Goal: Task Accomplishment & Management: Use online tool/utility

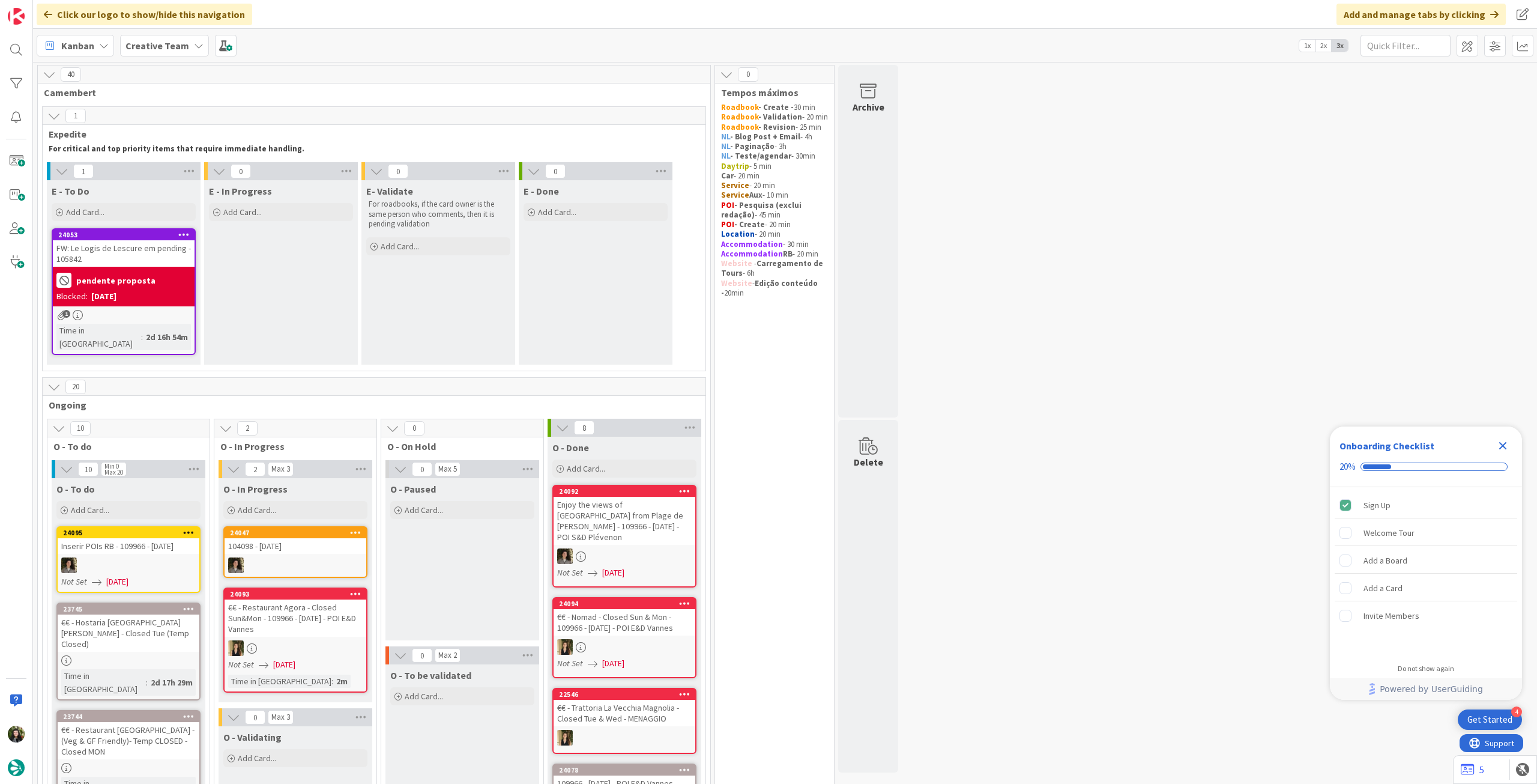
click at [134, 281] on b "pendente proposta" at bounding box center [116, 280] width 80 height 8
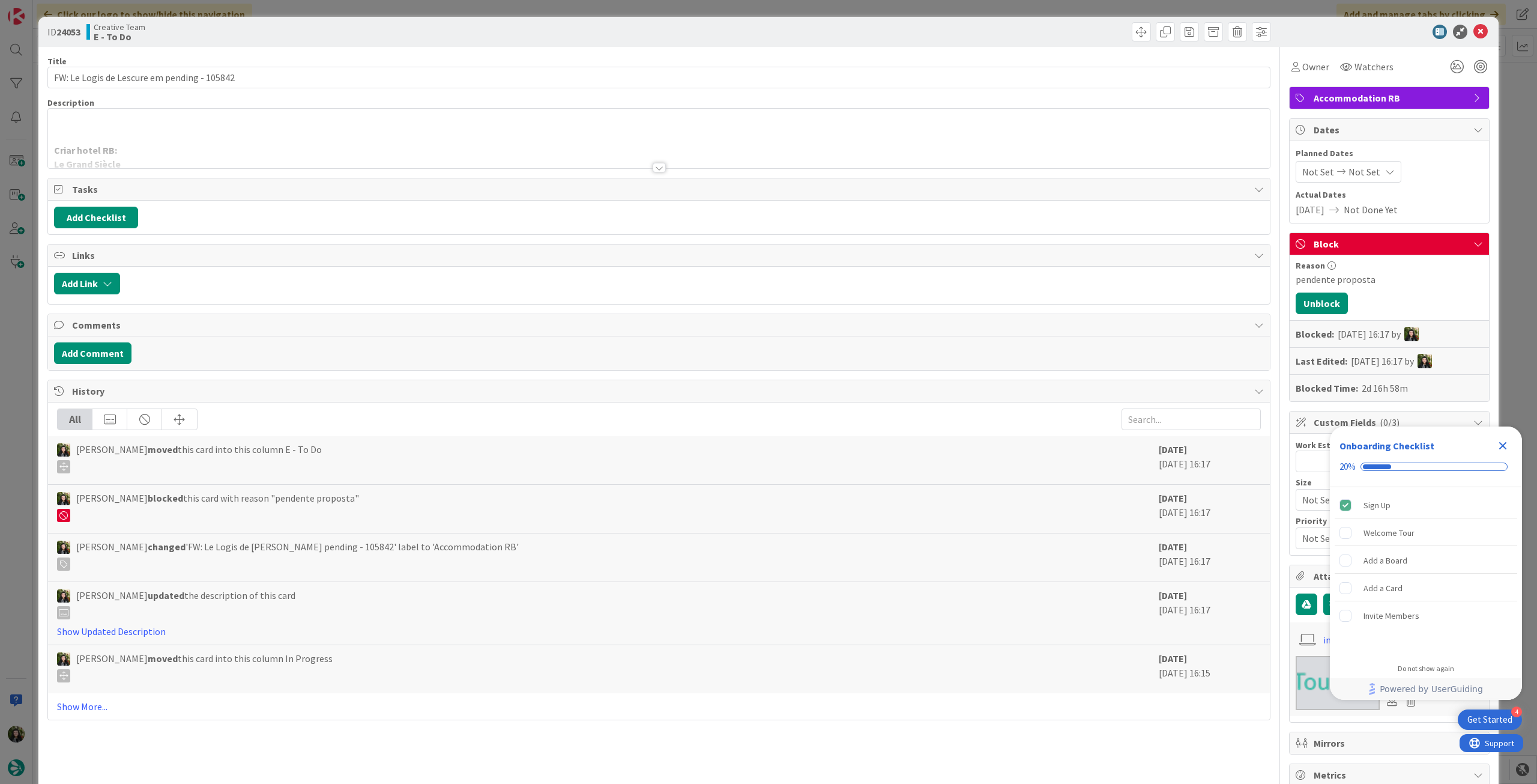
click at [1502, 449] on icon "Close Checklist" at bounding box center [1503, 446] width 15 height 15
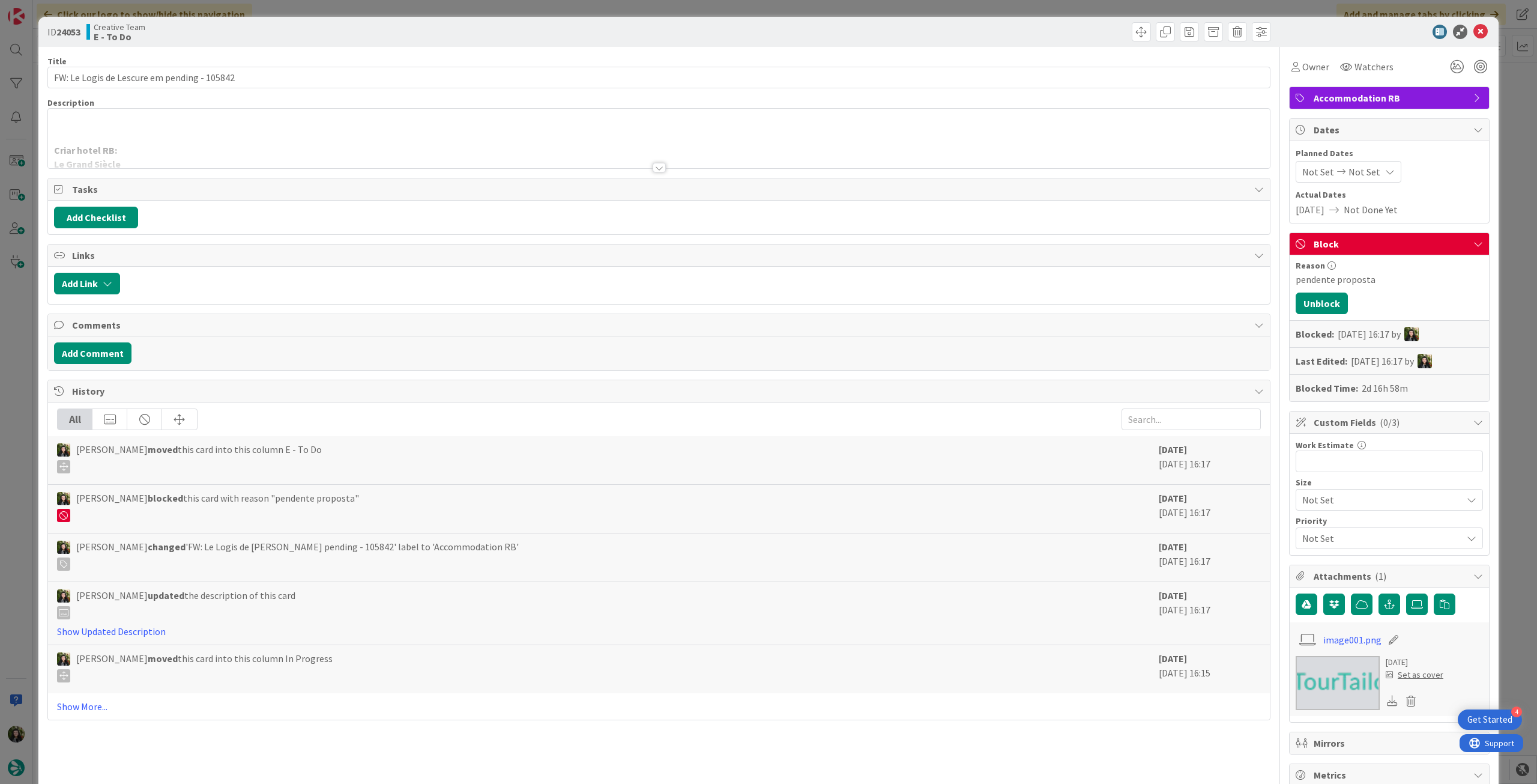
click at [607, 125] on div "Criar hotel RB: Le Grand Siècle €€ em Les Epesses From: Procurement < [EMAIL_AD…" at bounding box center [659, 139] width 1222 height 59
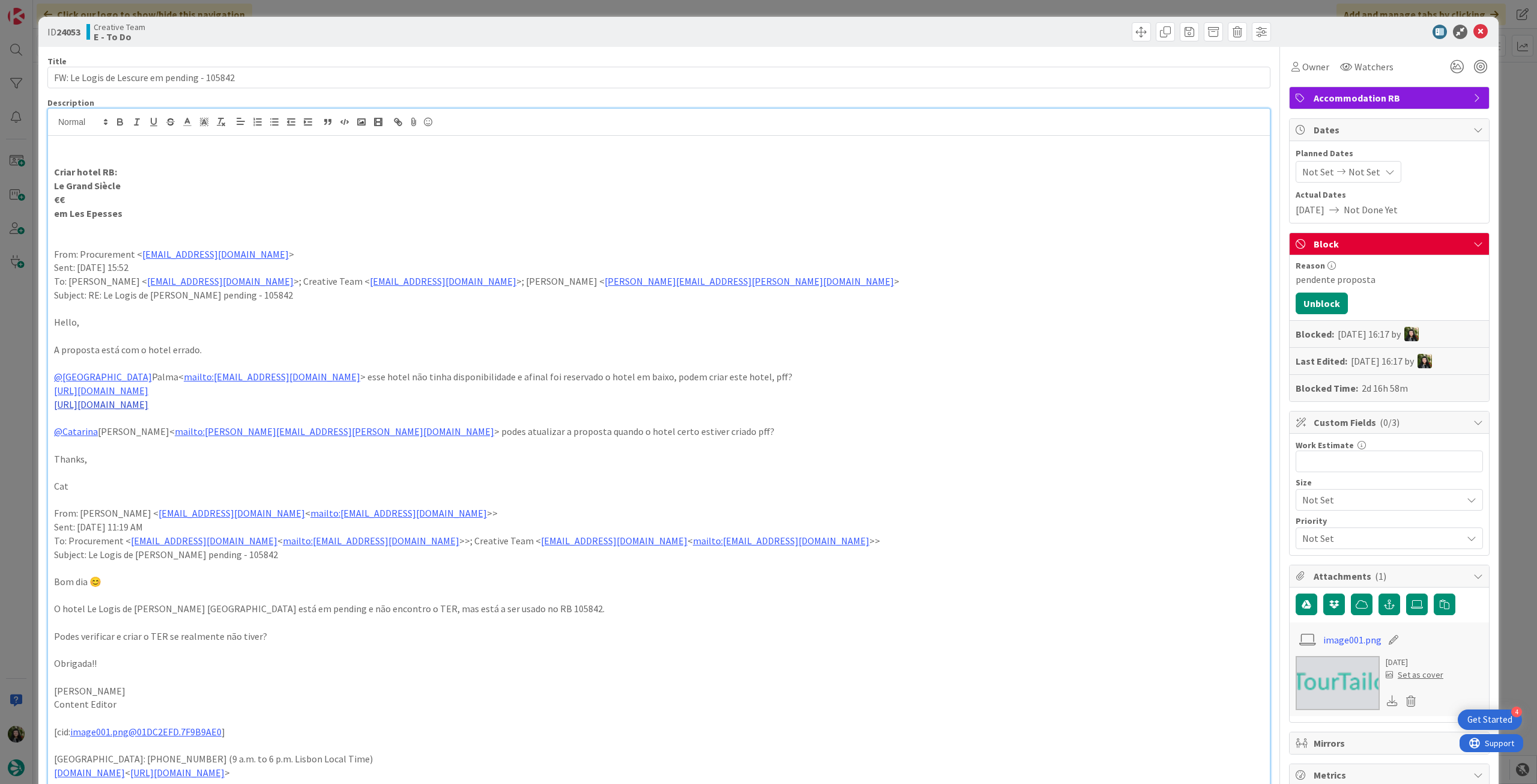
click at [148, 405] on link "[URL][DOMAIN_NAME]" at bounding box center [101, 403] width 94 height 12
click at [658, 146] on p at bounding box center [659, 144] width 1210 height 14
click at [1474, 30] on icon at bounding box center [1481, 32] width 15 height 15
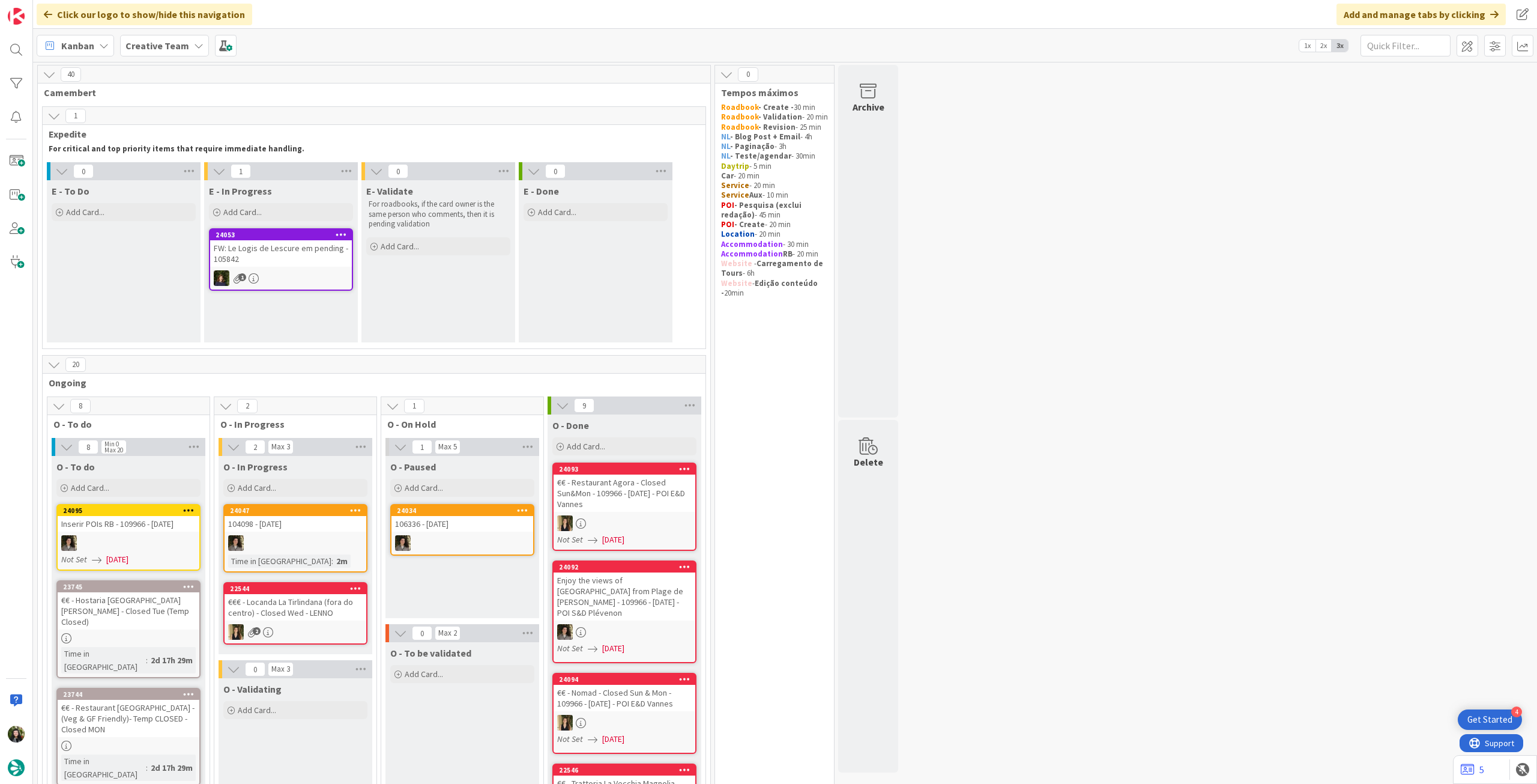
click at [171, 62] on div "40 Camembert 1 Expedite For critical and top priority items that require immedi…" at bounding box center [785, 422] width 1504 height 722
click at [173, 45] on b "Creative Team" at bounding box center [157, 45] width 64 height 12
click at [161, 198] on h4 "Creative Team - Análise" at bounding box center [215, 191] width 163 height 12
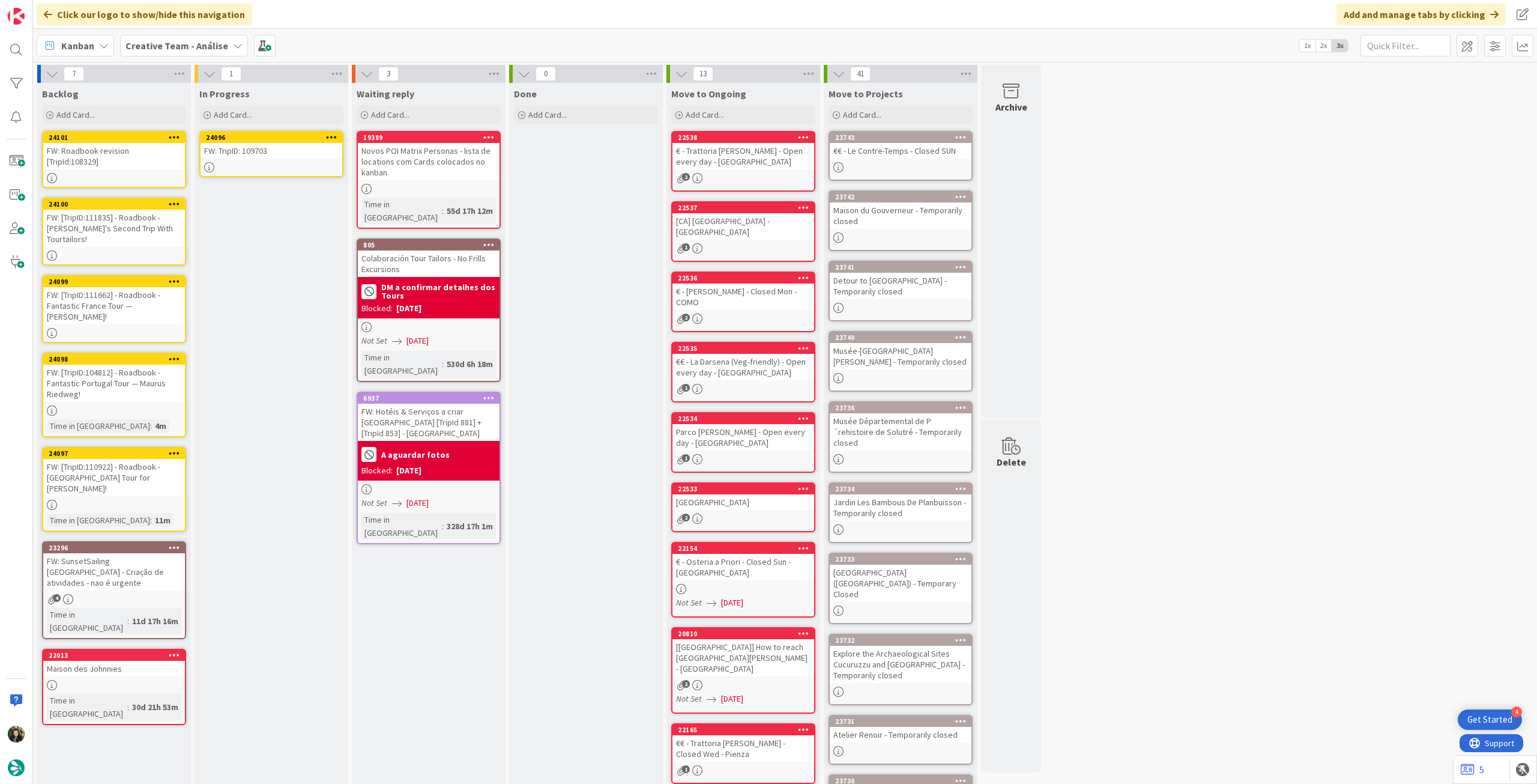
click at [293, 153] on div "FW: TripID: 109703" at bounding box center [271, 150] width 142 height 16
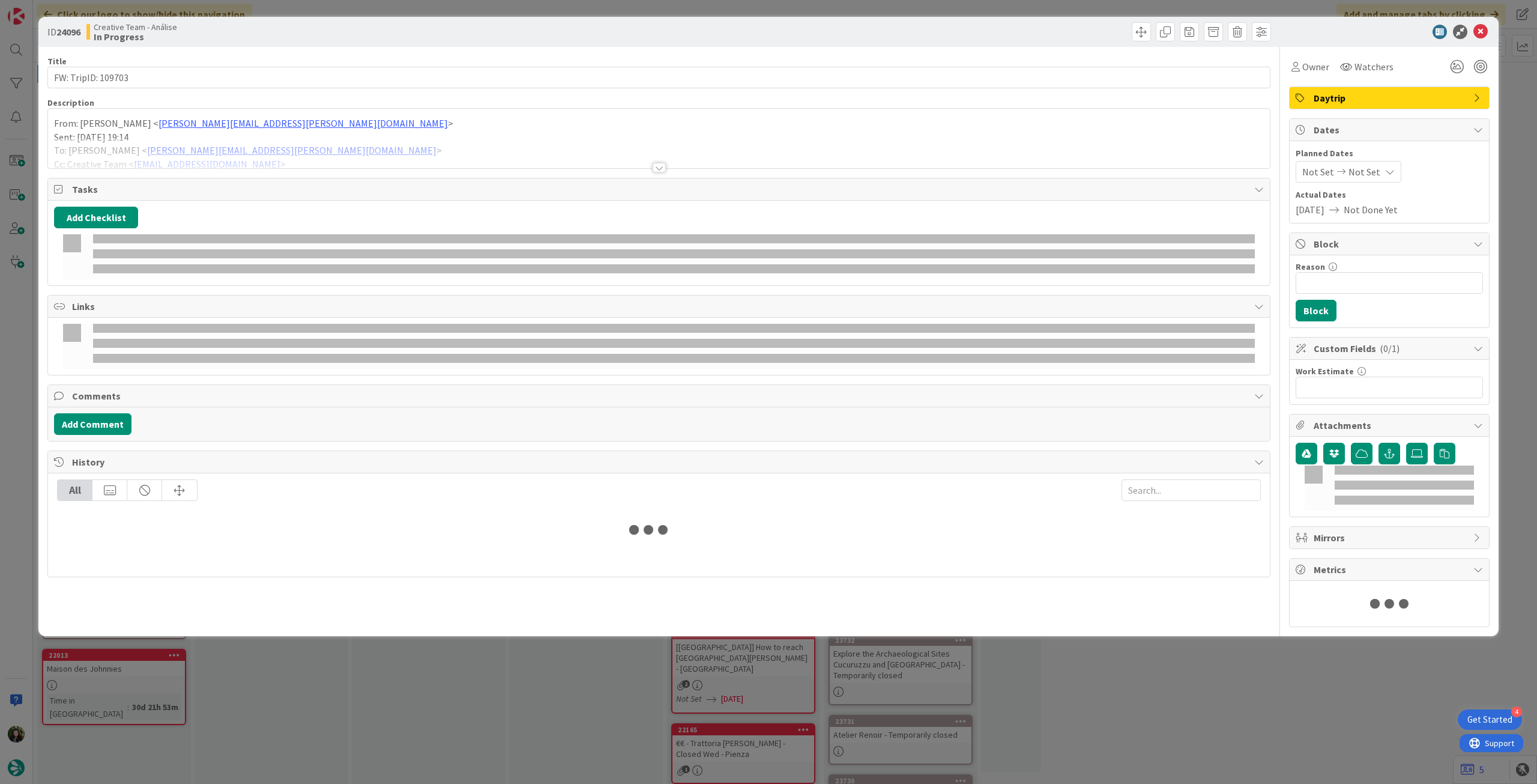
drag, startPoint x: 275, startPoint y: 125, endPoint x: 276, endPoint y: 131, distance: 6.1
click at [275, 125] on p "From: [PERSON_NAME] < [PERSON_NAME][EMAIL_ADDRESS][PERSON_NAME][DOMAIN_NAME] >" at bounding box center [659, 123] width 1210 height 14
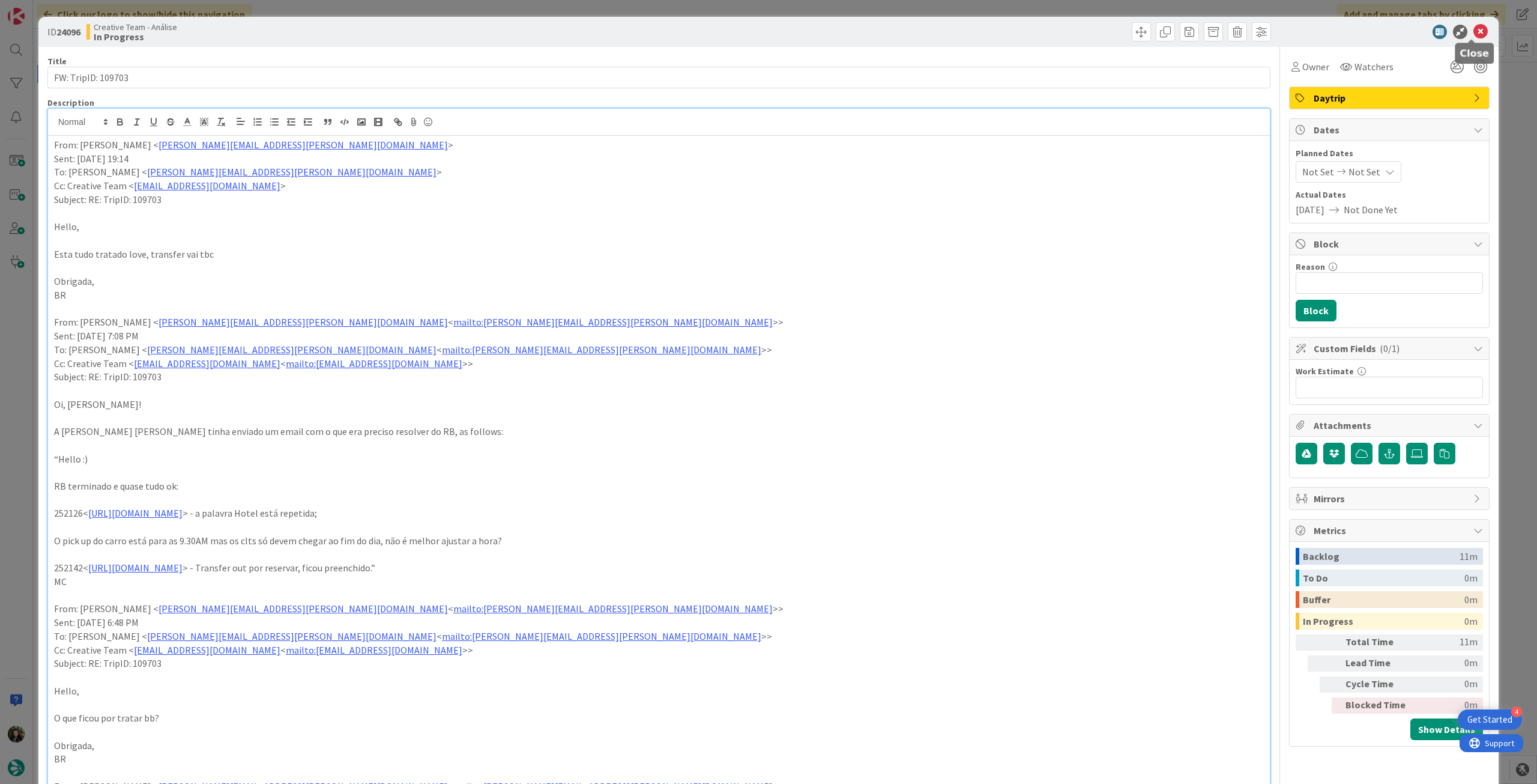
click at [1474, 30] on icon at bounding box center [1481, 32] width 15 height 15
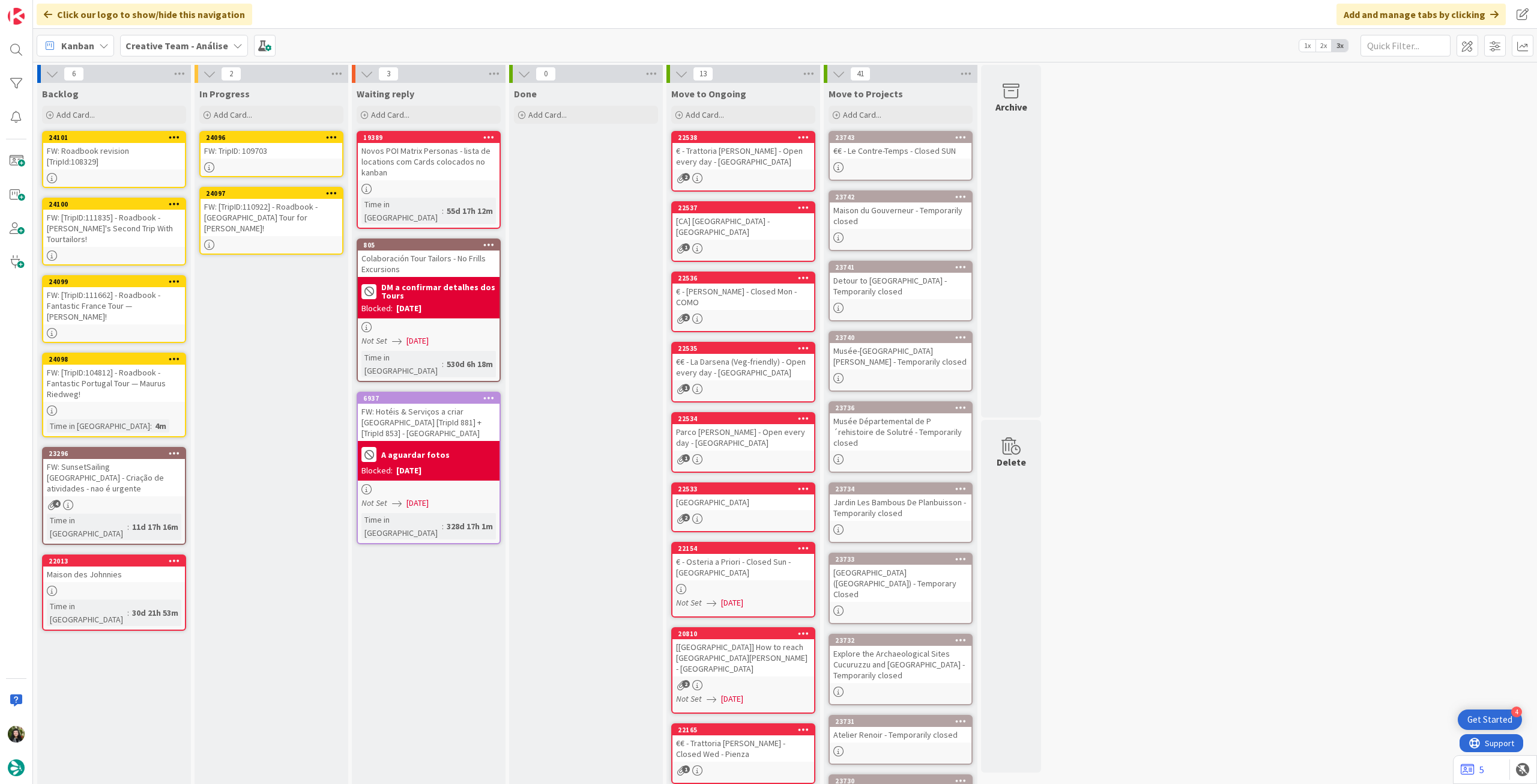
click at [286, 226] on div "24097 FW: [TripID:110922] - Roadbook - [GEOGRAPHIC_DATA] Tour for [PERSON_NAME]!" at bounding box center [271, 221] width 144 height 68
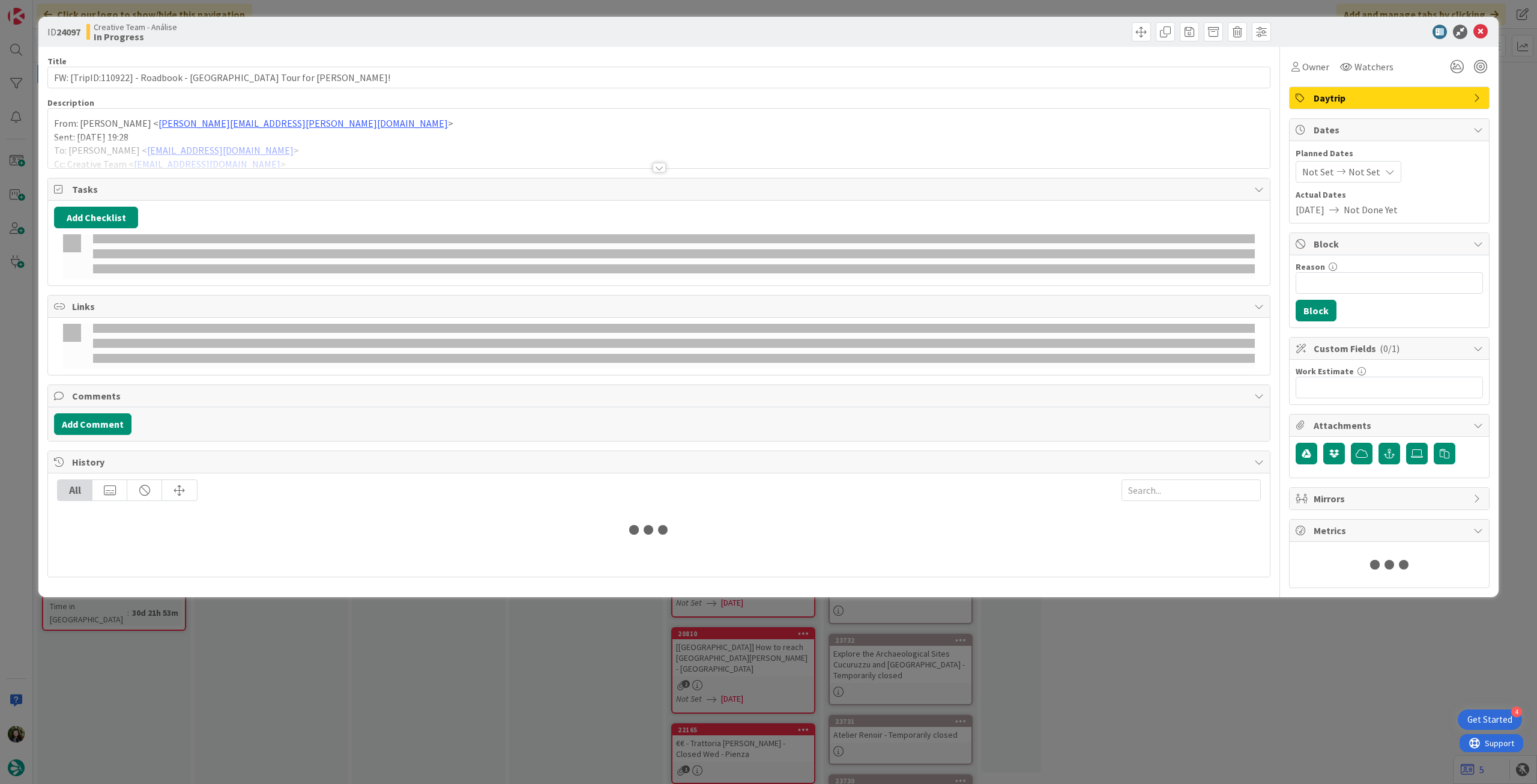
click at [299, 146] on div at bounding box center [659, 153] width 1222 height 30
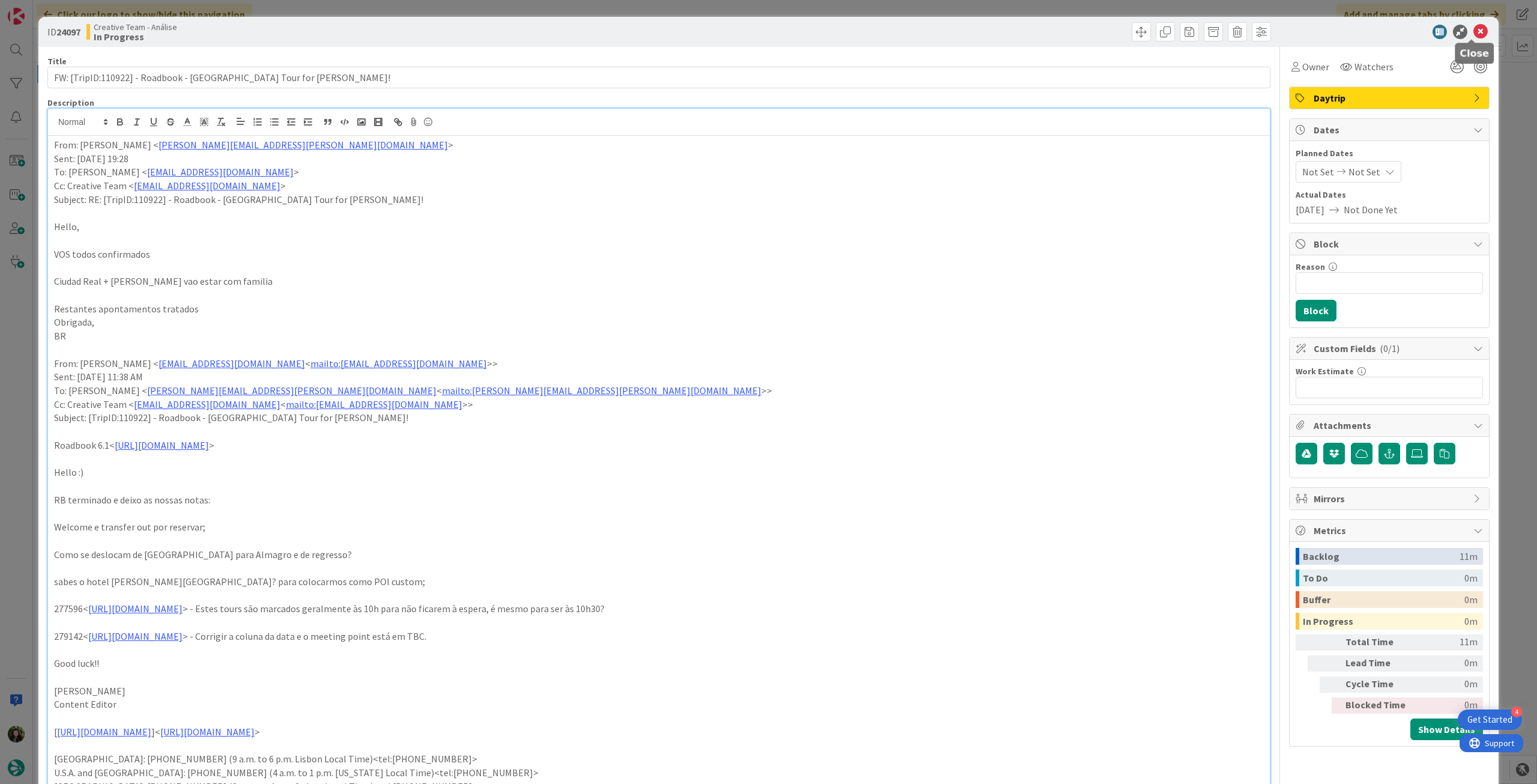
click at [1474, 35] on icon at bounding box center [1481, 32] width 15 height 15
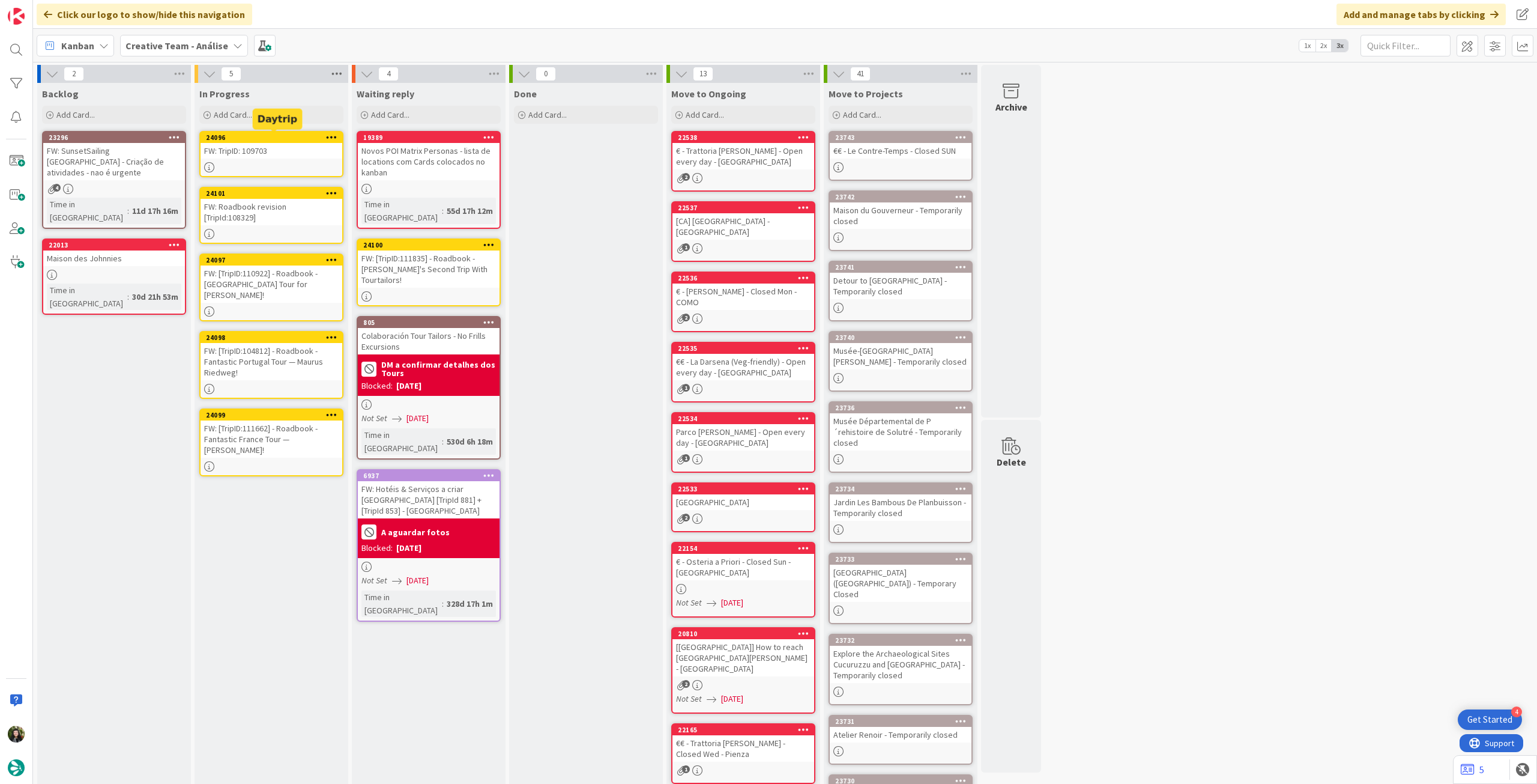
click at [331, 79] on icon at bounding box center [336, 74] width 16 height 18
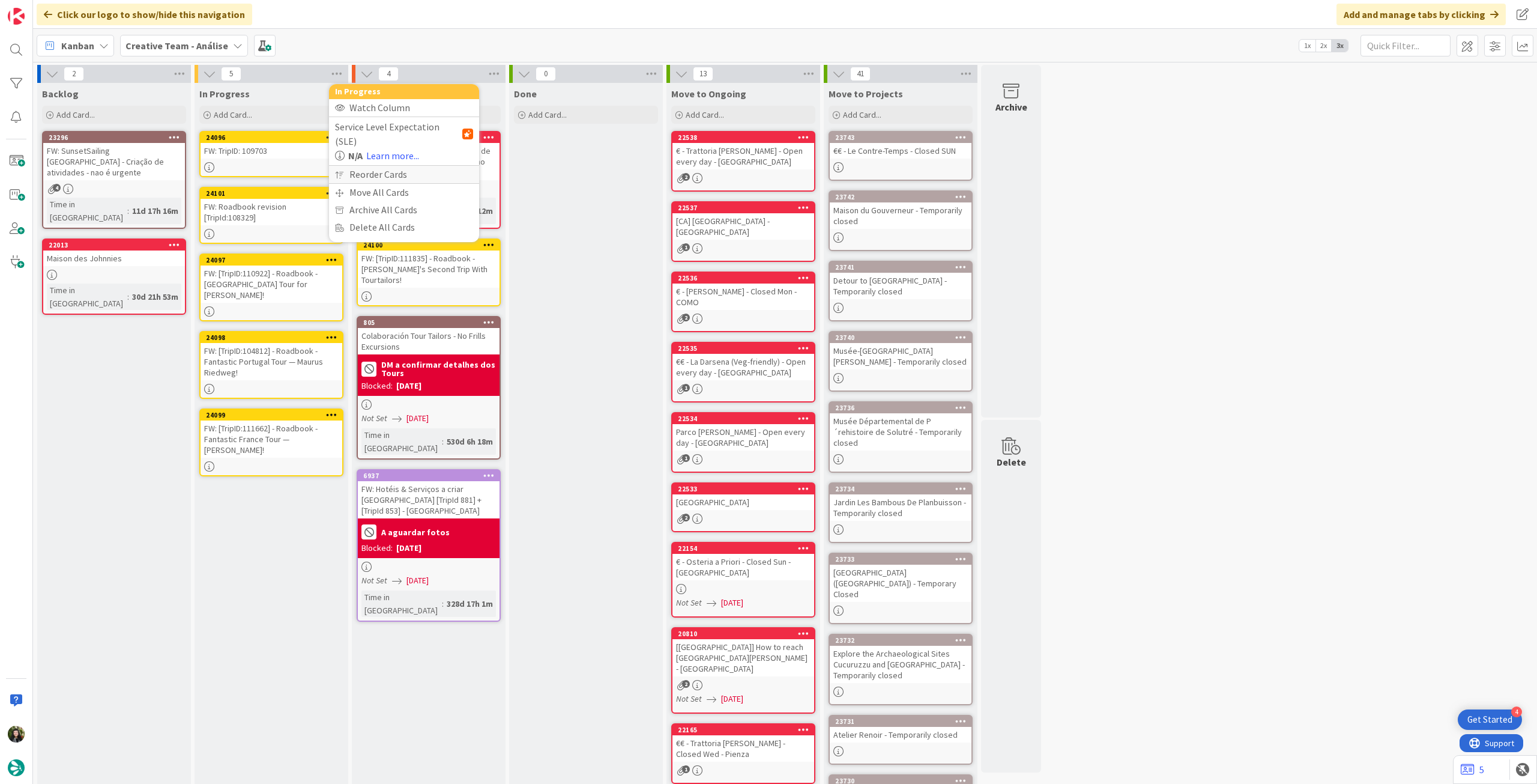
click at [367, 167] on div "Reorder Cards" at bounding box center [404, 174] width 150 height 17
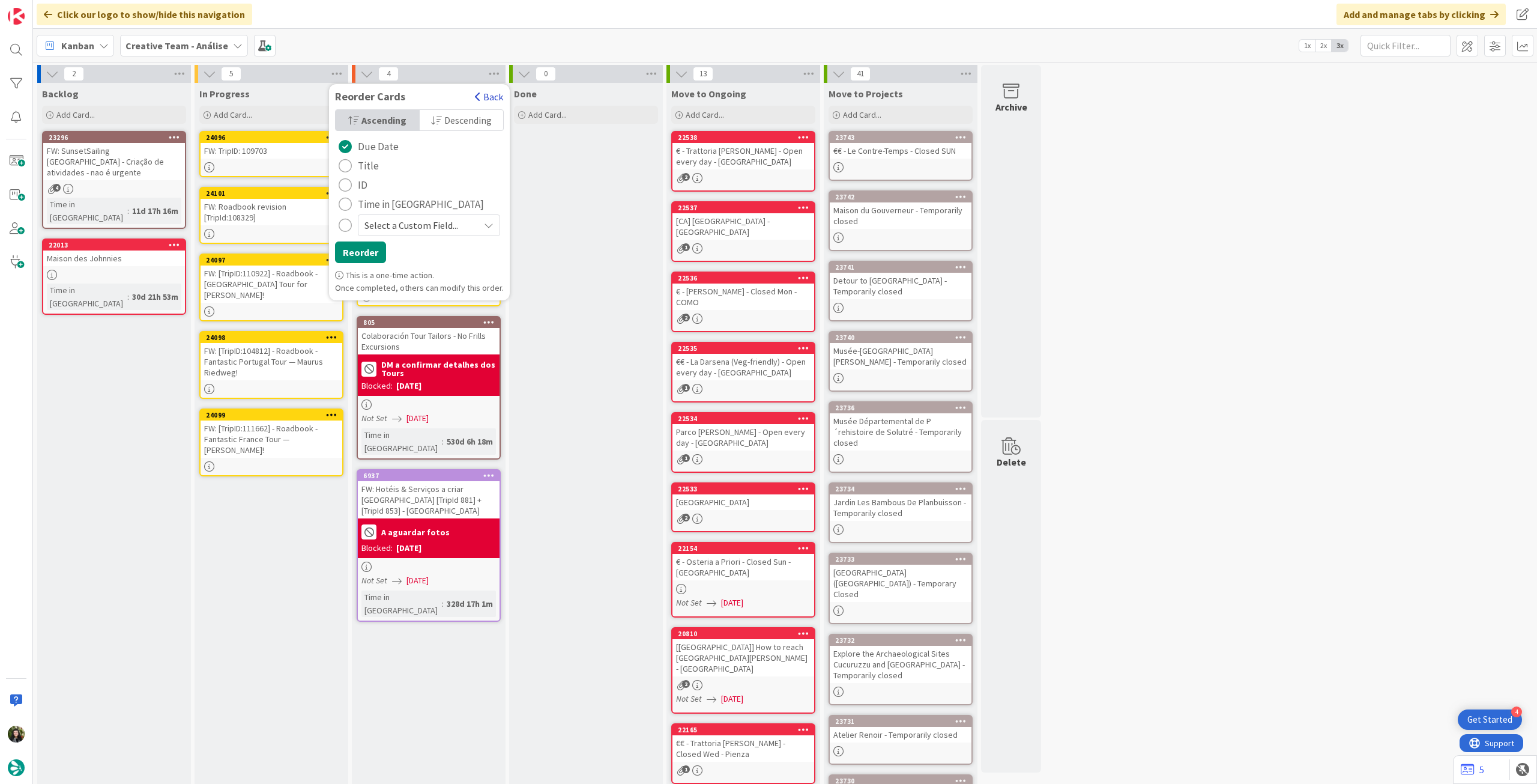
click at [475, 92] on span "button" at bounding box center [477, 97] width 6 height 10
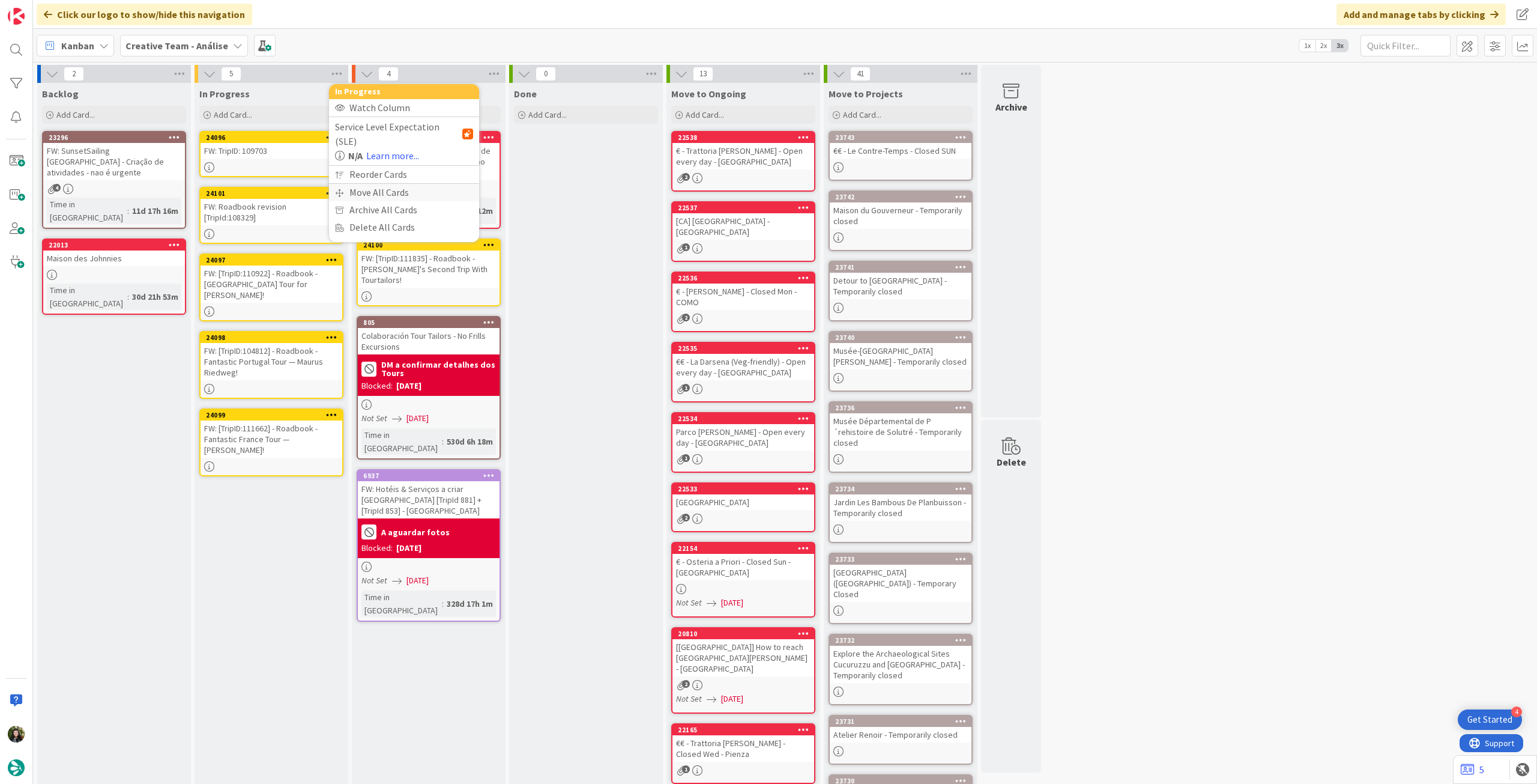
click at [387, 184] on div "Move All Cards" at bounding box center [404, 192] width 150 height 17
click at [394, 131] on span "Creative Team - Análise" at bounding box center [390, 130] width 97 height 12
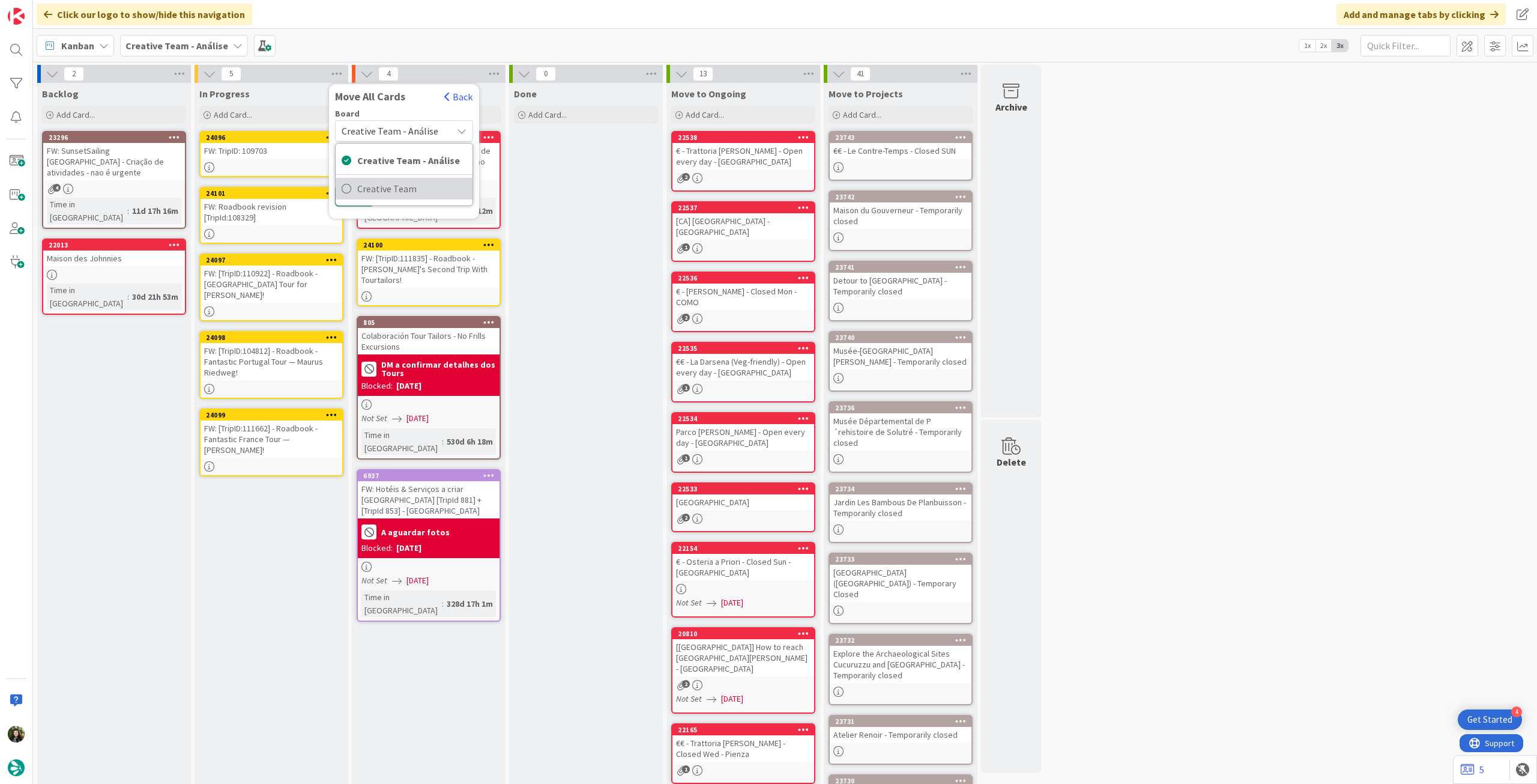
click at [385, 183] on span "Creative Team" at bounding box center [412, 189] width 109 height 18
click at [381, 206] on span "Daytrip" at bounding box center [404, 207] width 85 height 17
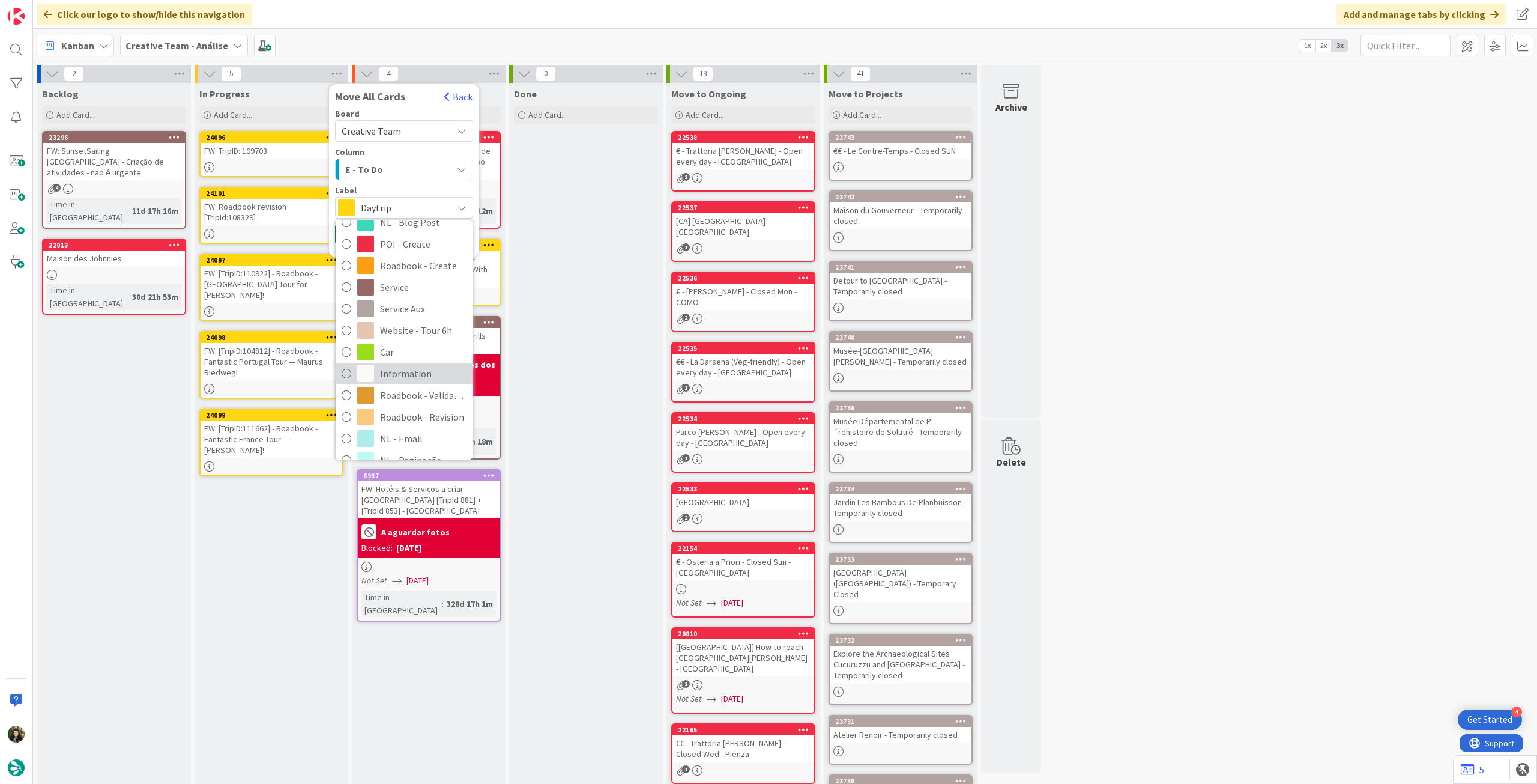
scroll to position [160, 0]
click at [398, 382] on span "Roadbook - Revision" at bounding box center [422, 380] width 86 height 18
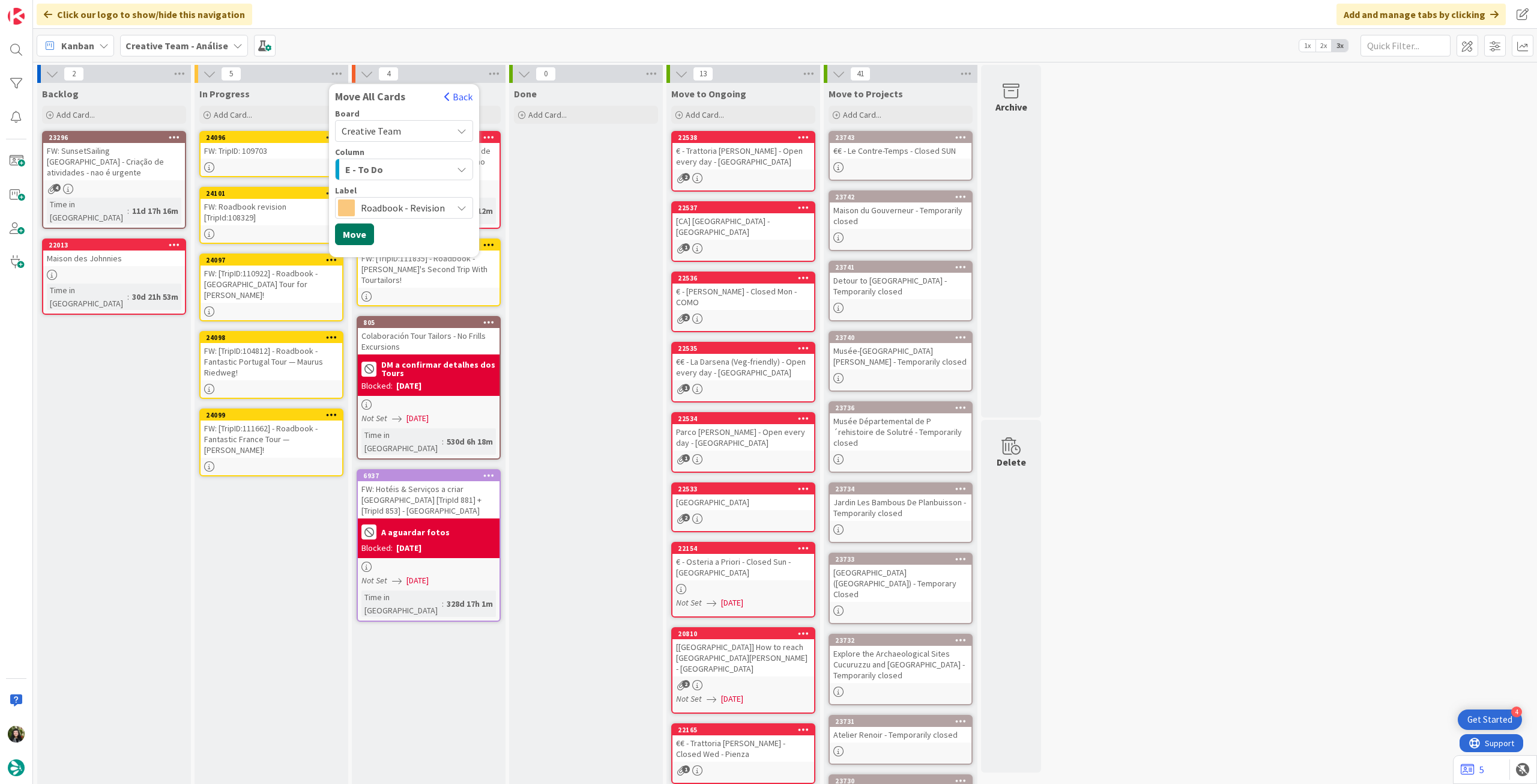
click at [351, 239] on button "Move" at bounding box center [355, 234] width 39 height 21
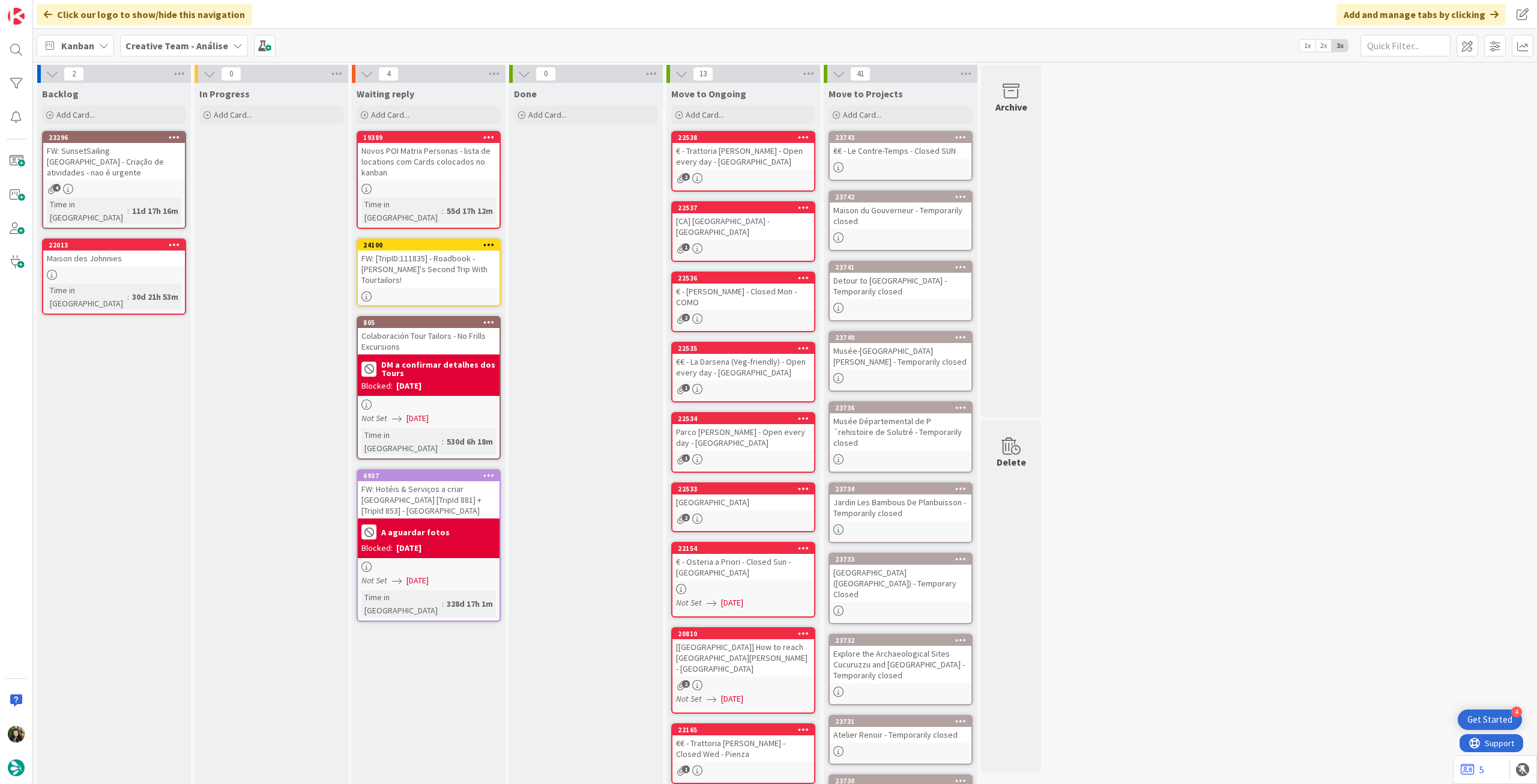
click at [179, 42] on b "Creative Team - Análise" at bounding box center [176, 45] width 103 height 12
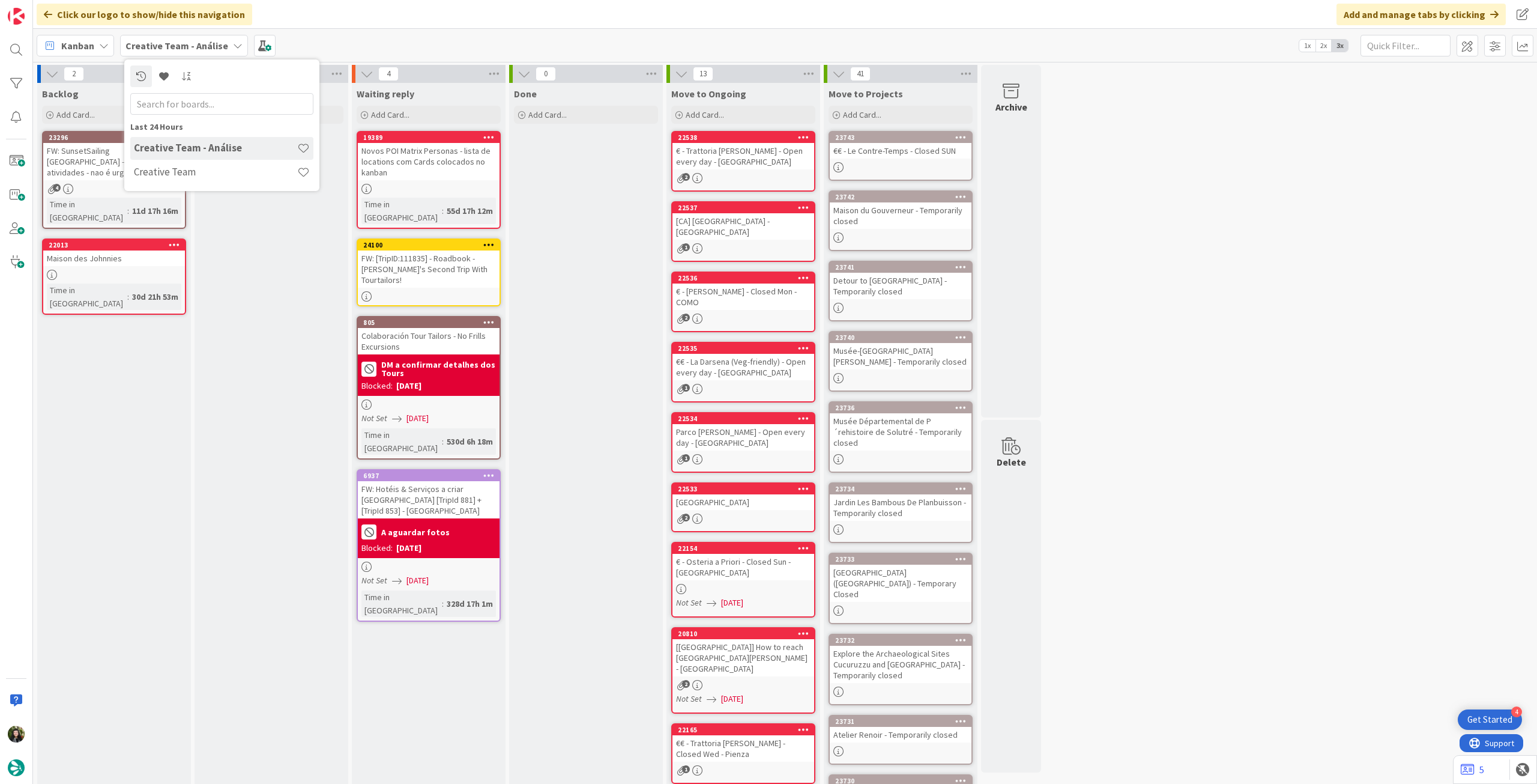
click at [337, 275] on div "In Progress Add Card..." at bounding box center [271, 487] width 153 height 809
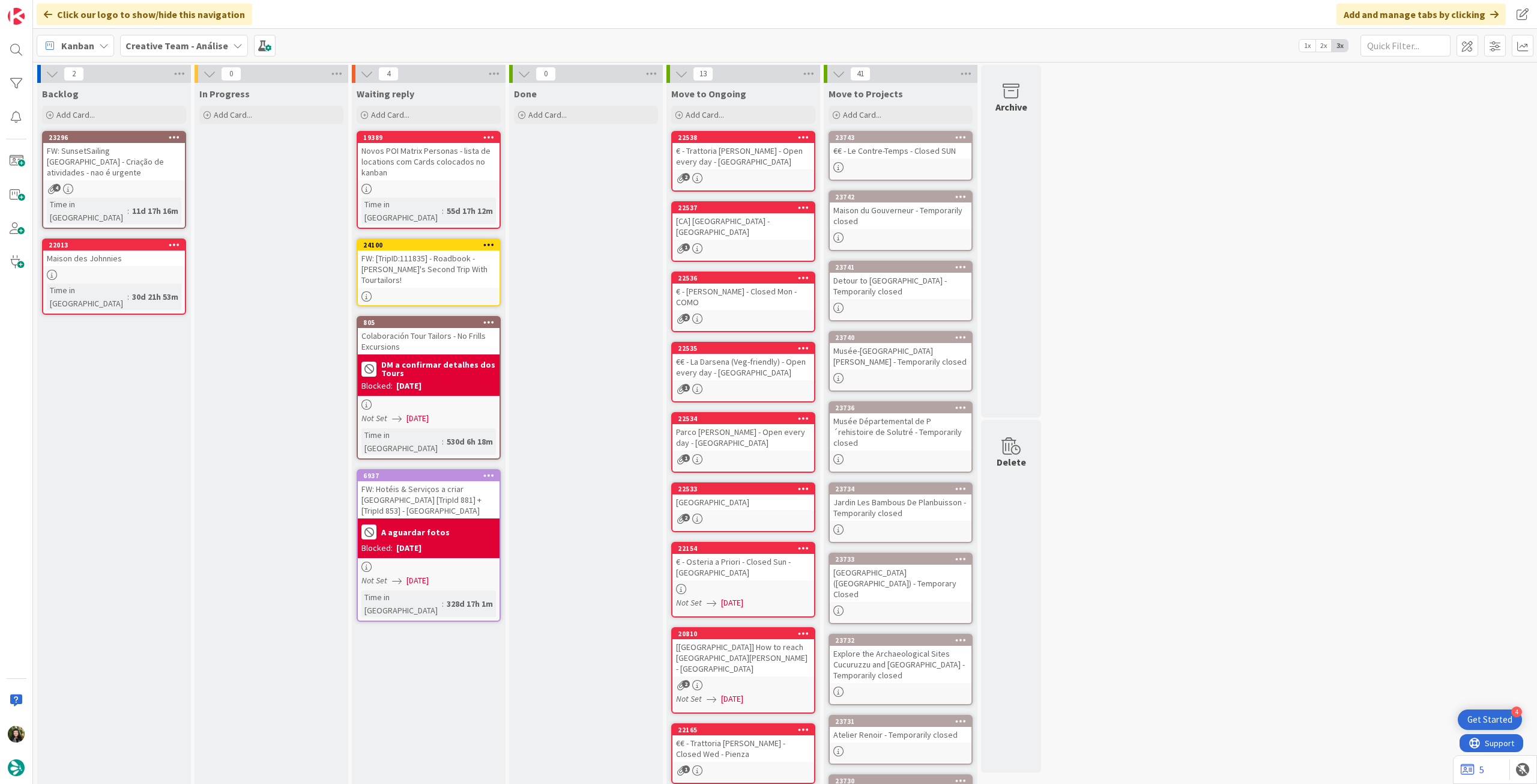
click at [396, 258] on div "FW: [TripID:111835] - Roadbook - [PERSON_NAME]'s Second Trip With Tourtailors!" at bounding box center [428, 268] width 142 height 37
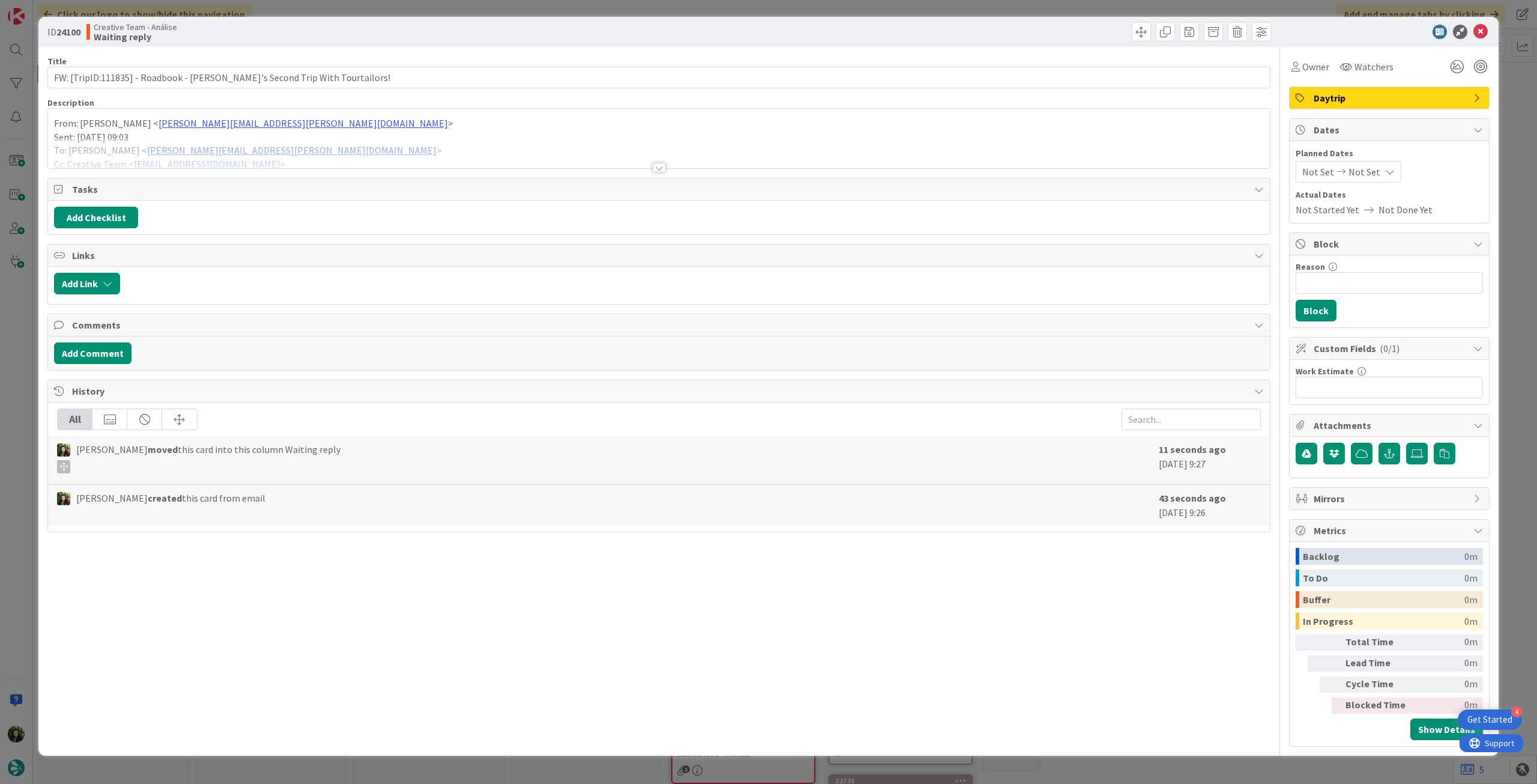
click at [358, 147] on div at bounding box center [659, 153] width 1222 height 30
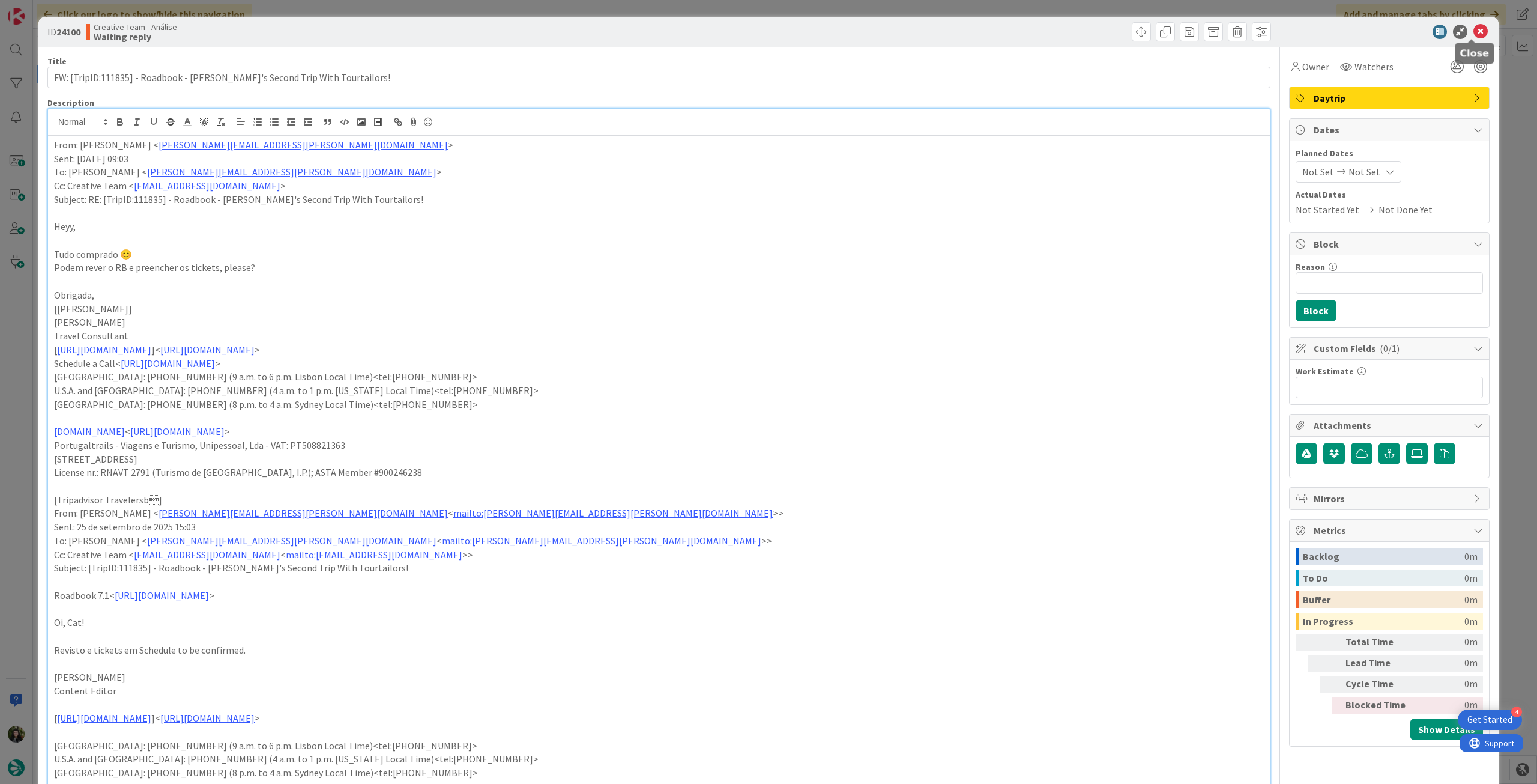
click at [1476, 26] on icon at bounding box center [1481, 32] width 15 height 15
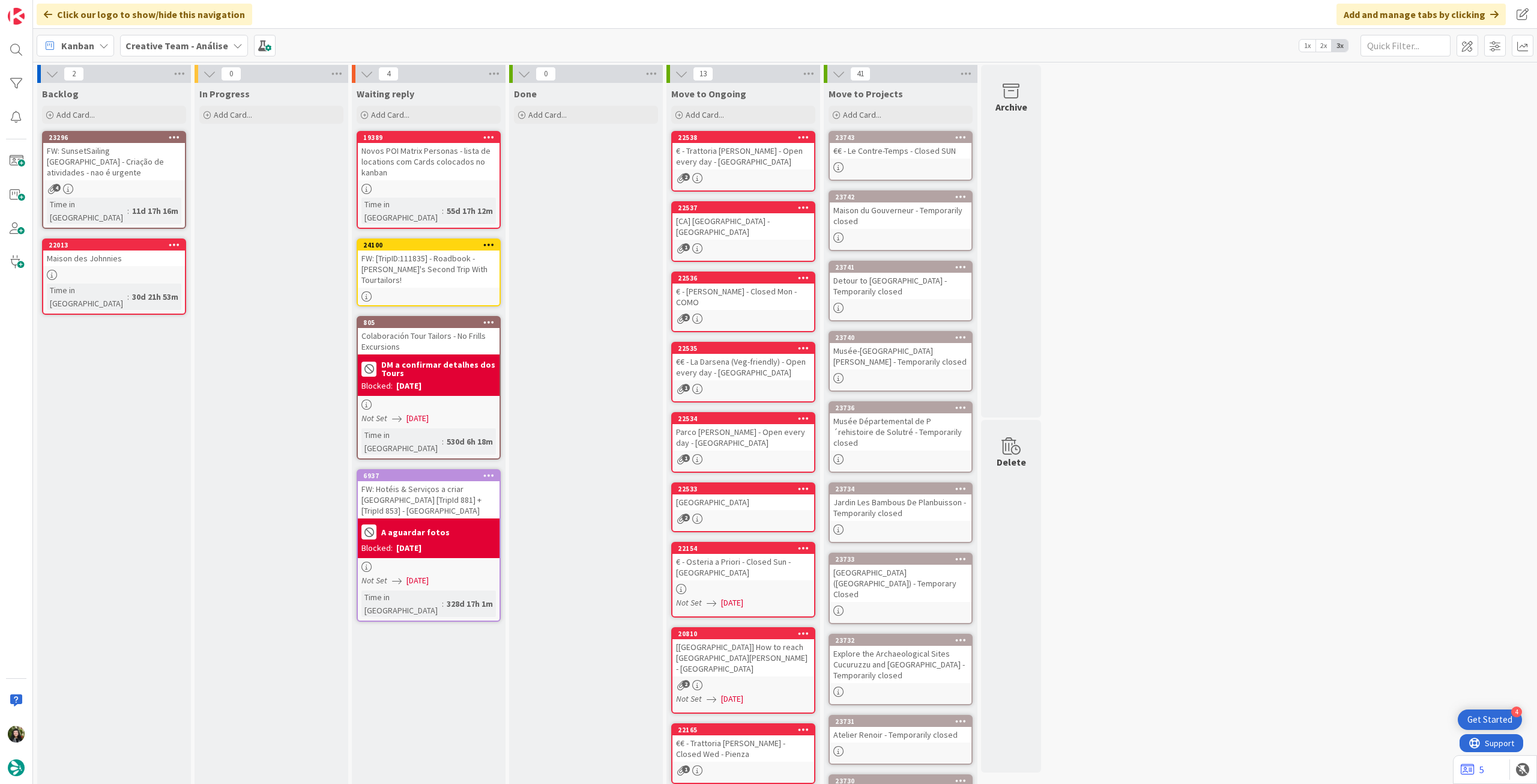
click at [491, 240] on icon at bounding box center [489, 244] width 11 height 8
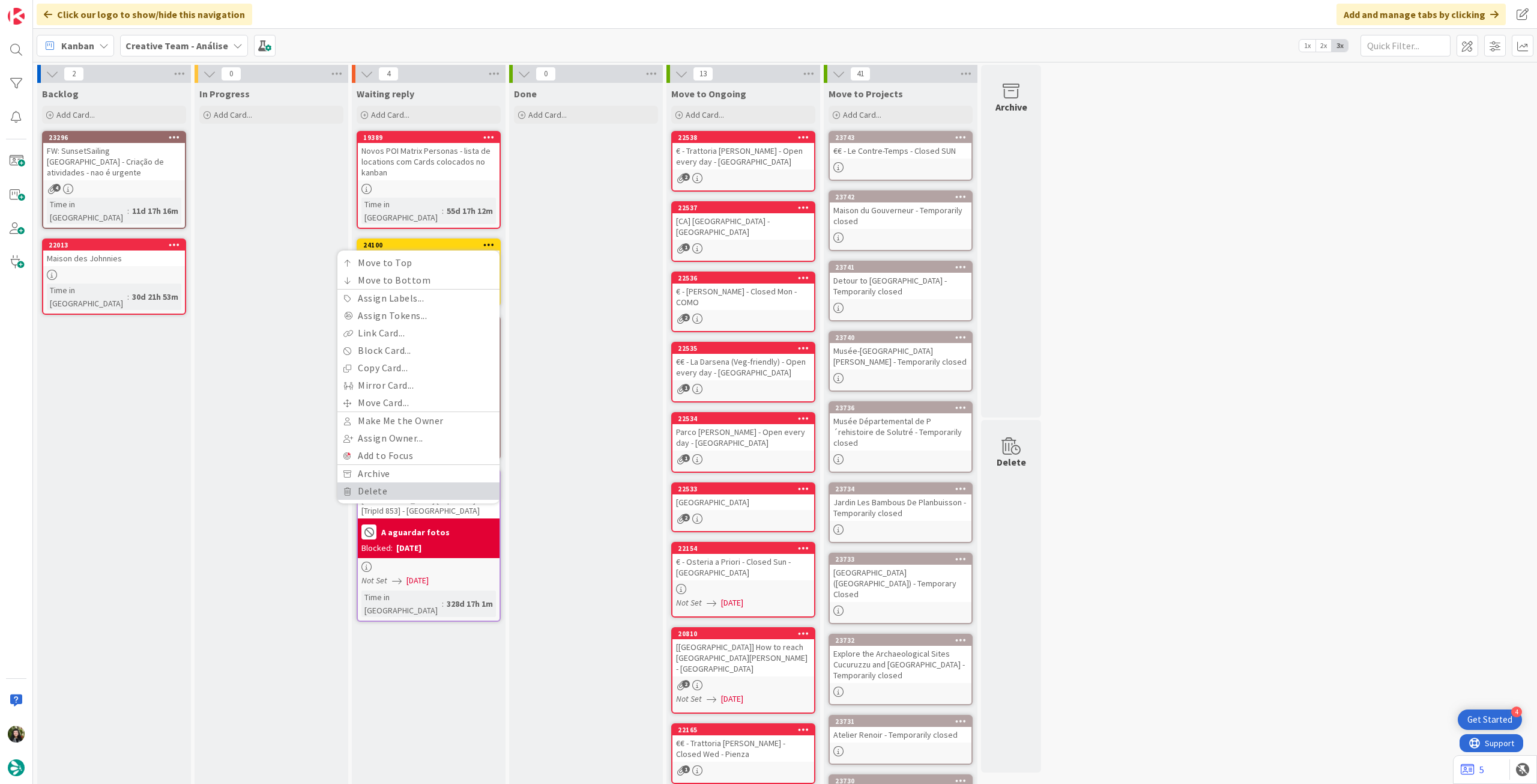
click at [419, 482] on link "Delete" at bounding box center [418, 490] width 162 height 17
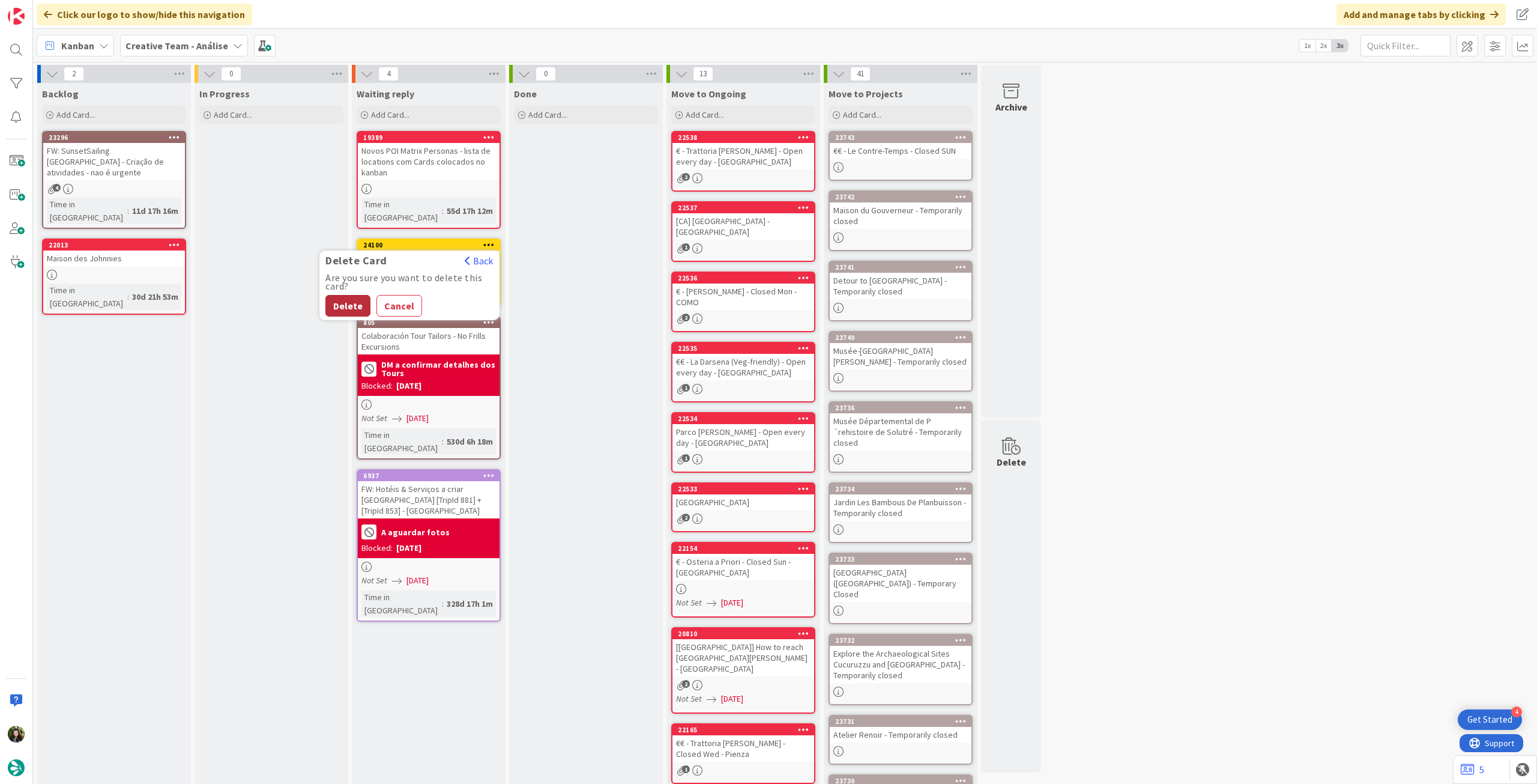
click at [344, 296] on button "Delete" at bounding box center [348, 306] width 45 height 21
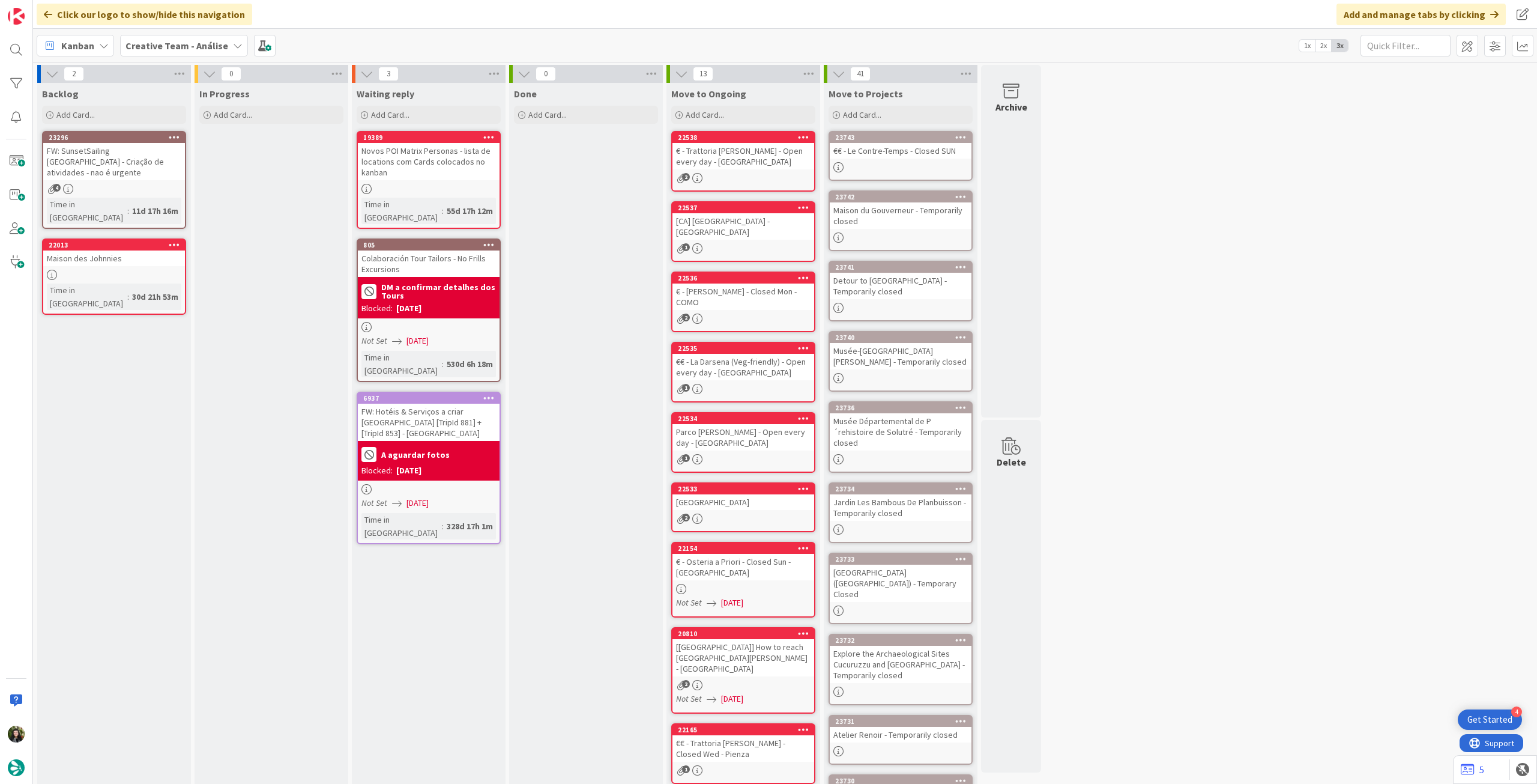
click at [187, 52] on div "Creative Team - Análise" at bounding box center [184, 45] width 128 height 21
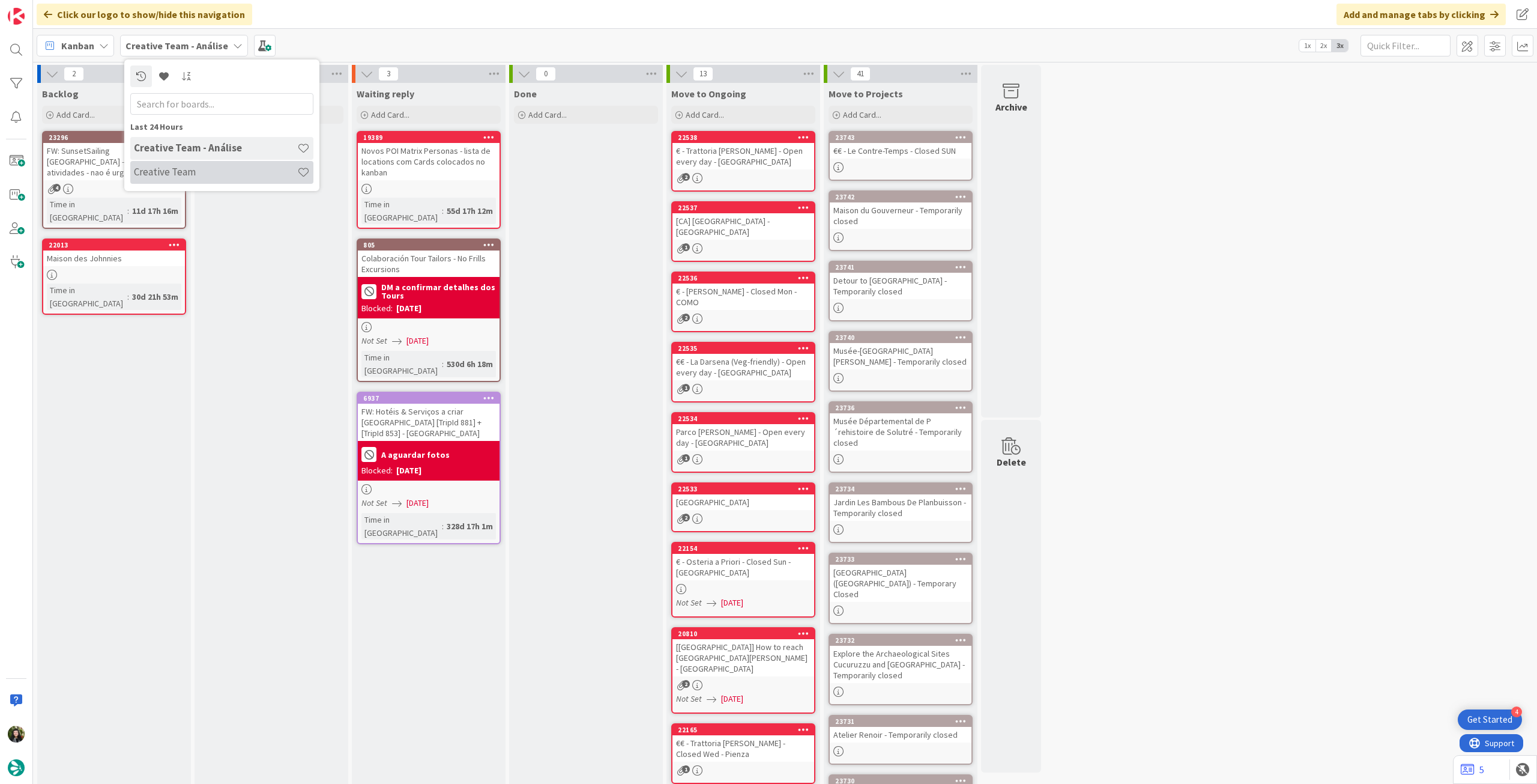
click at [194, 171] on h4 "Creative Team" at bounding box center [215, 171] width 163 height 12
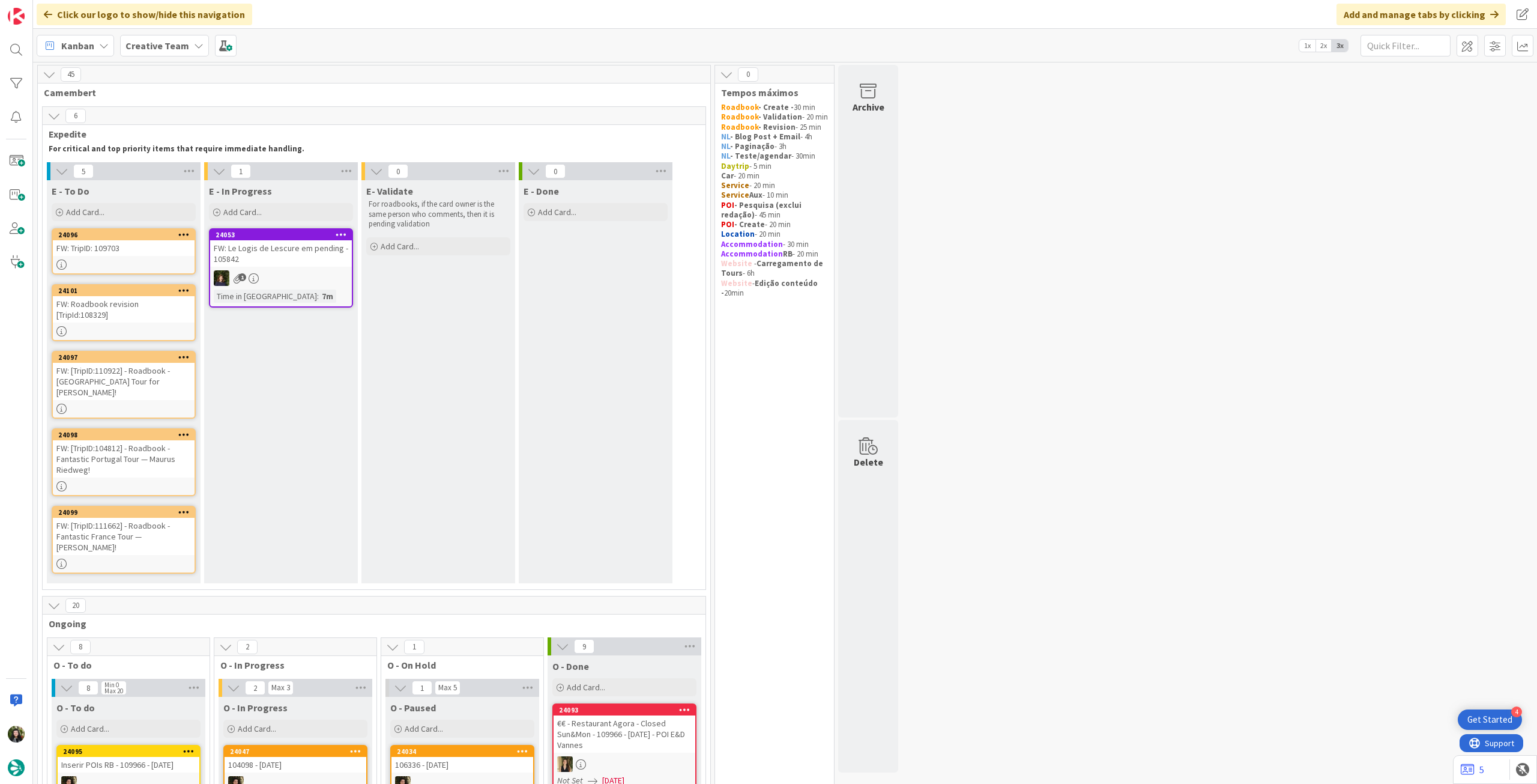
click at [166, 24] on div "Click our logo to show/hide this navigation" at bounding box center [144, 14] width 216 height 21
click at [162, 43] on b "Creative Team" at bounding box center [157, 45] width 64 height 12
click at [178, 164] on div "Creative Team - Análise" at bounding box center [221, 172] width 183 height 23
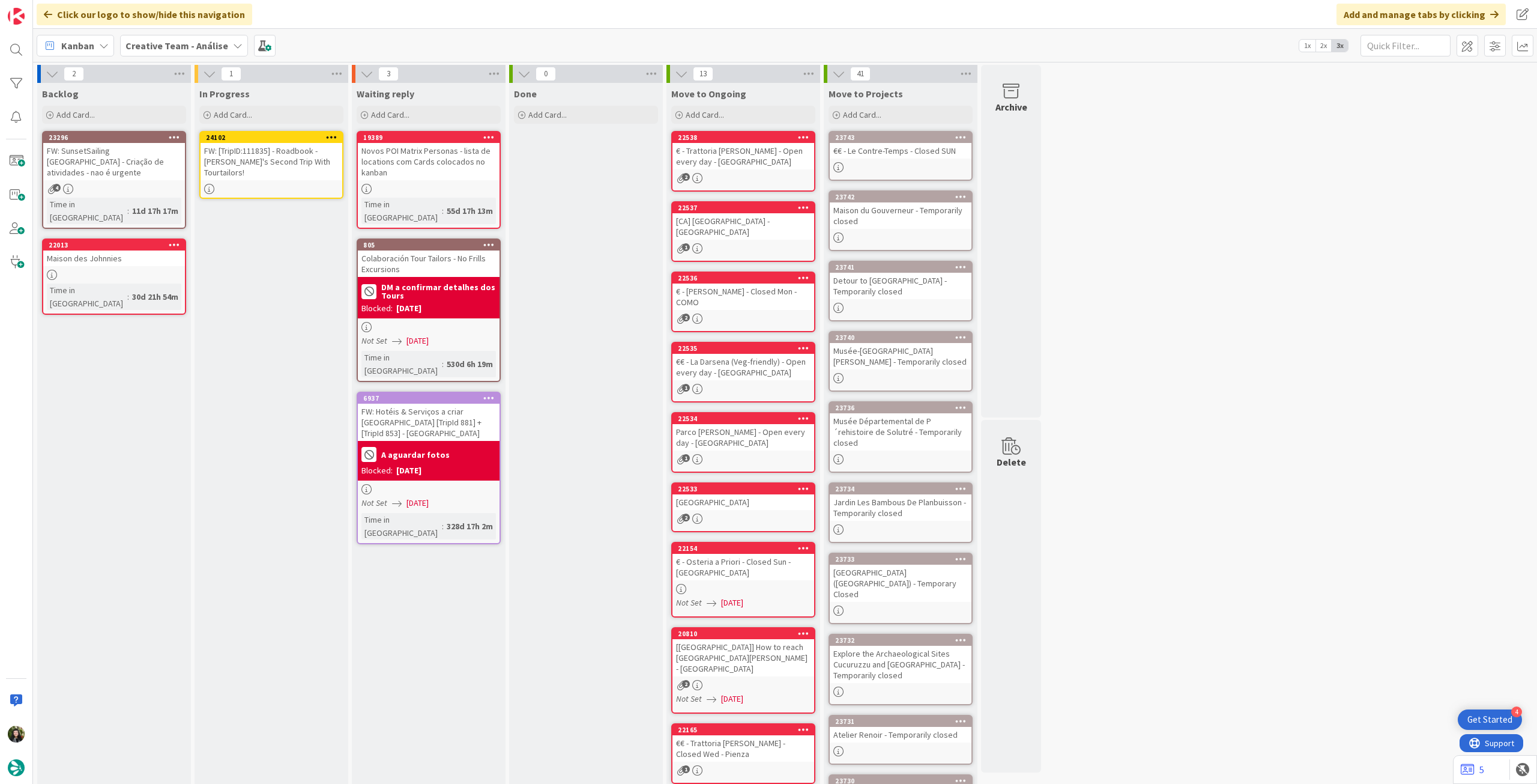
click at [333, 136] on icon at bounding box center [332, 137] width 11 height 8
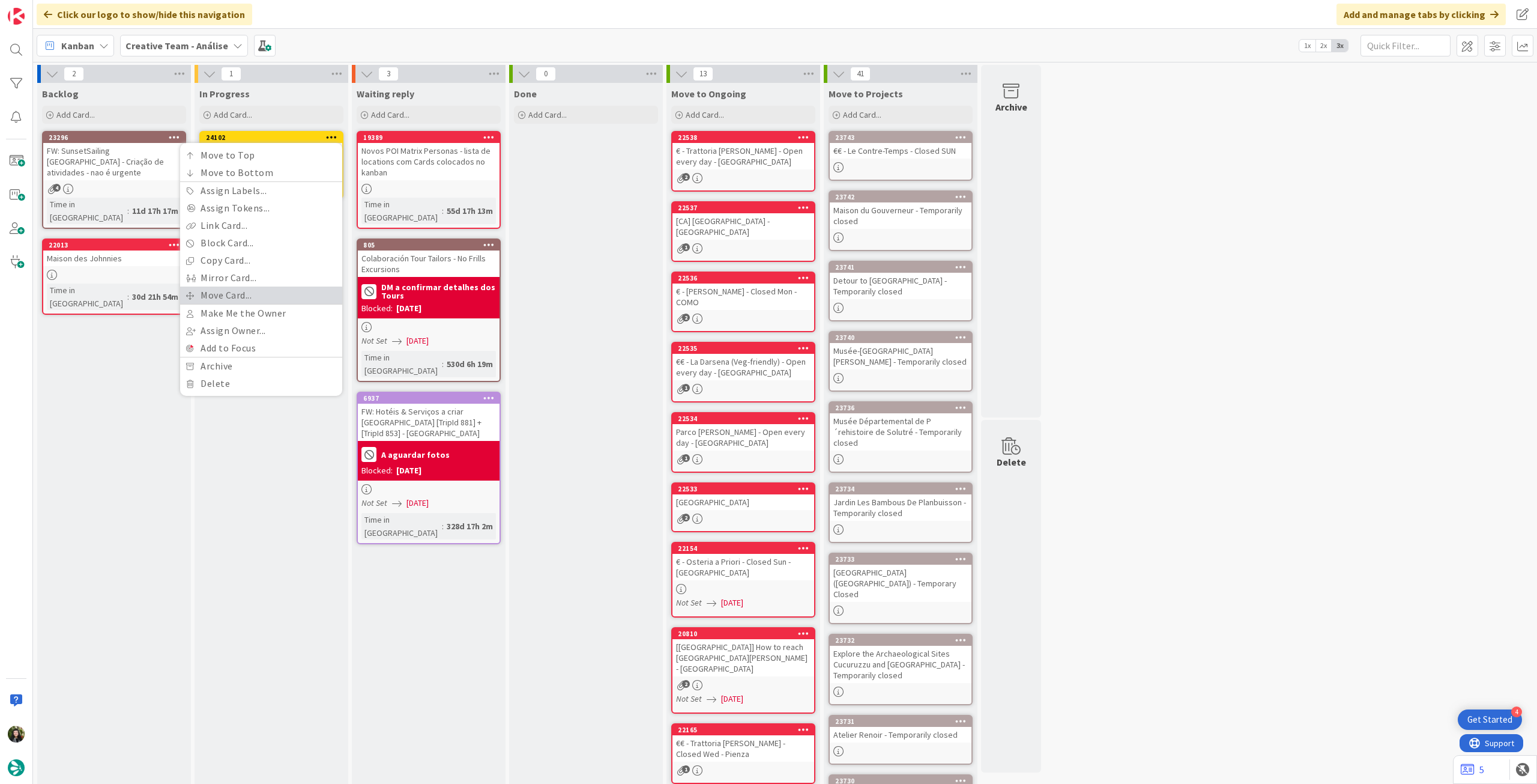
click at [234, 302] on link "Move Card..." at bounding box center [262, 294] width 162 height 17
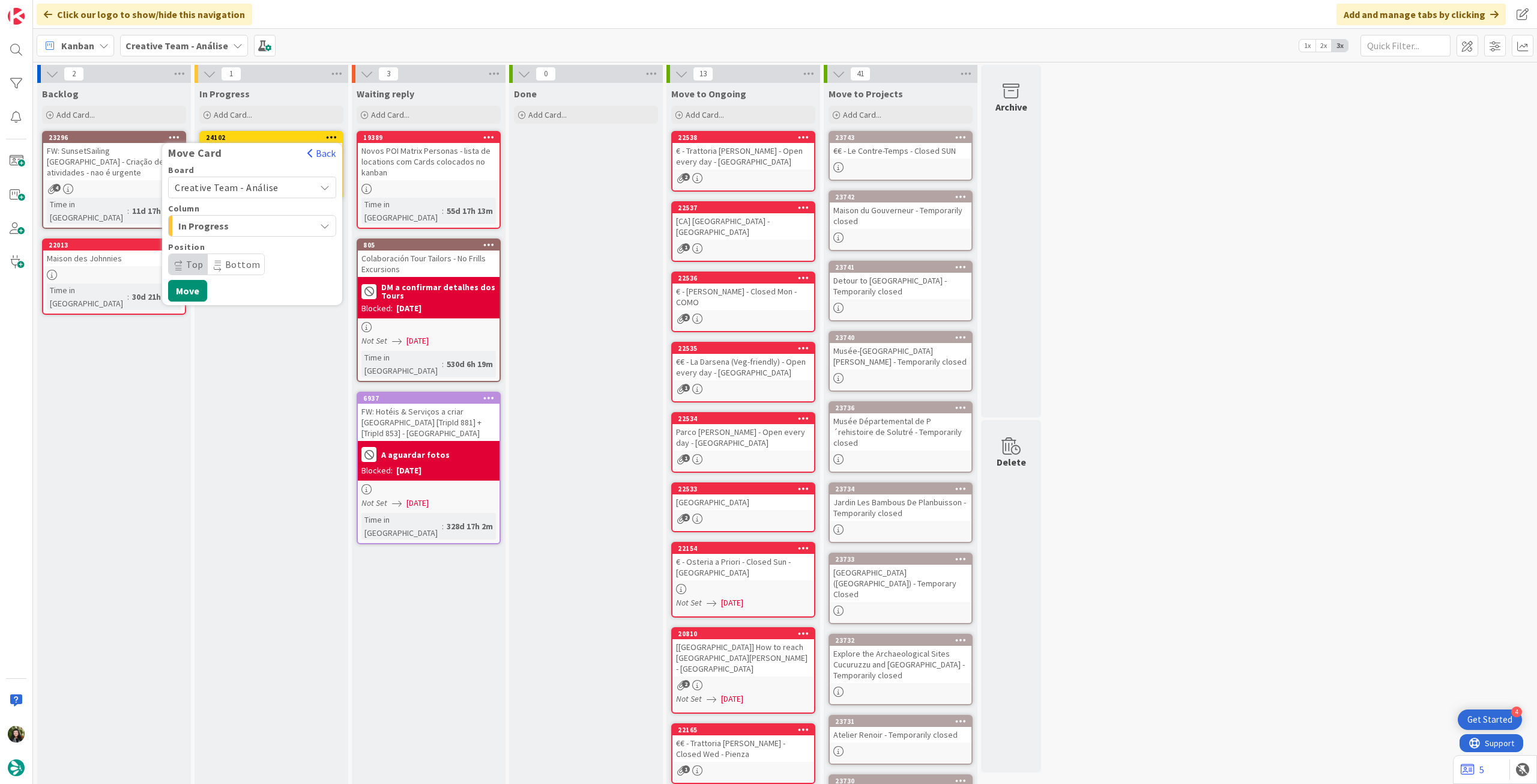
click at [238, 185] on span "Creative Team - Análise" at bounding box center [226, 187] width 104 height 12
click at [236, 249] on span "Creative Team" at bounding box center [260, 244] width 139 height 18
click at [230, 270] on span "Daytrip" at bounding box center [251, 264] width 116 height 17
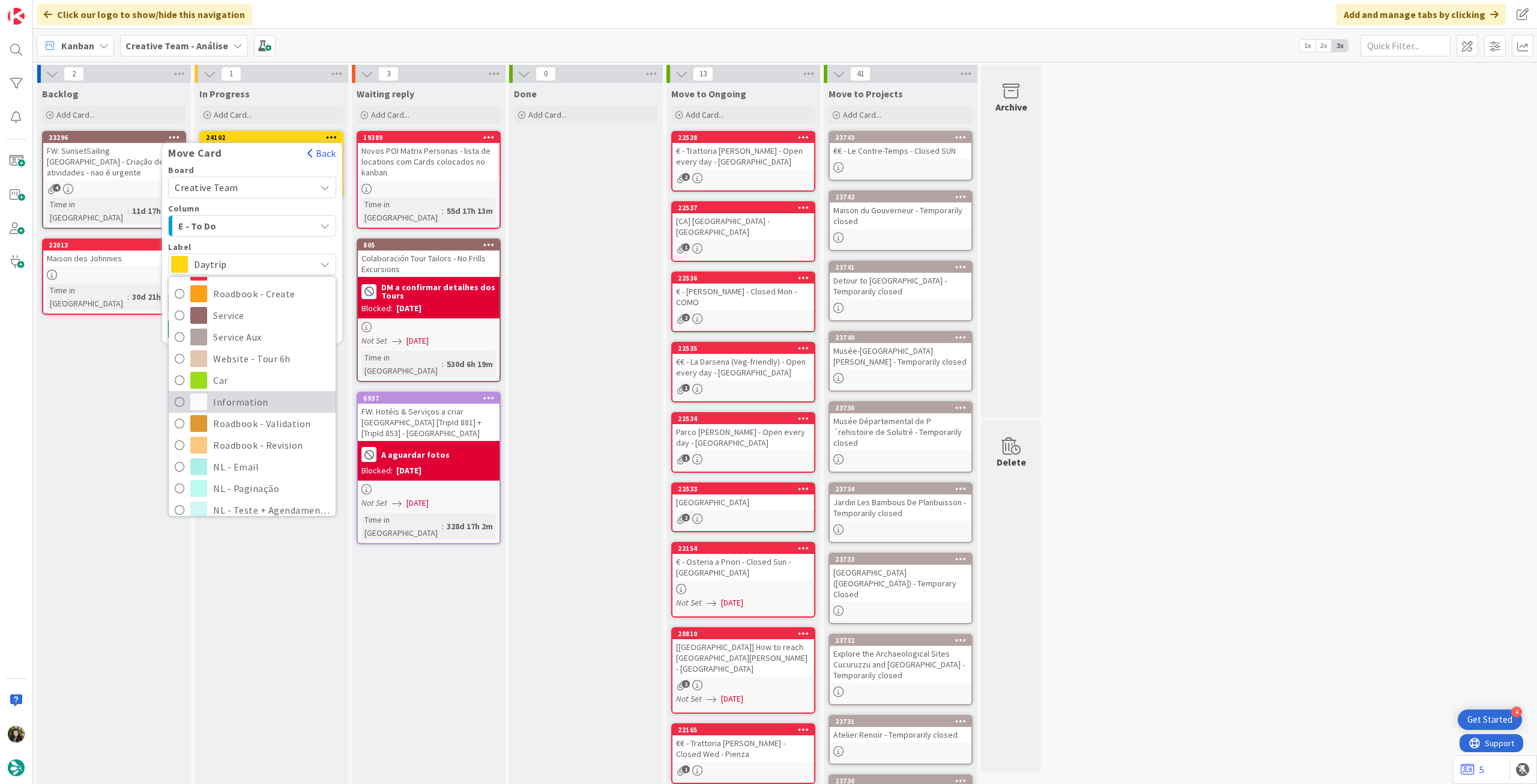
scroll to position [160, 0]
click at [240, 426] on span "Roadbook - Revision" at bounding box center [271, 435] width 116 height 18
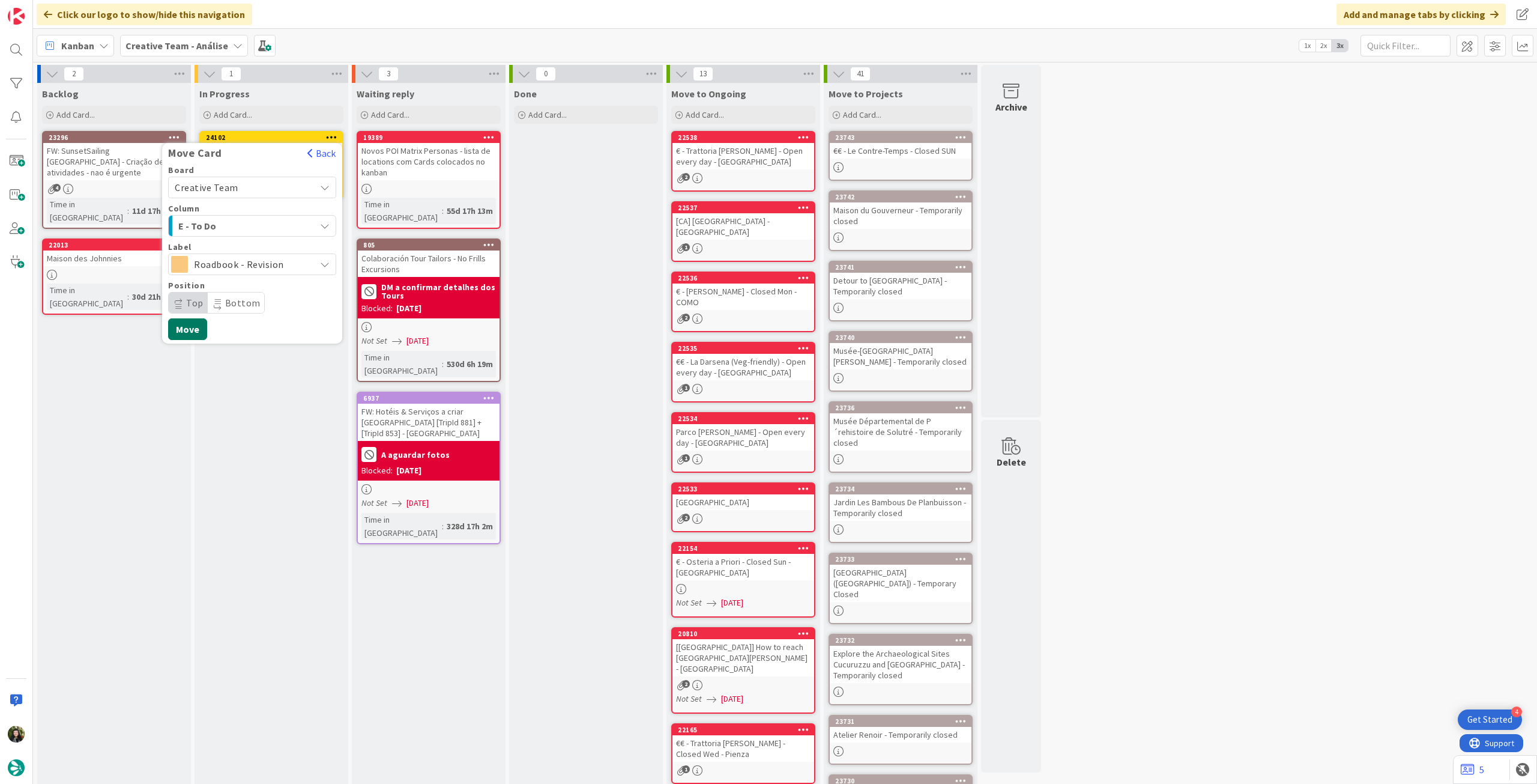
click at [180, 326] on button "Move" at bounding box center [188, 329] width 39 height 21
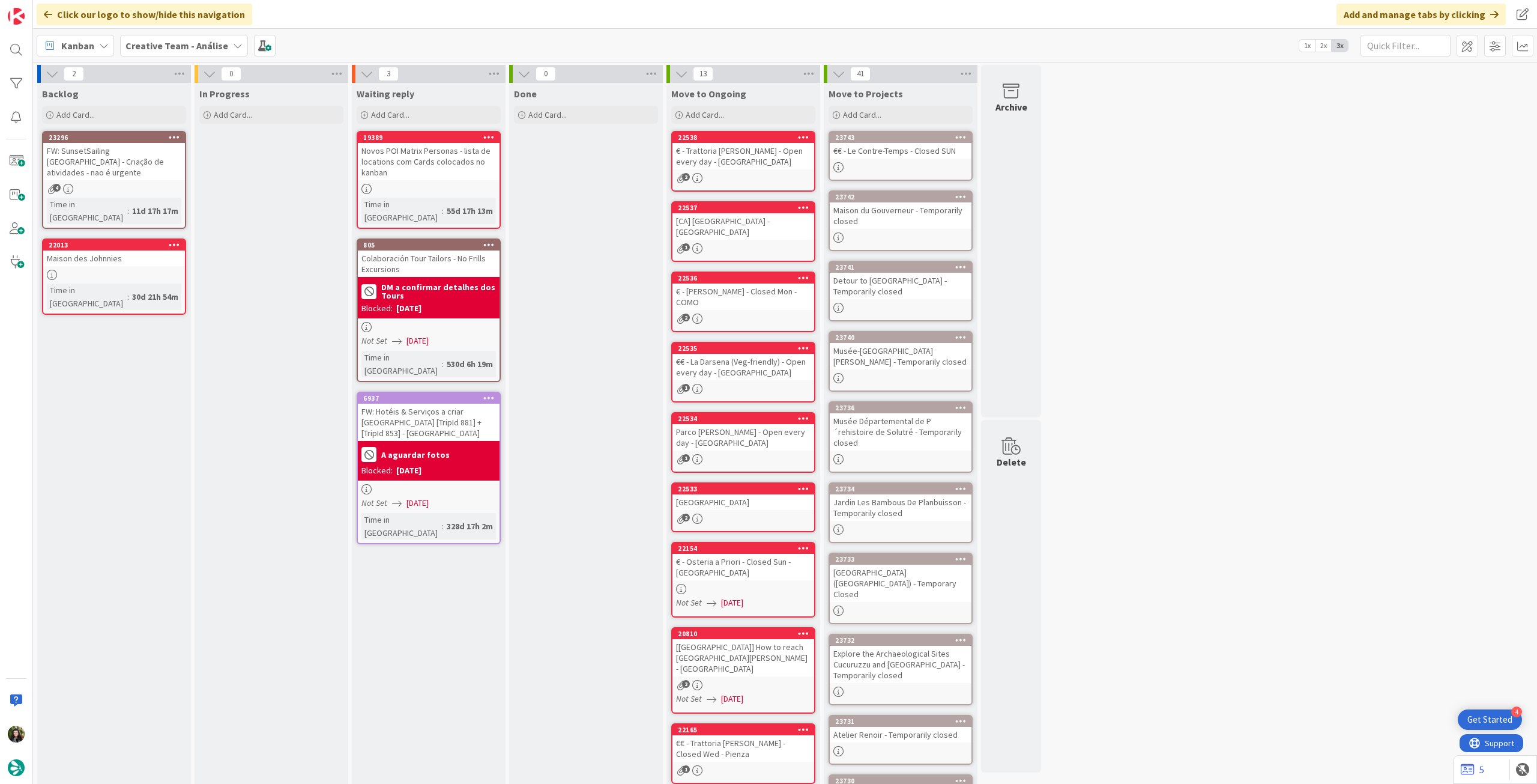
click at [167, 31] on div "Kanban Creative Team - Análise 1x 2x 3x" at bounding box center [785, 45] width 1504 height 33
click at [185, 39] on span "Creative Team - Análise" at bounding box center [176, 46] width 103 height 15
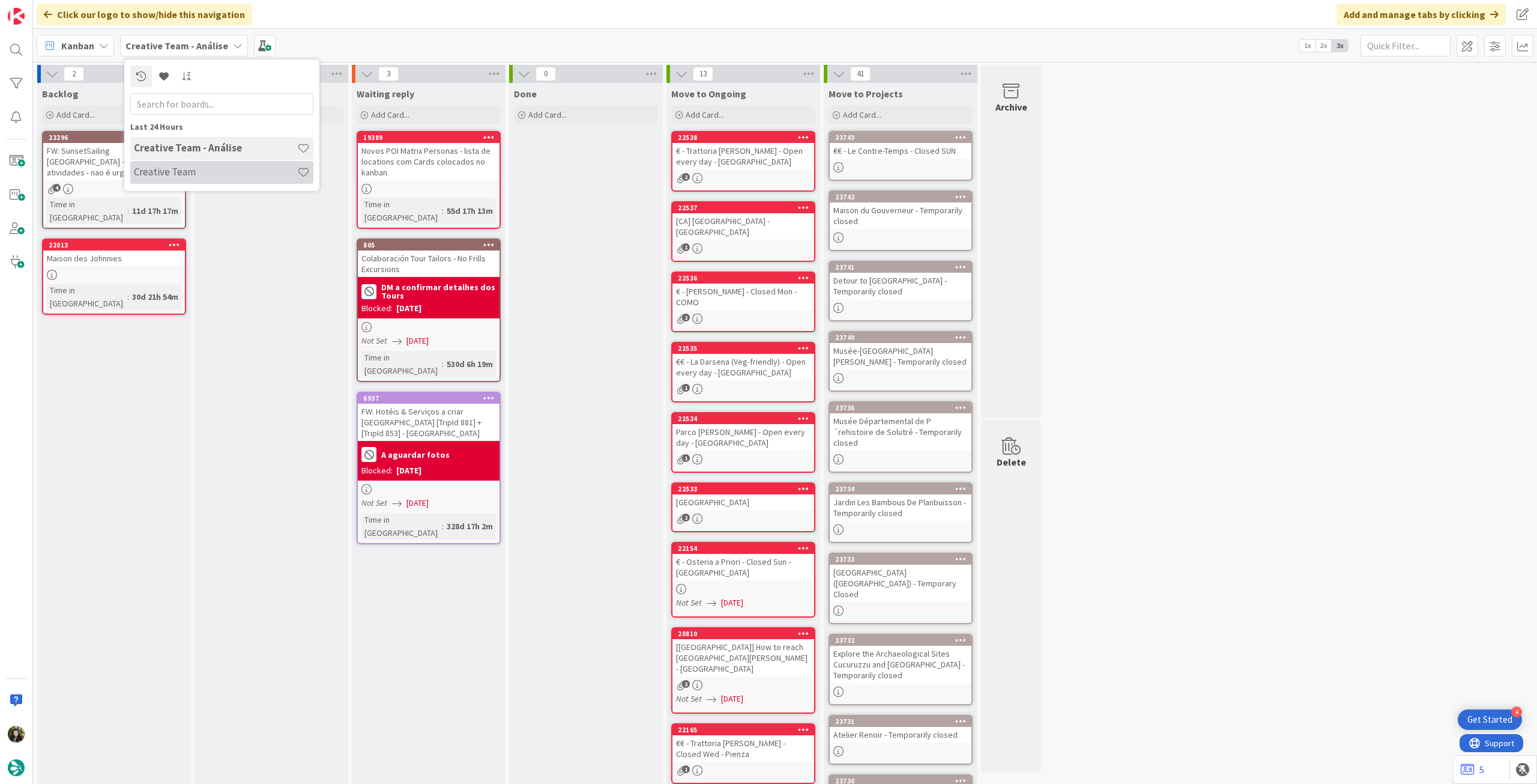
click at [178, 166] on div "Creative Team" at bounding box center [221, 172] width 183 height 23
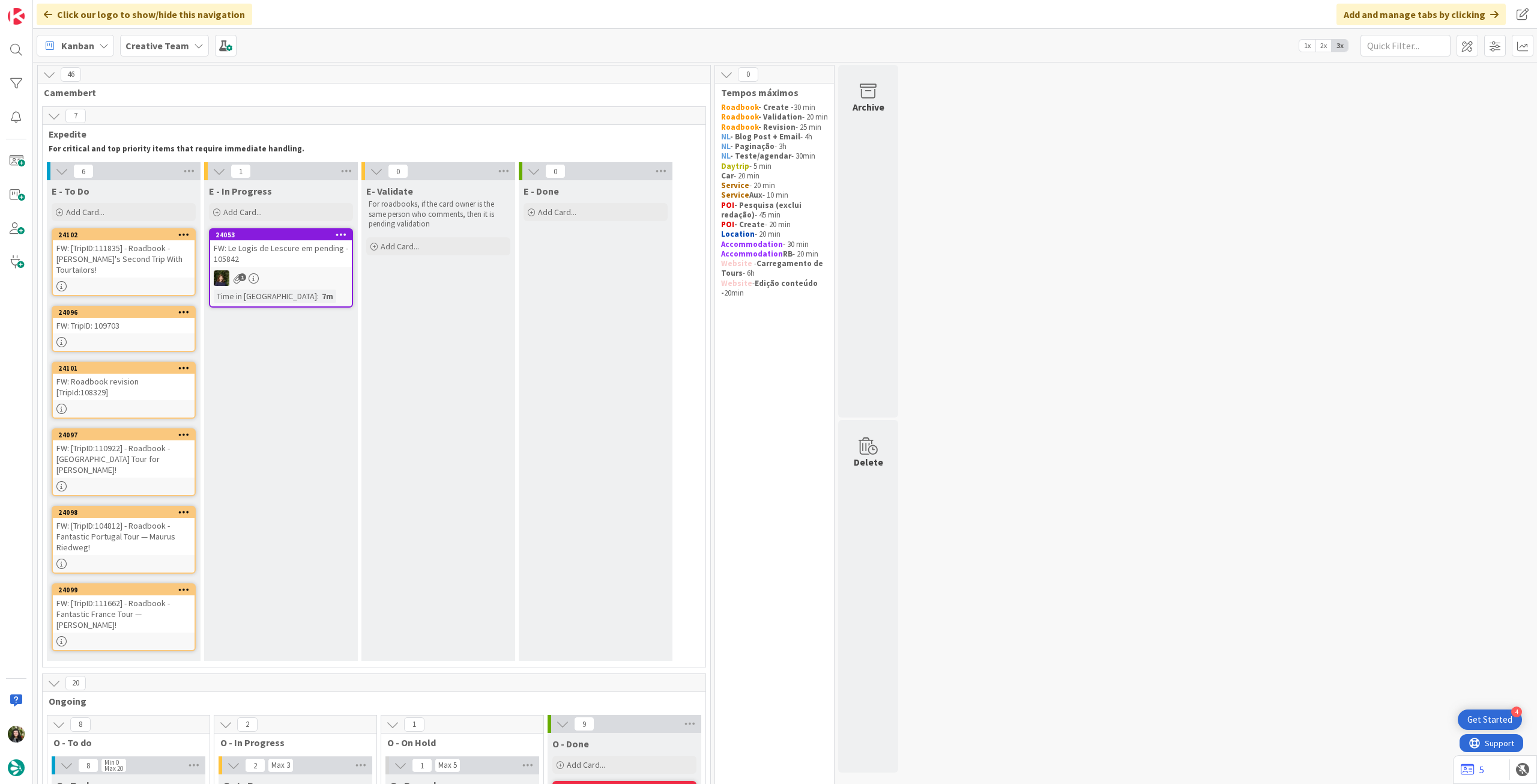
click at [165, 37] on div "Creative Team" at bounding box center [164, 45] width 89 height 21
click at [174, 172] on h4 "Creative Team - Análise" at bounding box center [215, 171] width 163 height 12
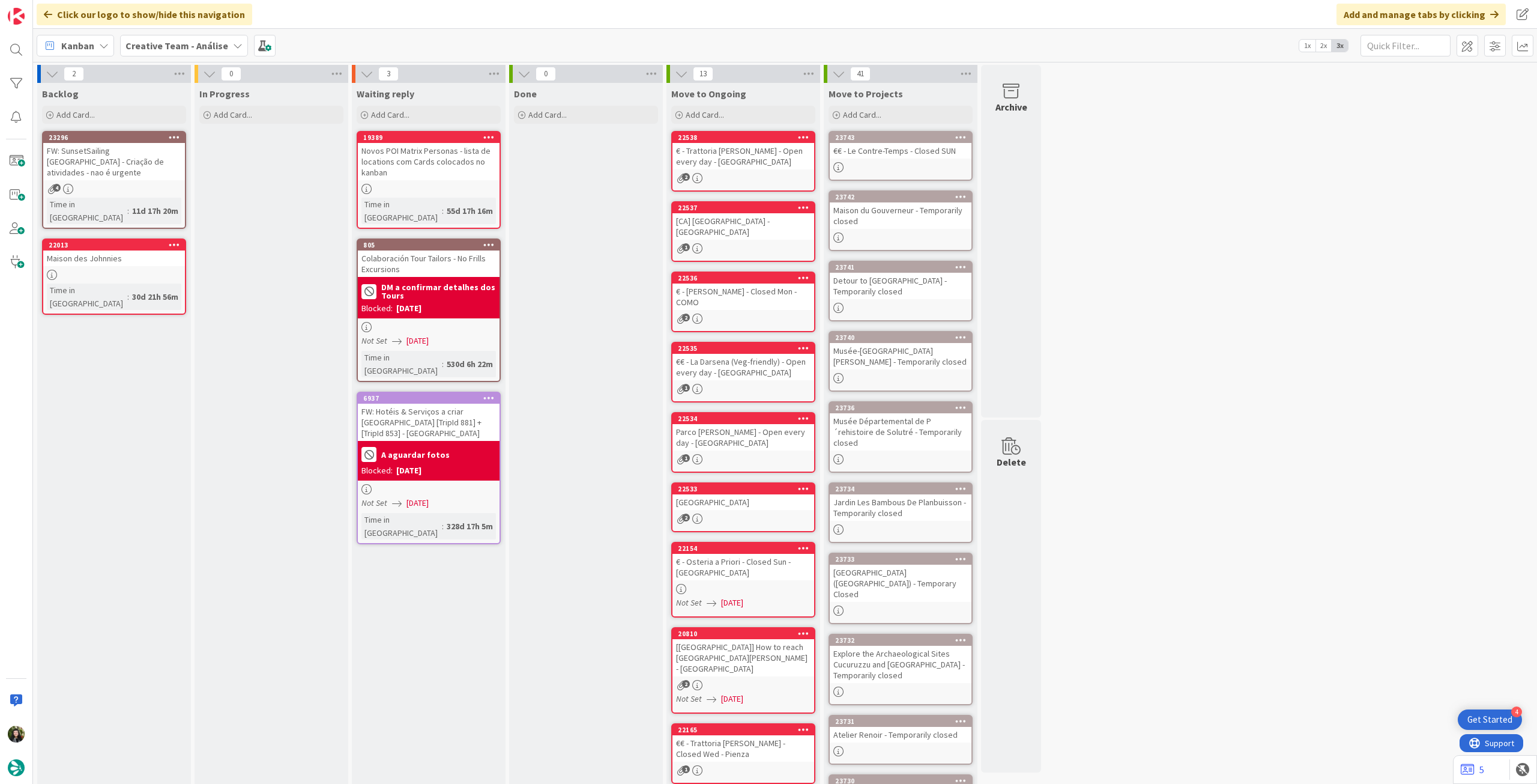
click at [144, 40] on b "Creative Team - Análise" at bounding box center [176, 45] width 103 height 12
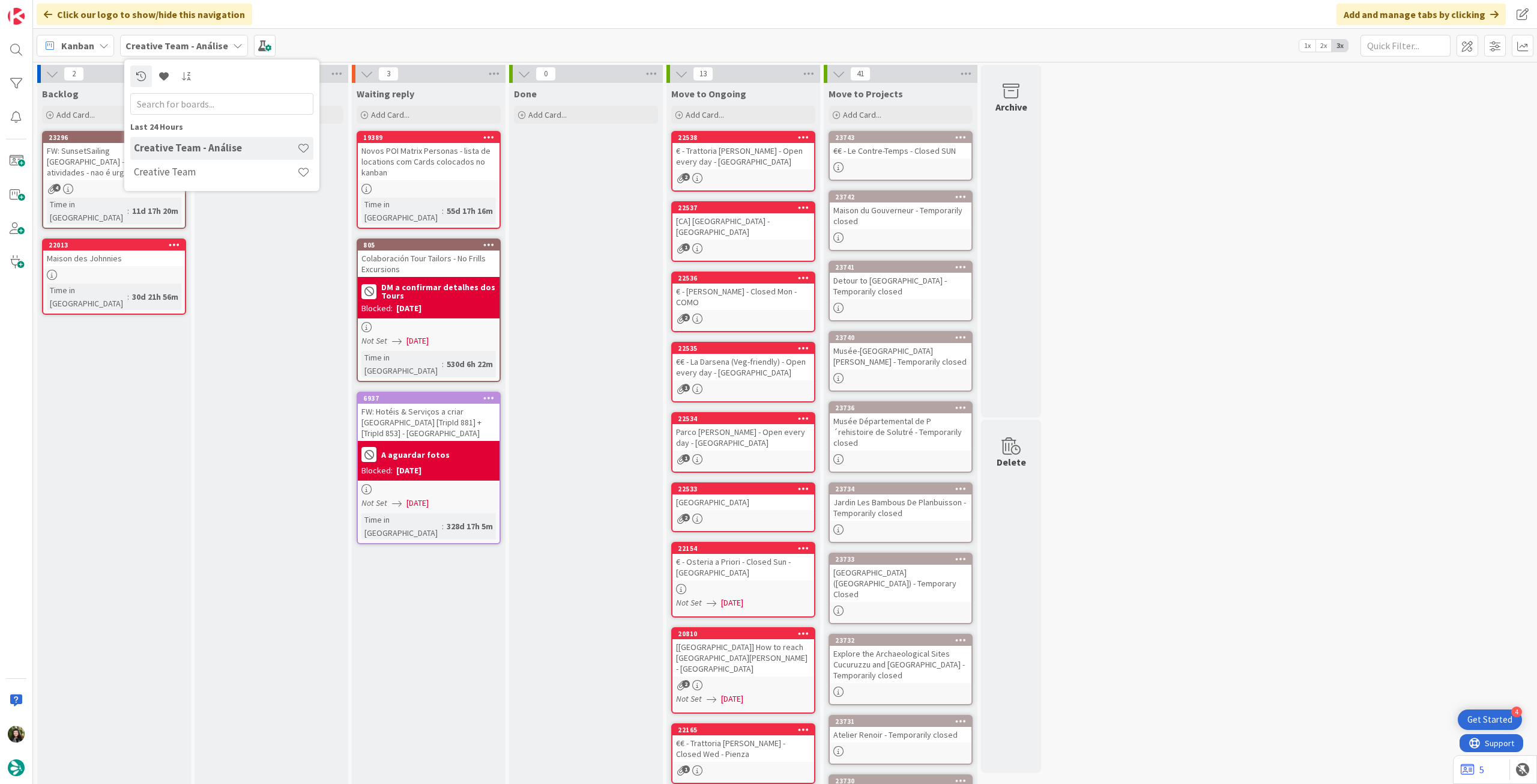
click at [197, 177] on h4 "Creative Team" at bounding box center [215, 171] width 163 height 12
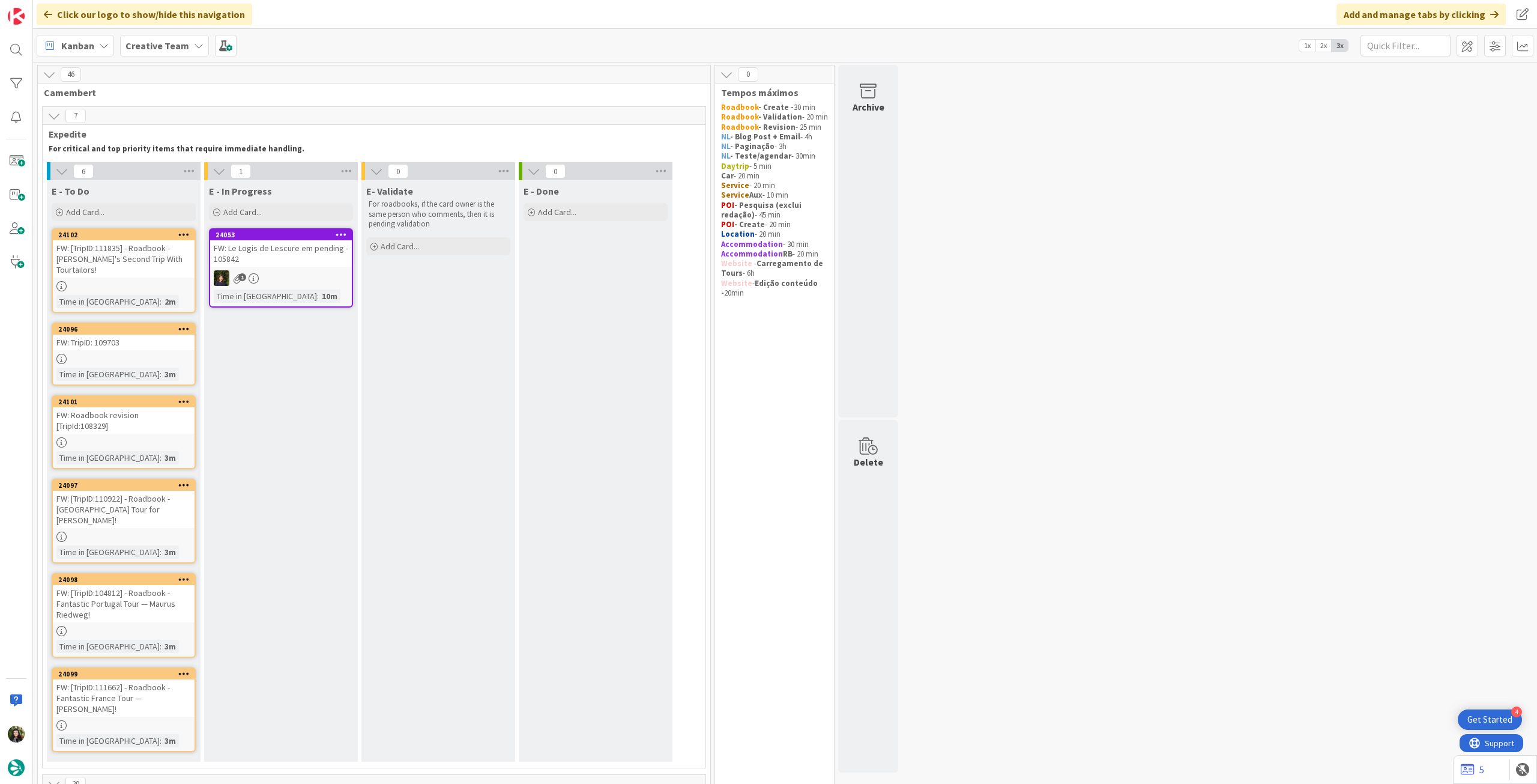
click at [184, 43] on div "Creative Team" at bounding box center [164, 45] width 89 height 21
click at [158, 179] on div "Creative Team - Análise" at bounding box center [221, 172] width 183 height 23
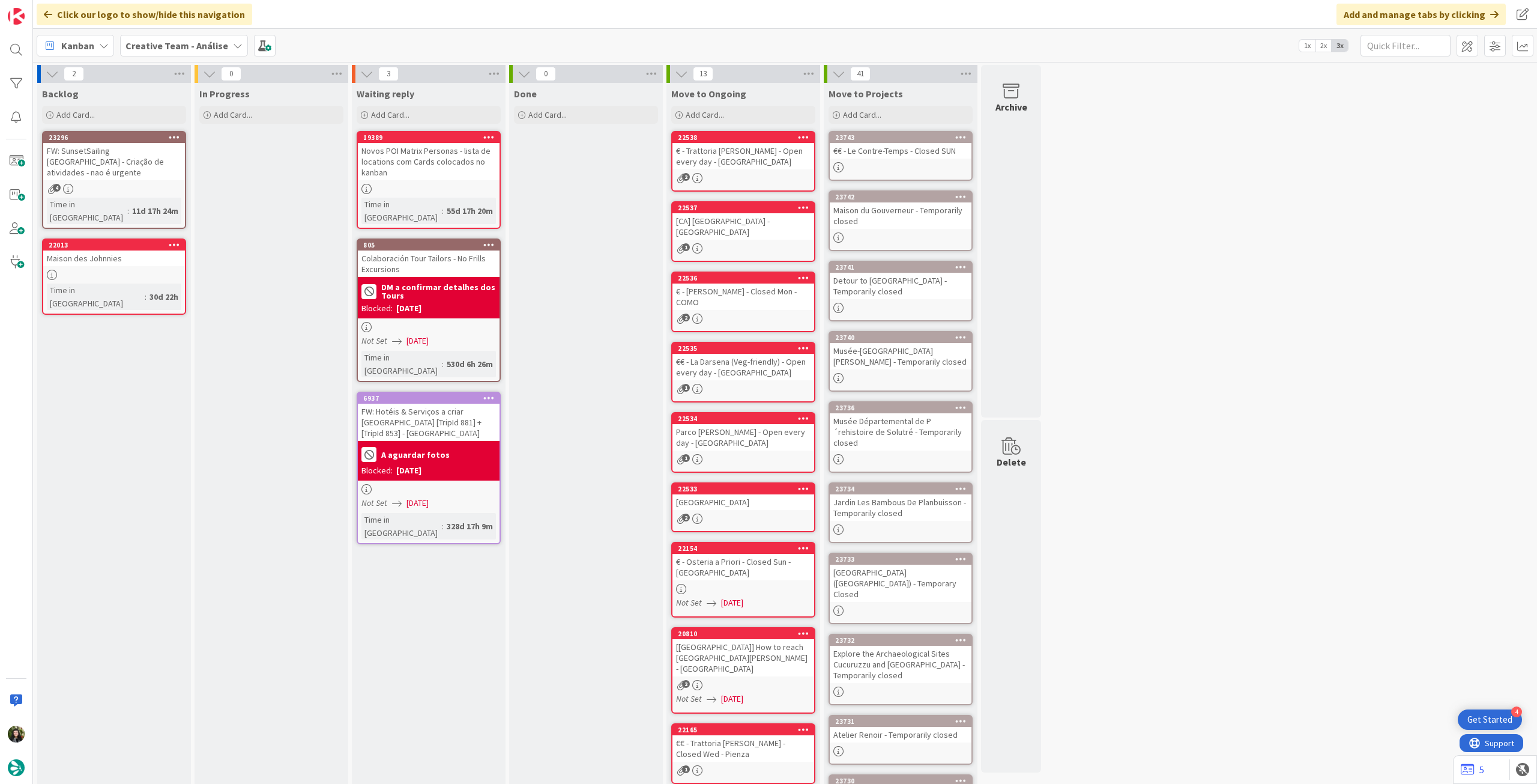
click at [170, 36] on div "Creative Team - Análise" at bounding box center [184, 45] width 128 height 21
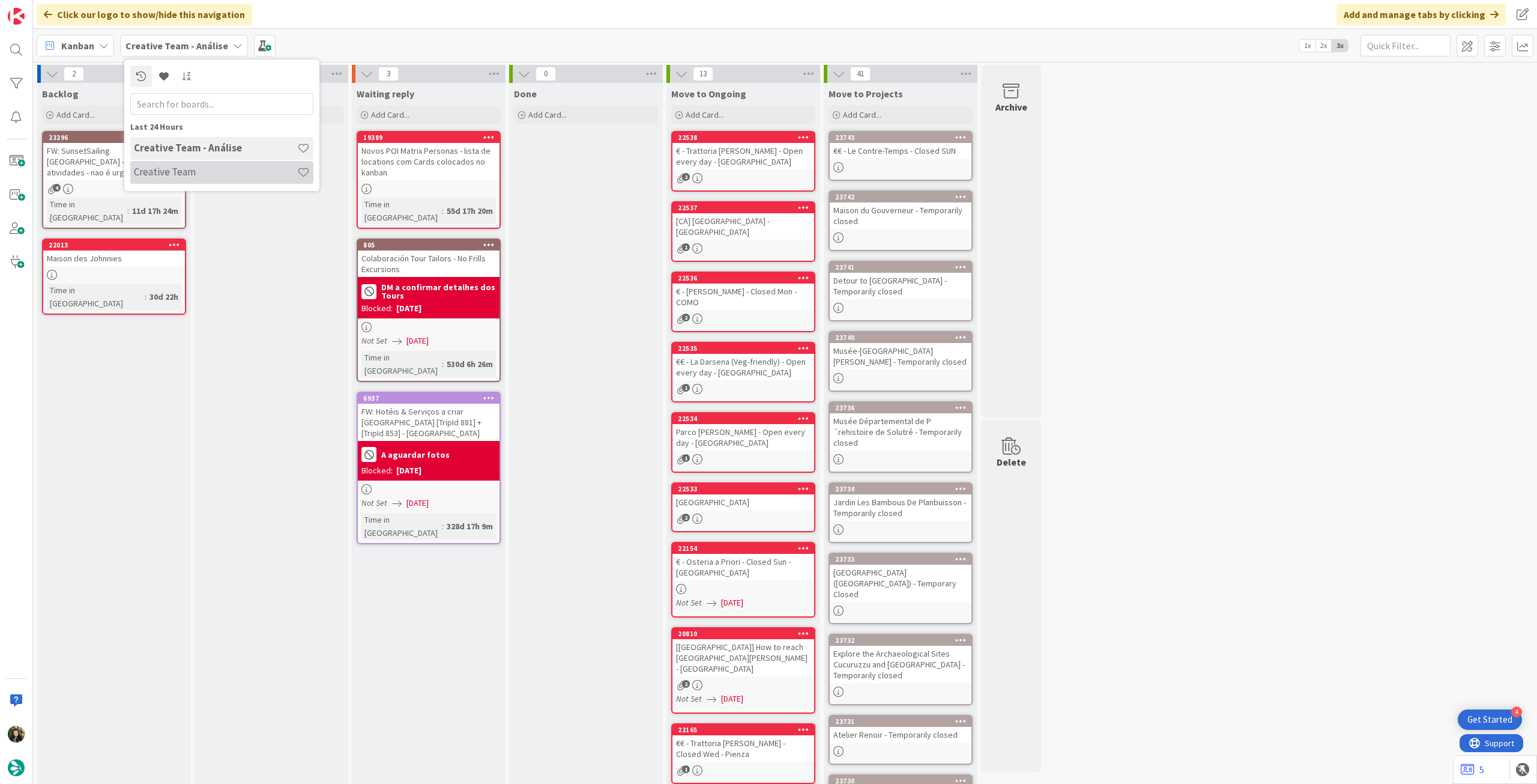
click at [200, 162] on div "Creative Team" at bounding box center [221, 172] width 183 height 23
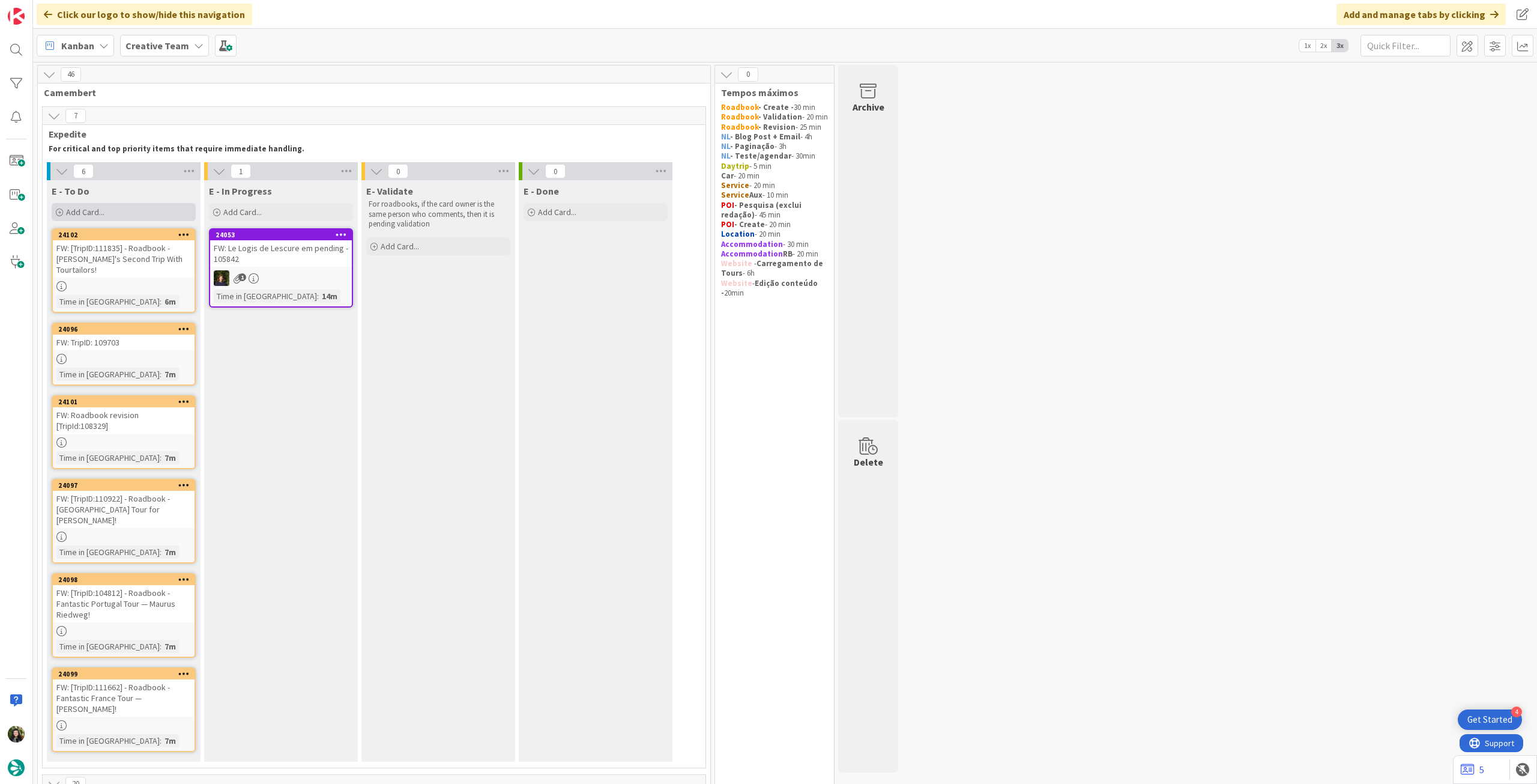
click at [96, 208] on span "Add Card..." at bounding box center [85, 212] width 39 height 11
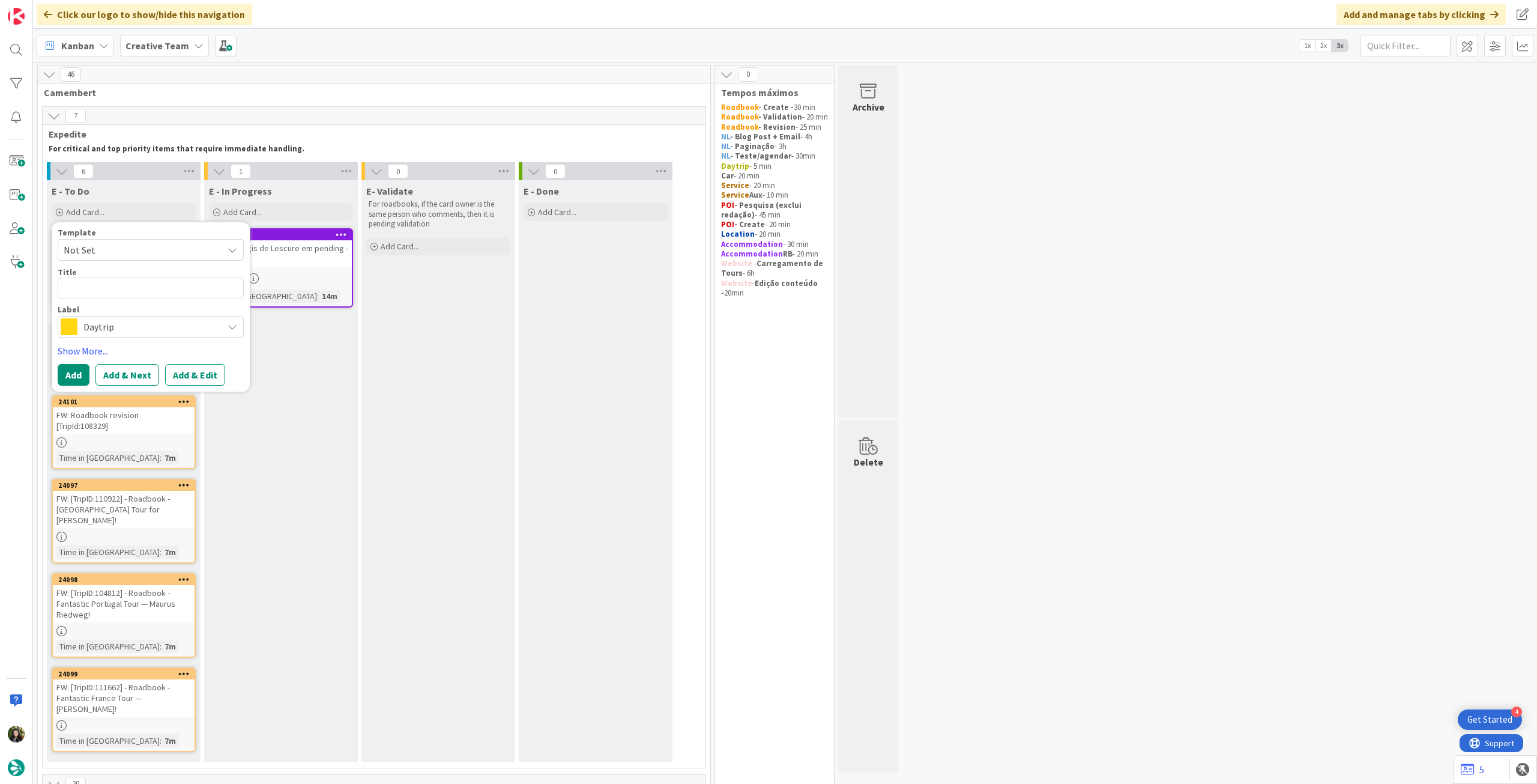
click at [111, 314] on div "Label Daytrip" at bounding box center [150, 321] width 186 height 33
click at [116, 323] on span "Daytrip" at bounding box center [150, 326] width 134 height 17
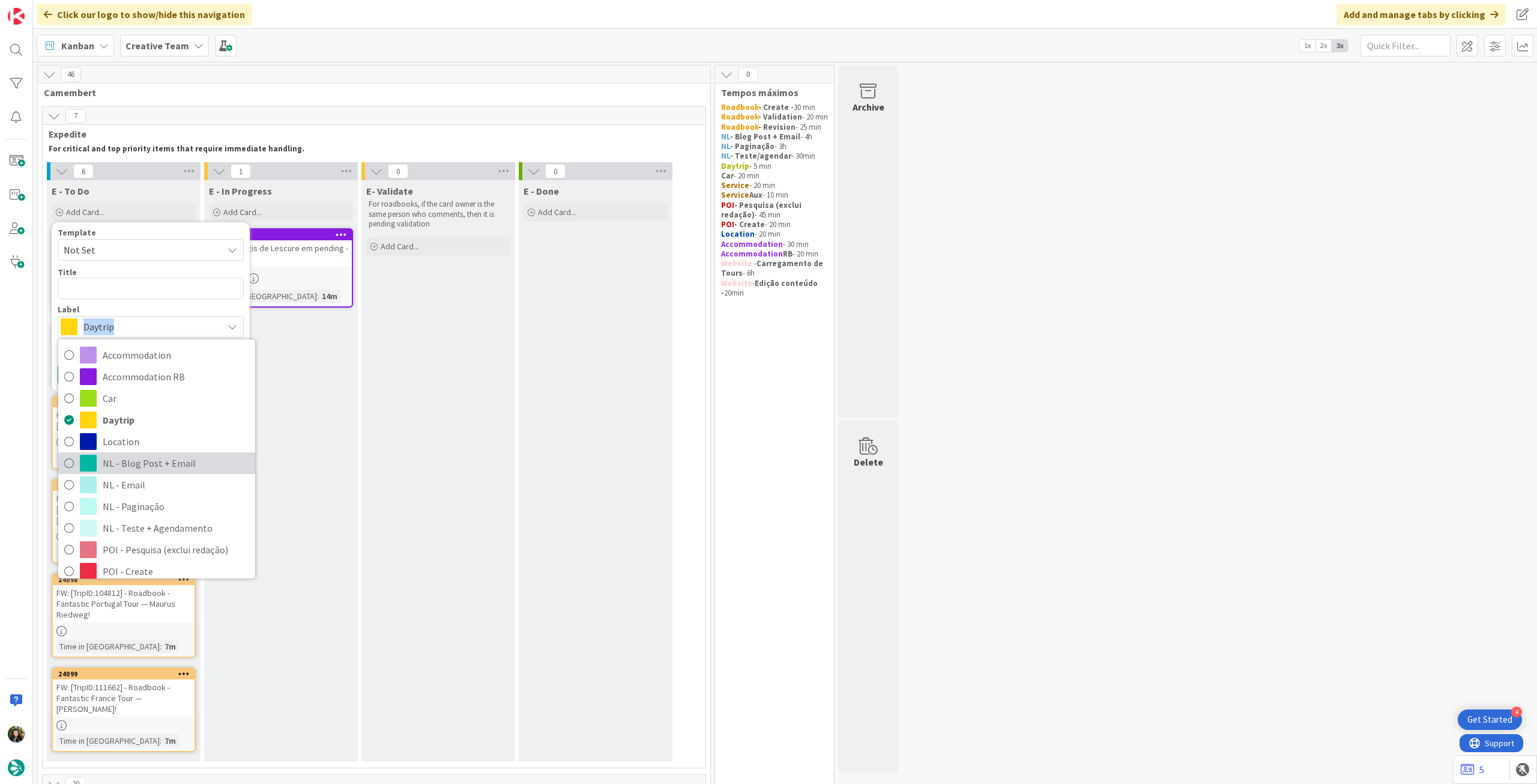
scroll to position [160, 0]
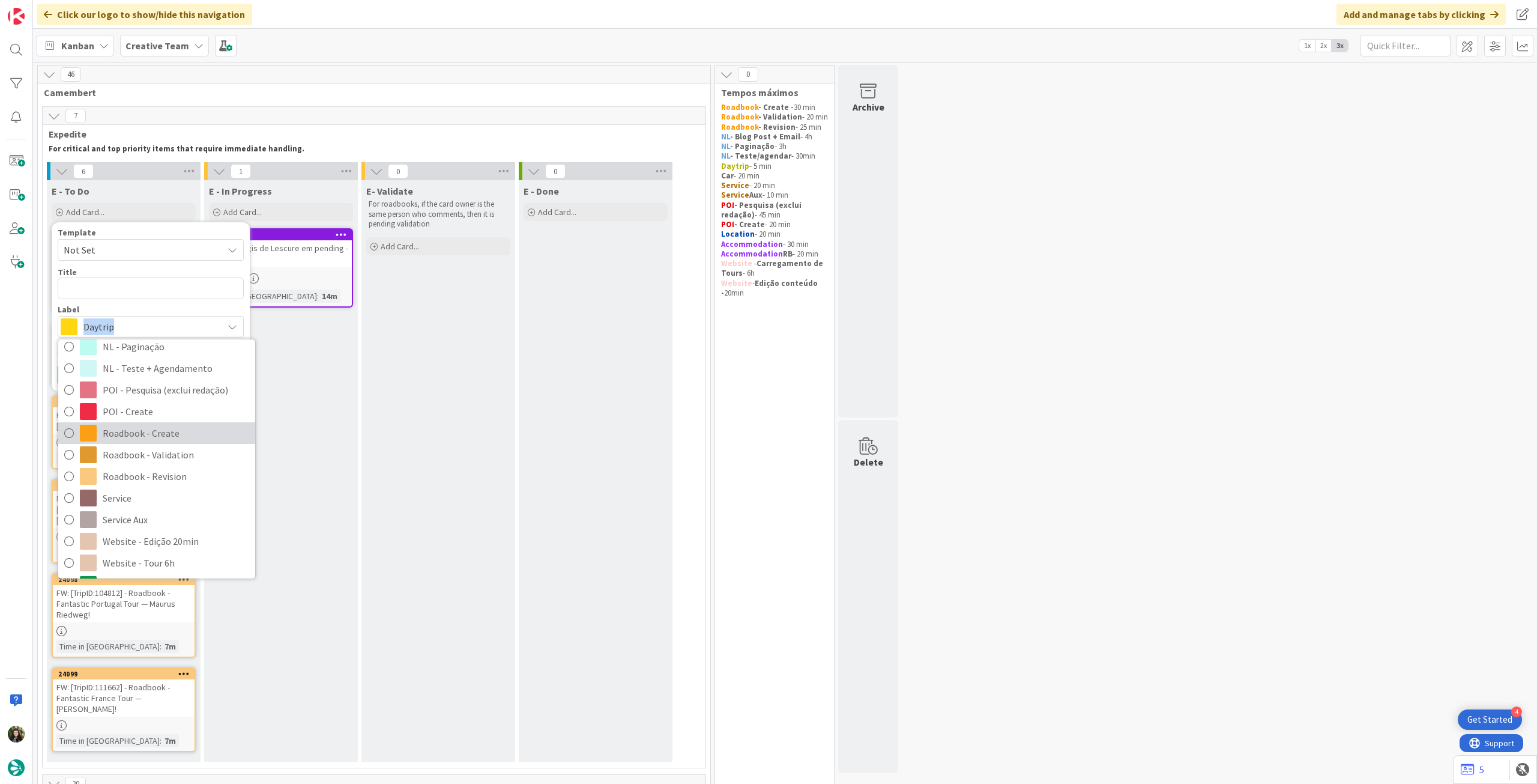
click at [178, 431] on span "Roadbook - Create" at bounding box center [176, 433] width 147 height 18
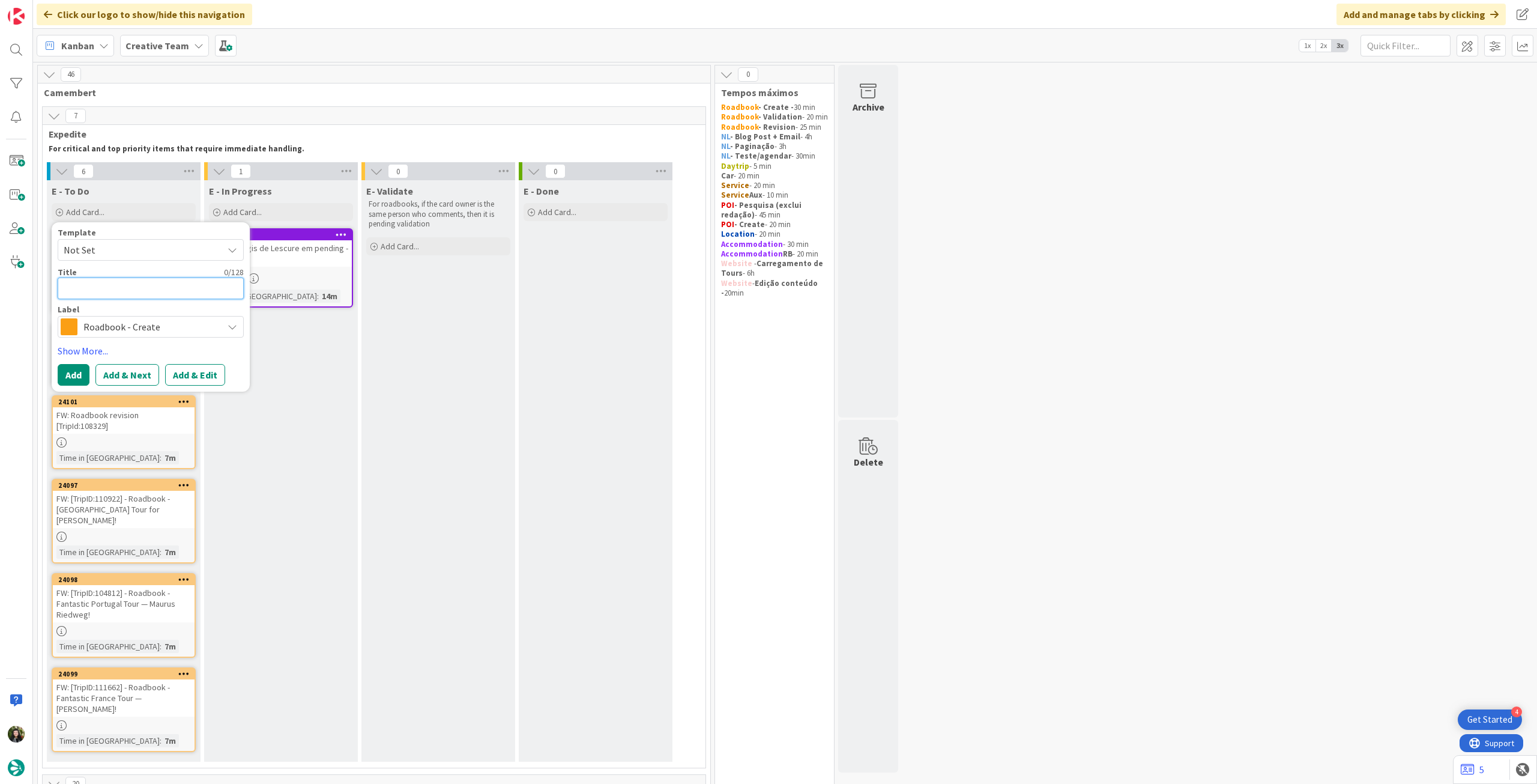
click at [176, 284] on textarea at bounding box center [150, 288] width 186 height 21
paste textarea "107892"
type textarea "x"
type textarea "107892"
type textarea "x"
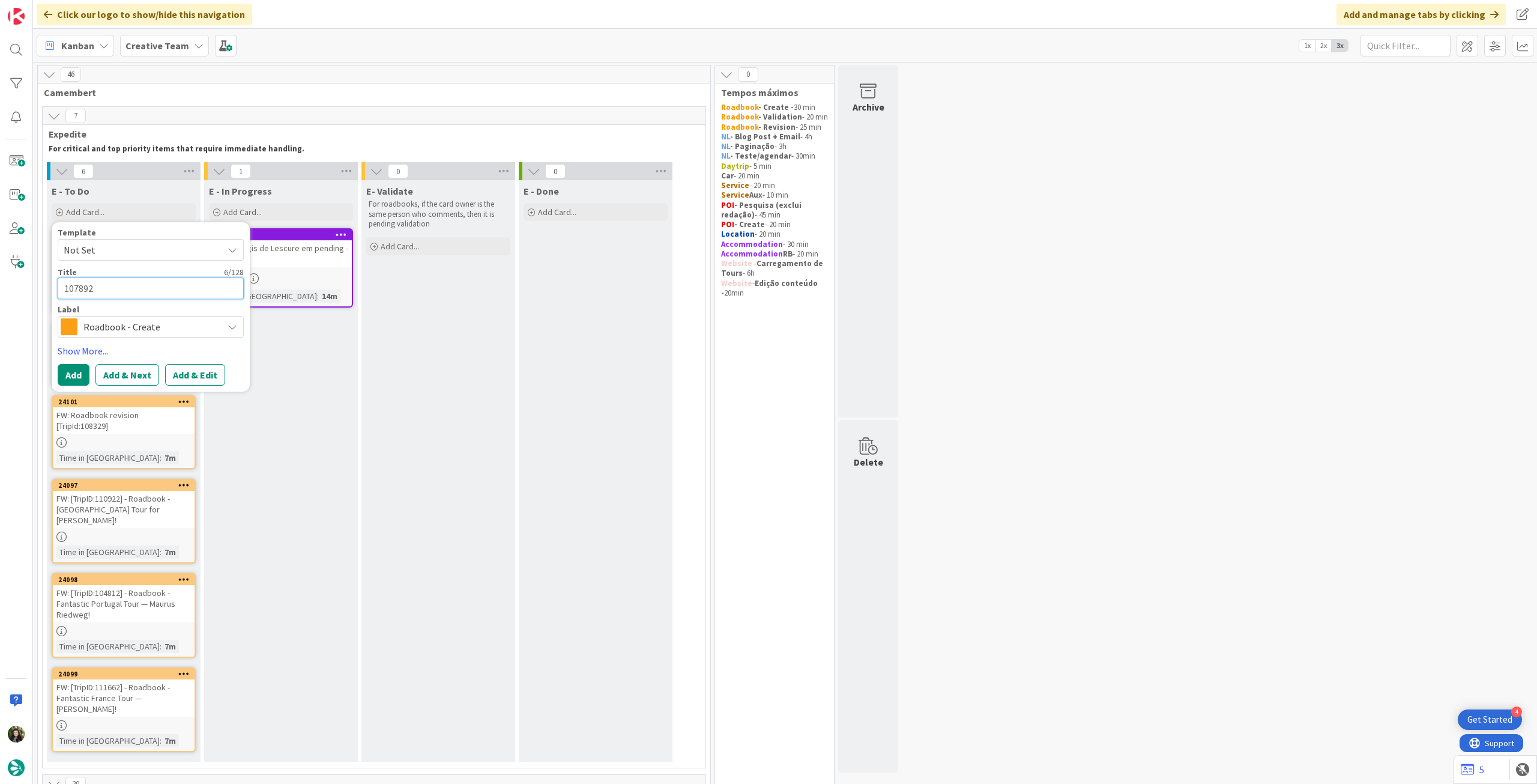
type textarea "107892"
type textarea "x"
type textarea "107892 -"
type textarea "x"
type textarea "107892 - 7"
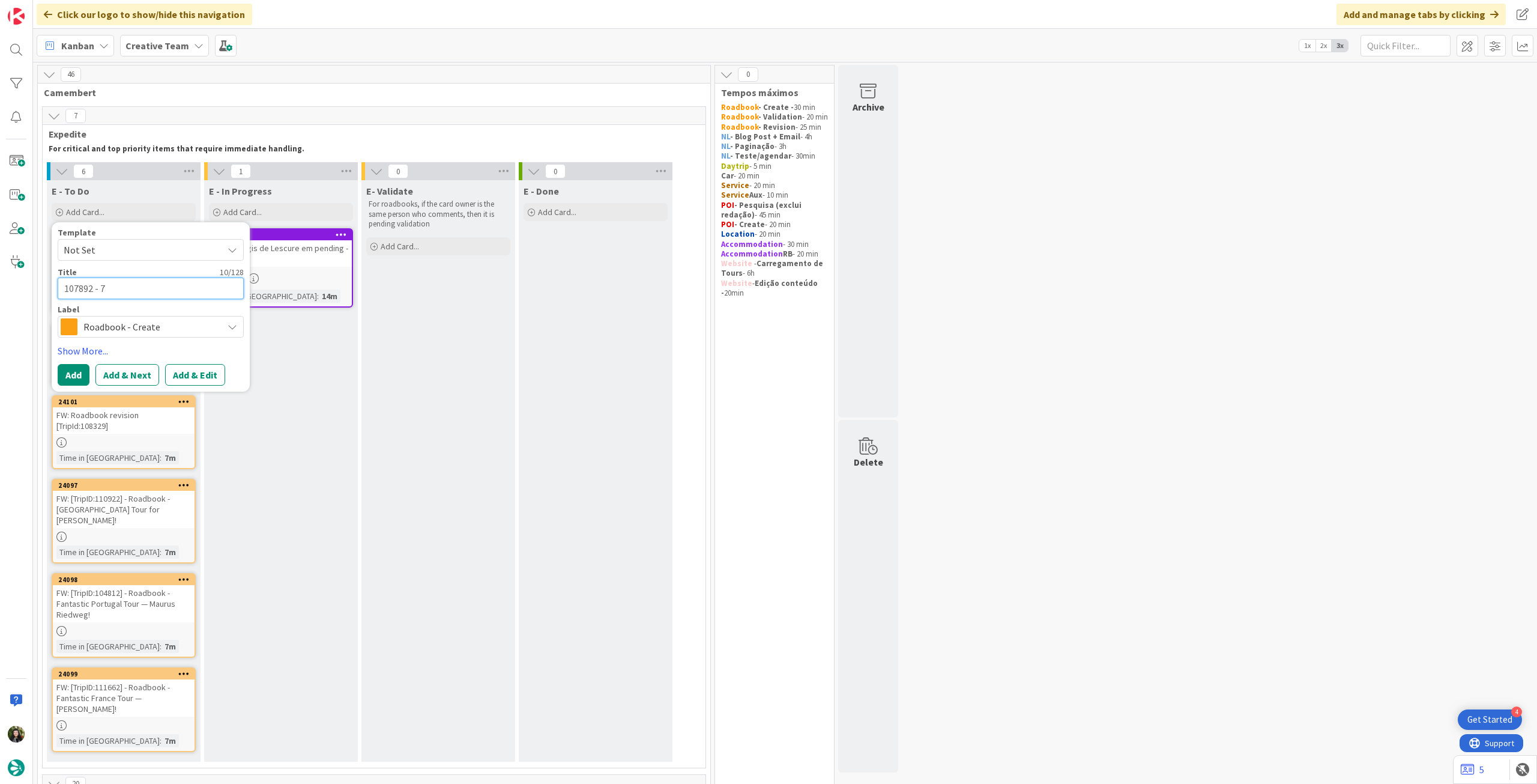
type textarea "x"
type textarea "107892 - 7"
type textarea "x"
type textarea "107892 - 7 o"
type textarea "x"
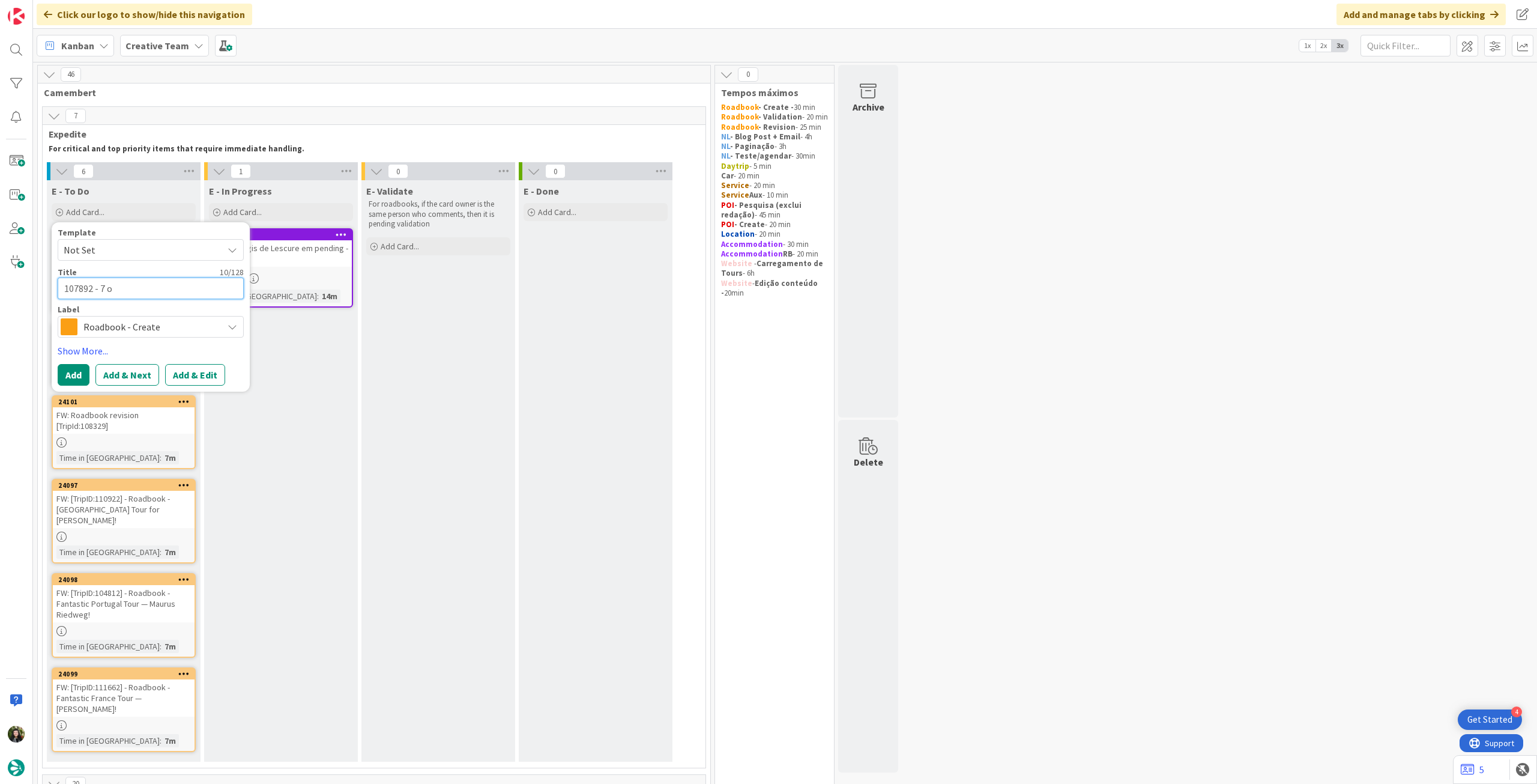
type textarea "107892 - 7 oc"
type textarea "x"
type textarea "107892 - [DATE]"
click at [76, 378] on button "Add" at bounding box center [73, 375] width 32 height 21
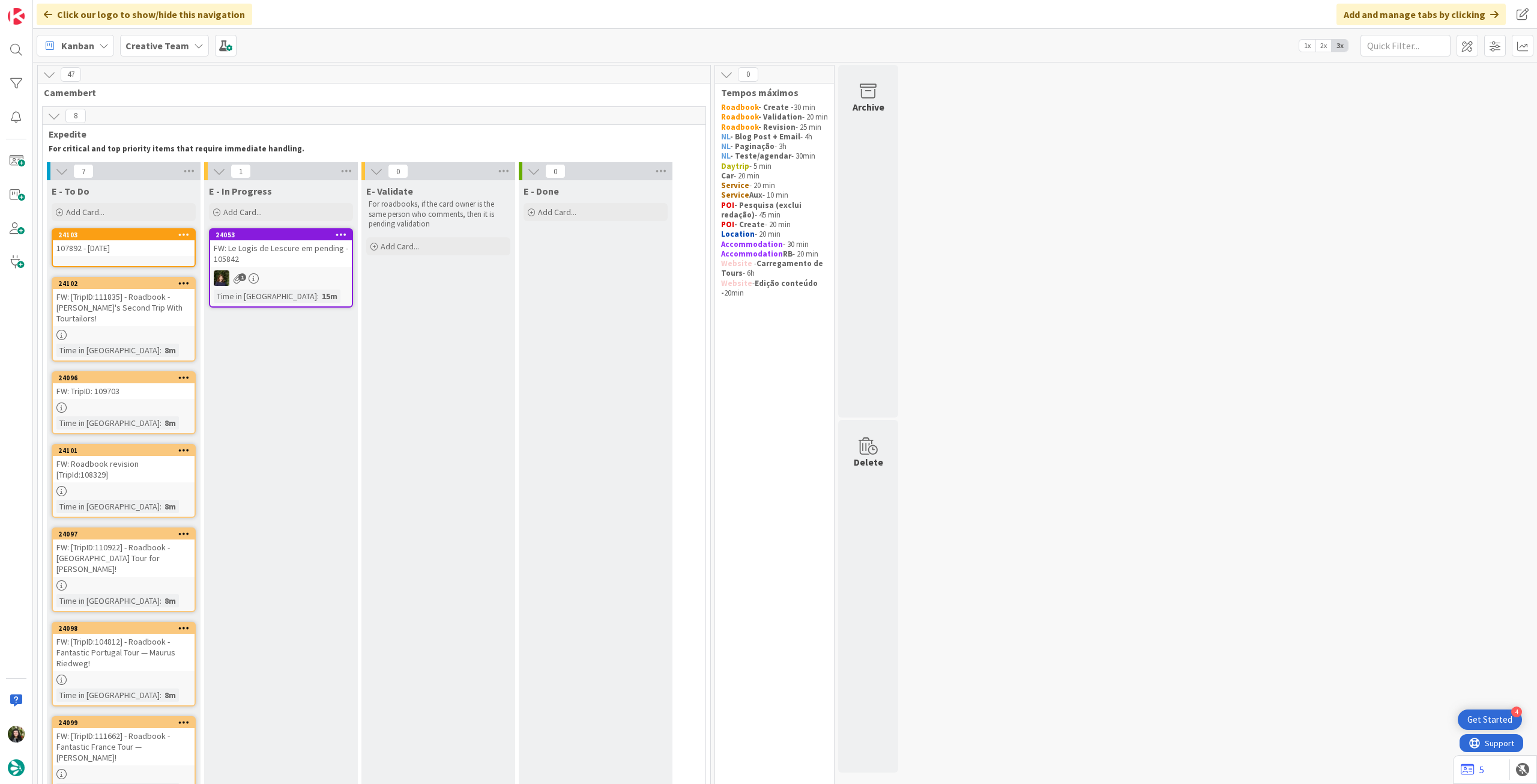
click at [183, 232] on icon at bounding box center [184, 234] width 11 height 8
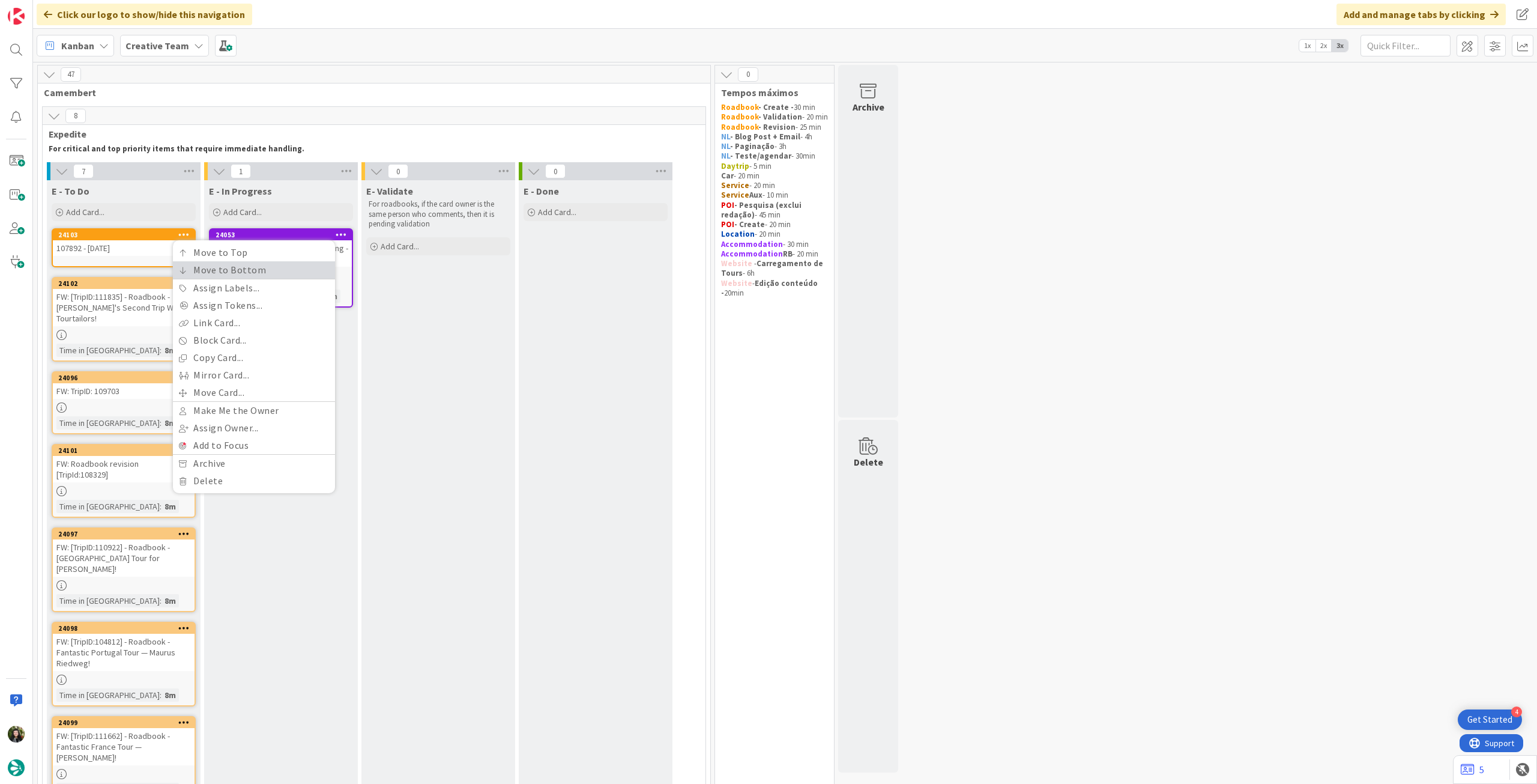
click at [186, 267] on icon at bounding box center [183, 270] width 8 height 7
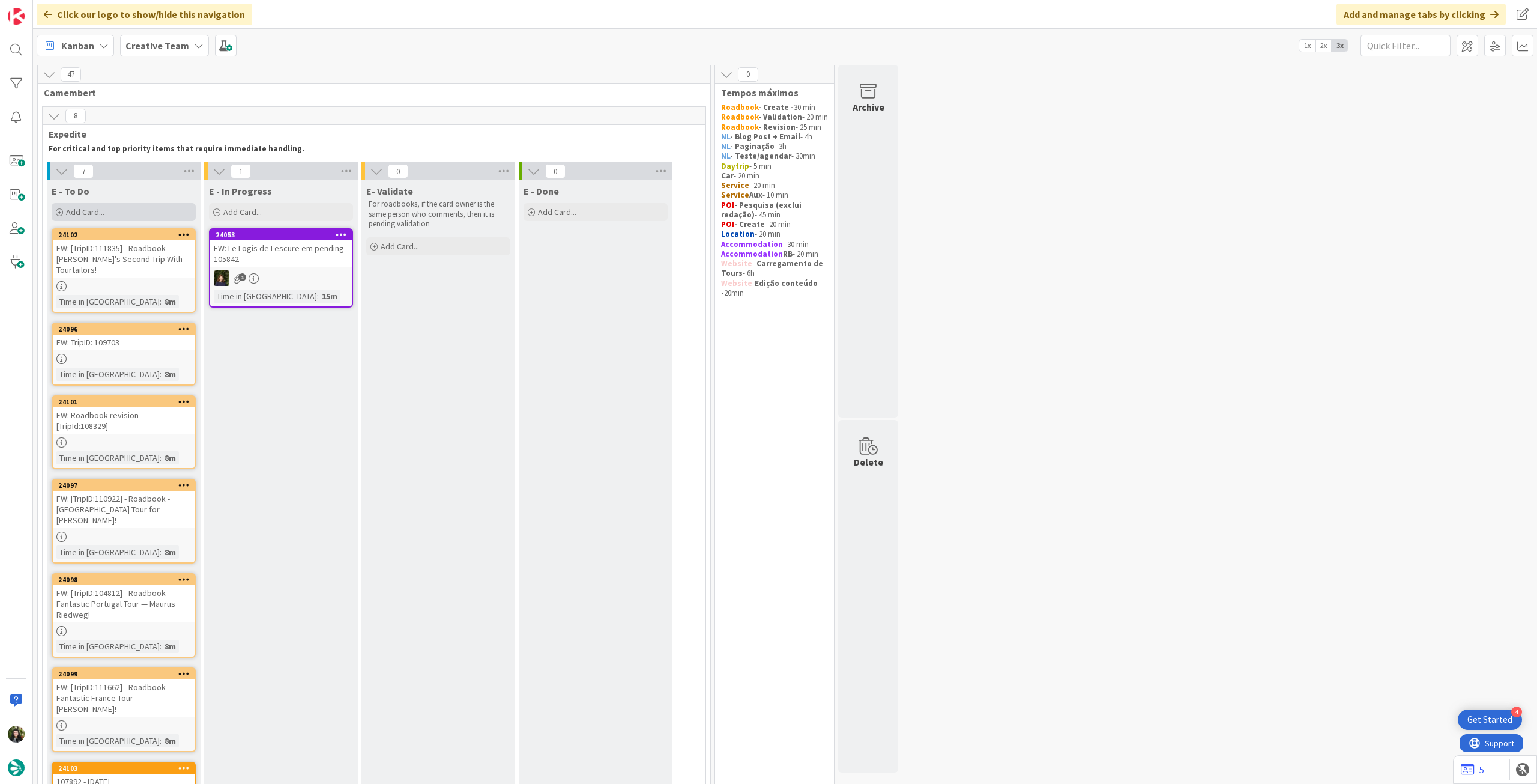
click at [113, 212] on div "Add Card..." at bounding box center [124, 212] width 144 height 18
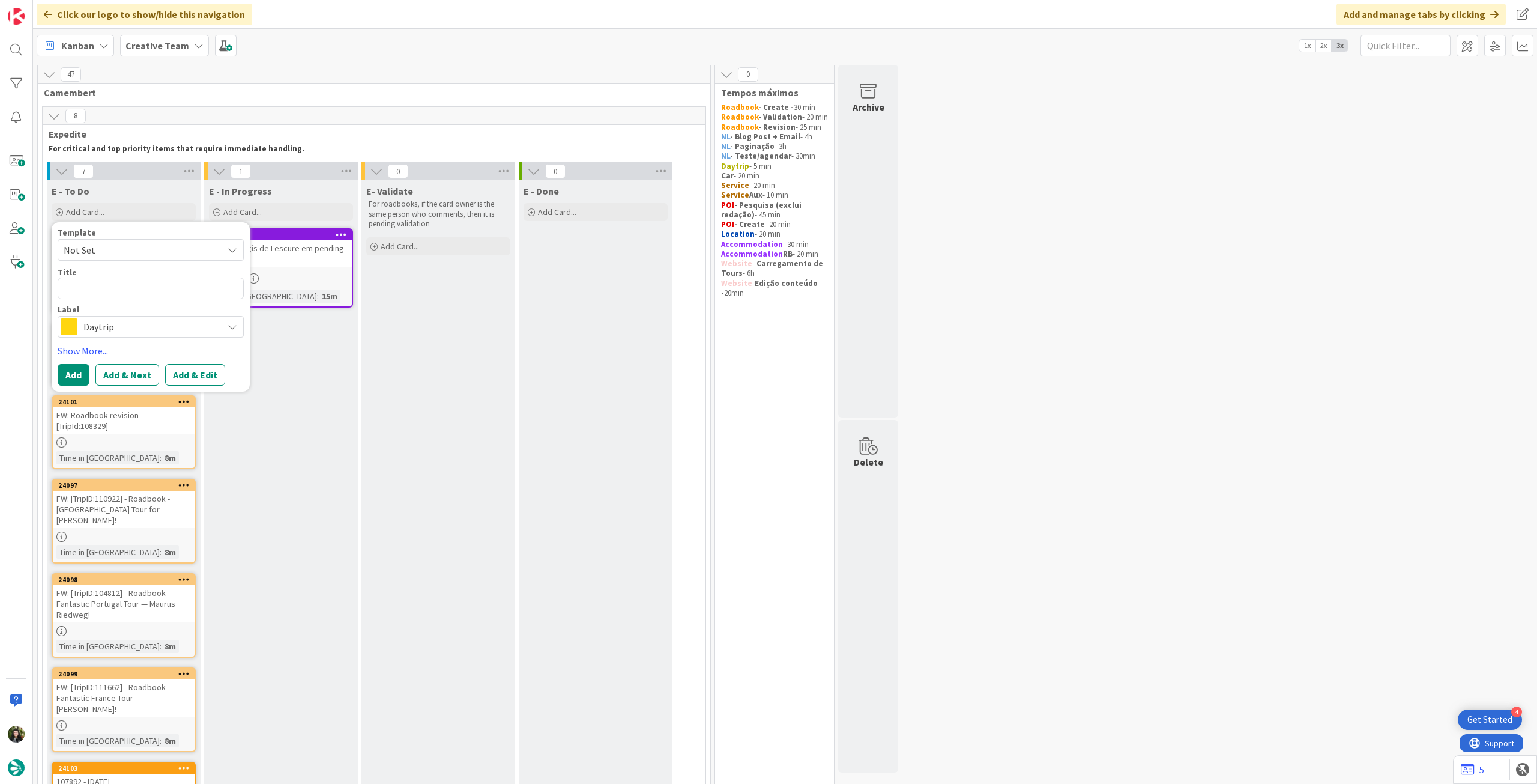
click at [136, 324] on span "Daytrip" at bounding box center [150, 326] width 134 height 17
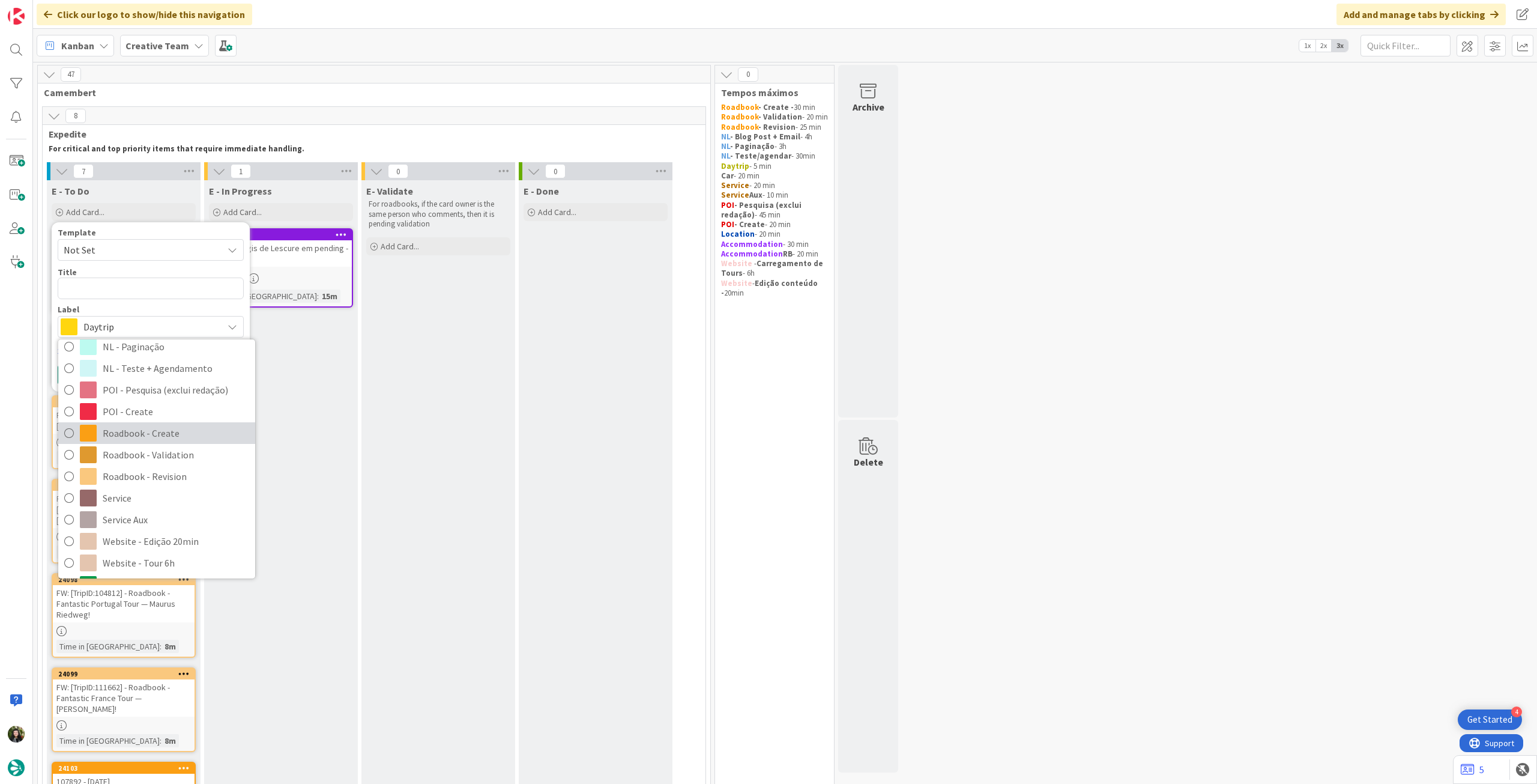
click at [176, 437] on span "Roadbook - Create" at bounding box center [176, 433] width 147 height 18
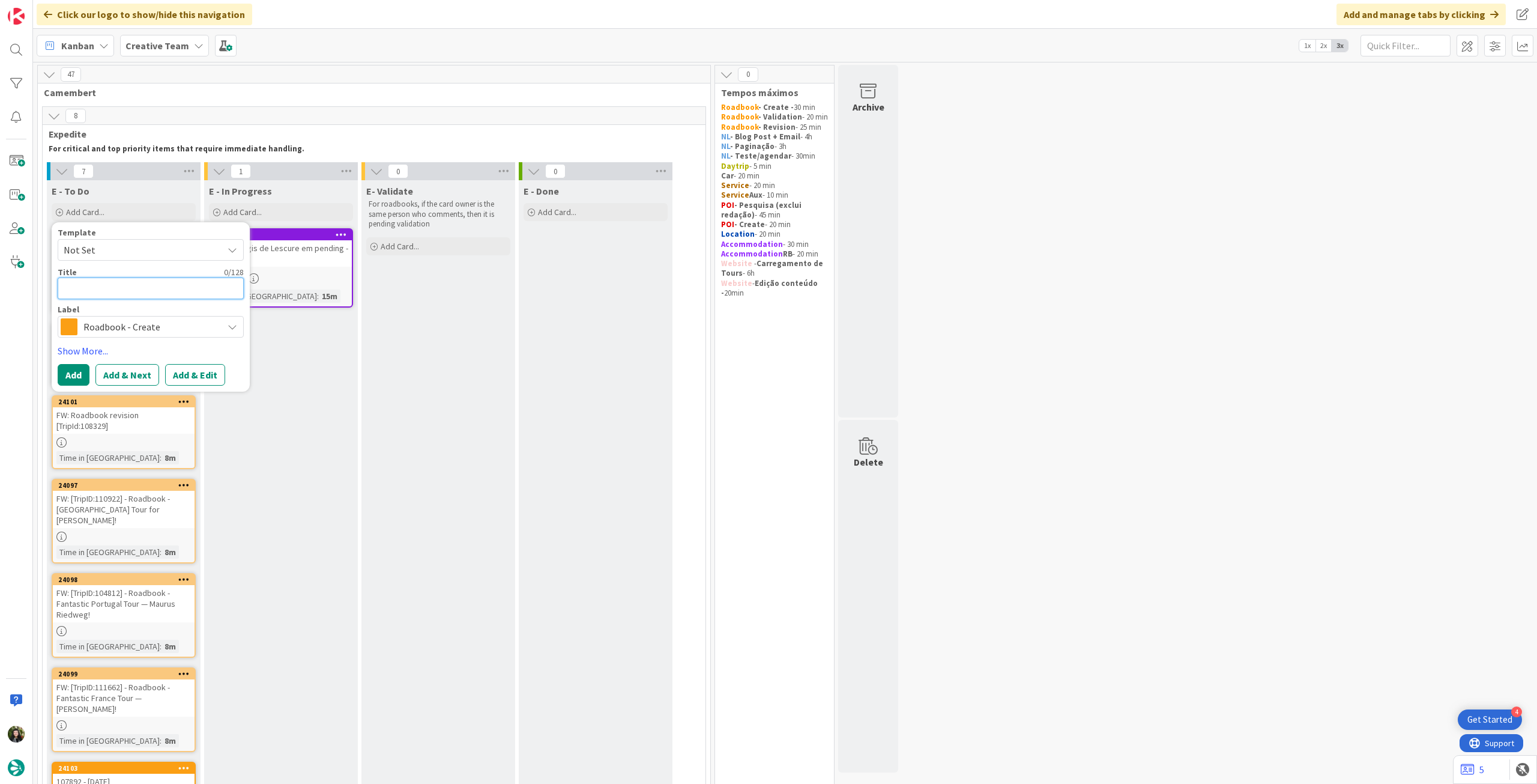
click at [162, 289] on textarea at bounding box center [150, 288] width 186 height 21
paste textarea "102660"
type textarea "x"
type textarea "102660"
type textarea "x"
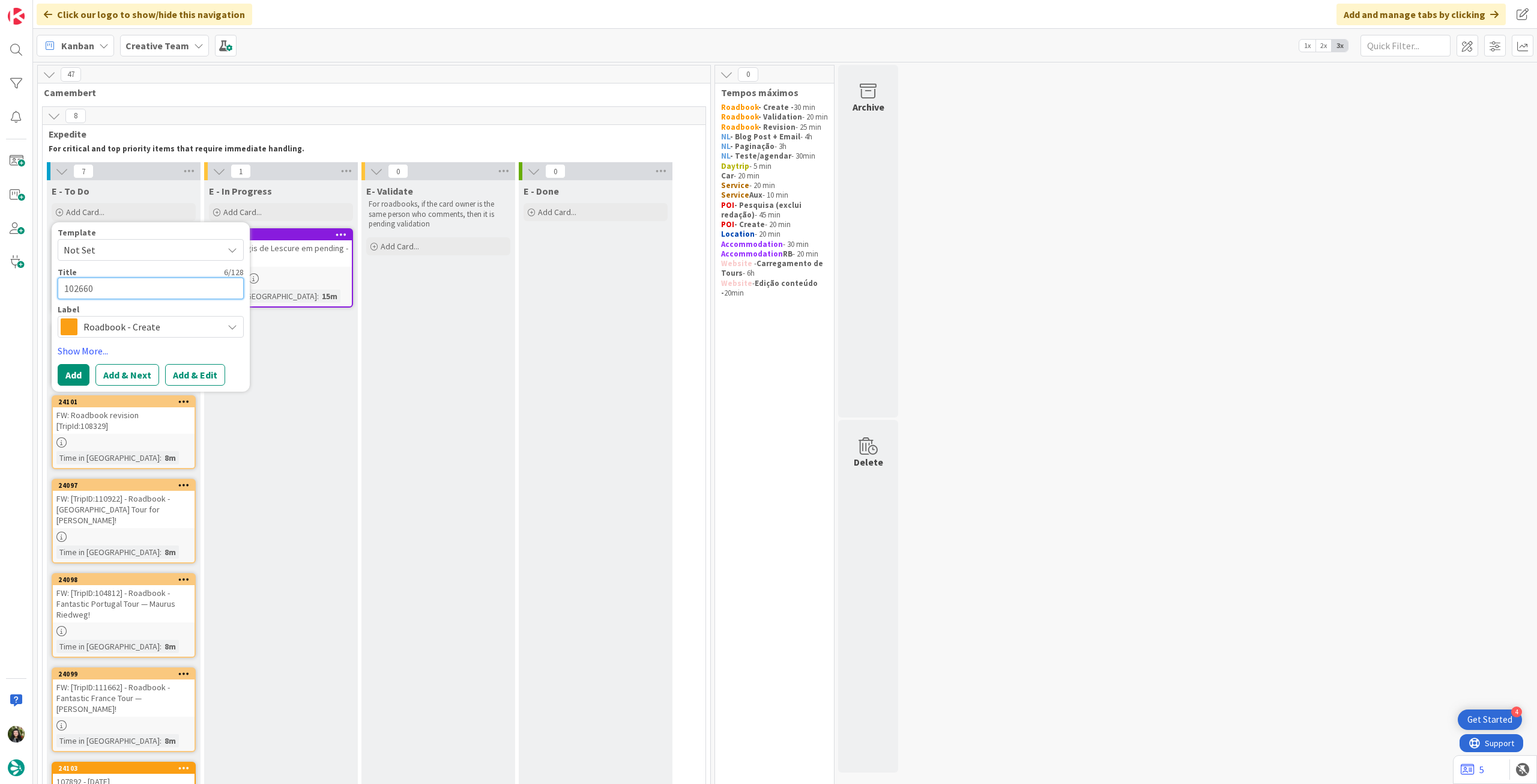
type textarea "102660"
type textarea "x"
type textarea "102660 -"
type textarea "x"
type textarea "102660 -"
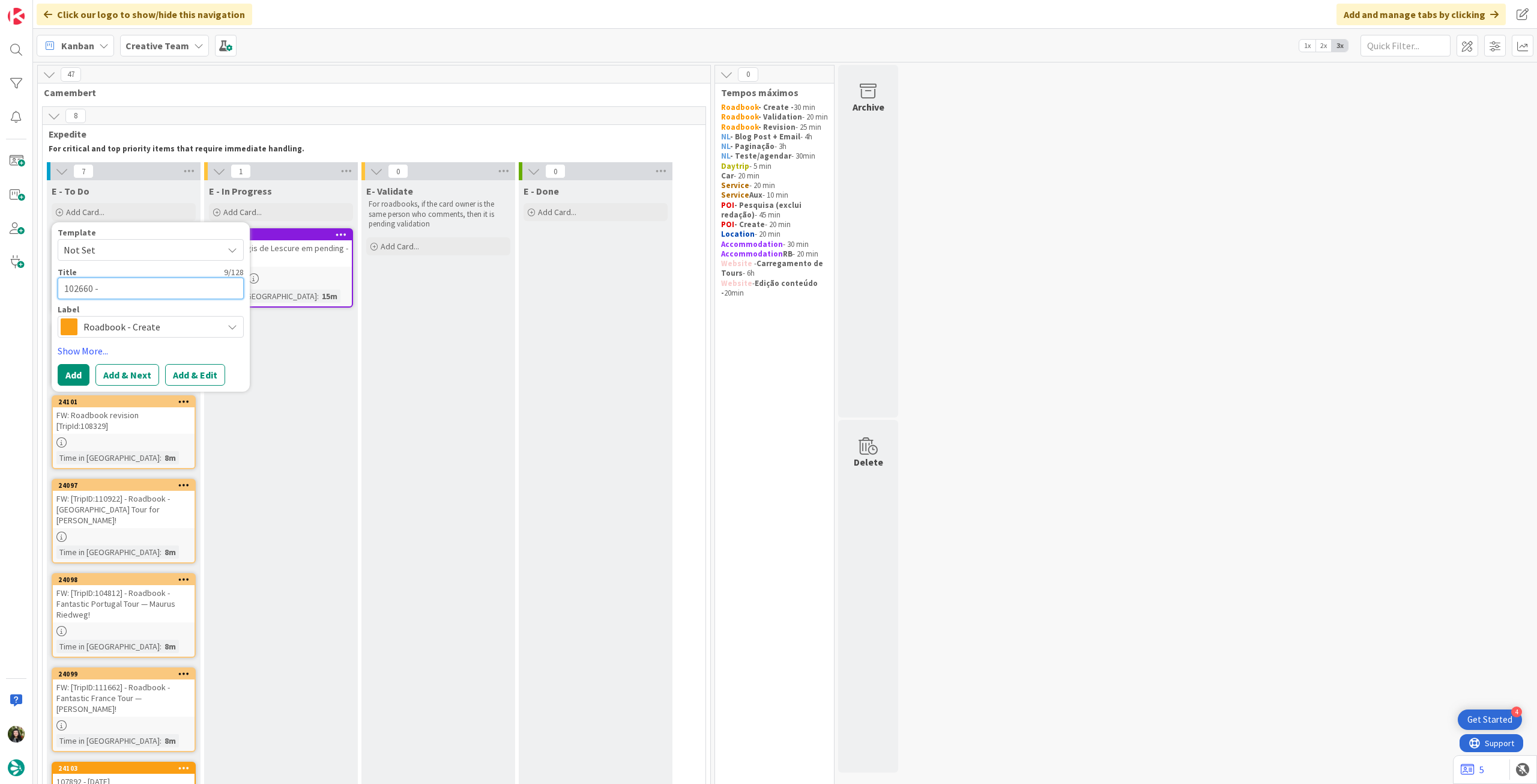
type textarea "x"
type textarea "102660 - 2"
type textarea "x"
type textarea "102660 - 20"
type textarea "x"
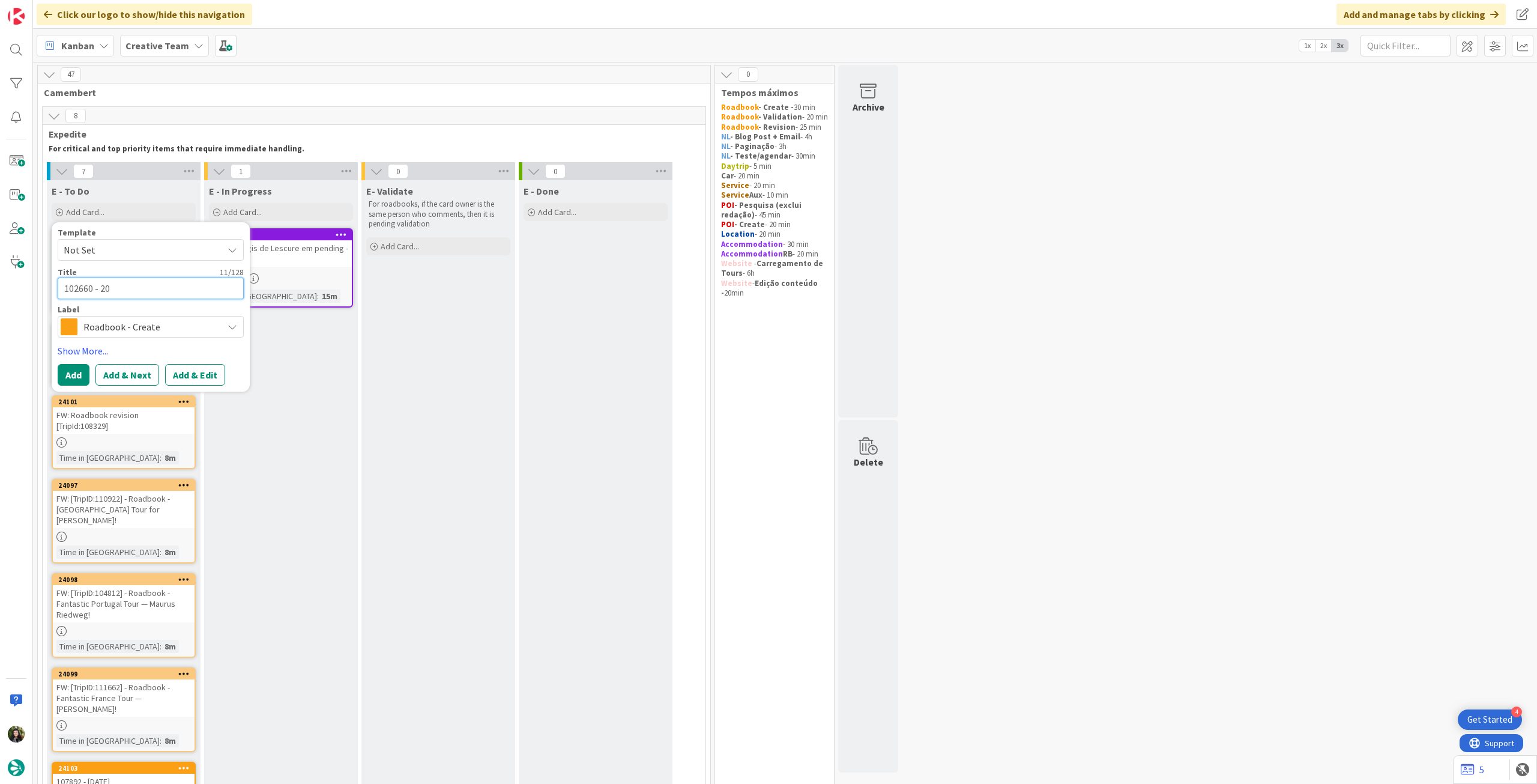
type textarea "102660 - 20"
type textarea "x"
type textarea "102660 - 20 o"
type textarea "x"
type textarea "102660 - 20 oc"
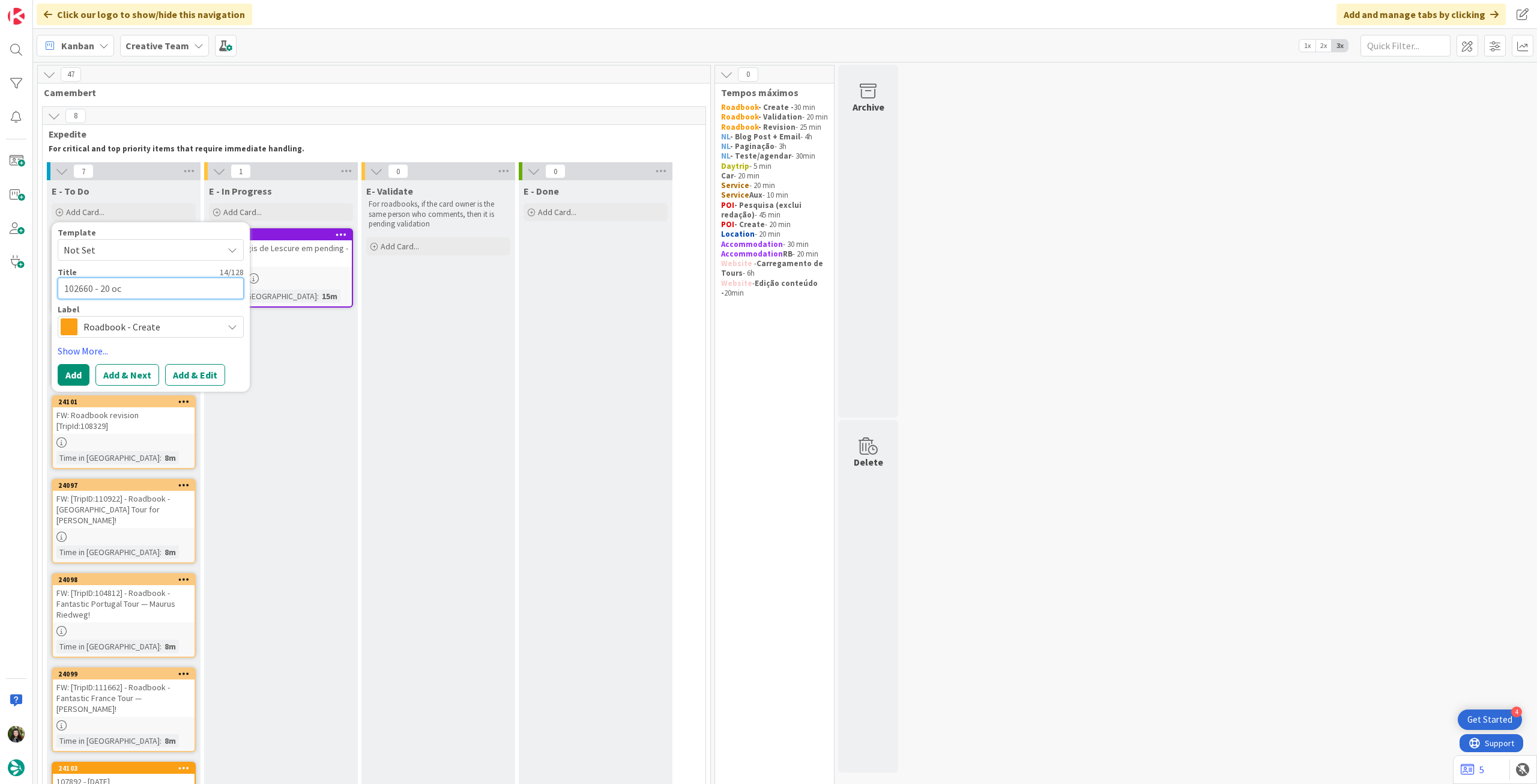
type textarea "x"
type textarea "102660 - [DATE]"
click at [75, 371] on button "Add" at bounding box center [73, 375] width 32 height 21
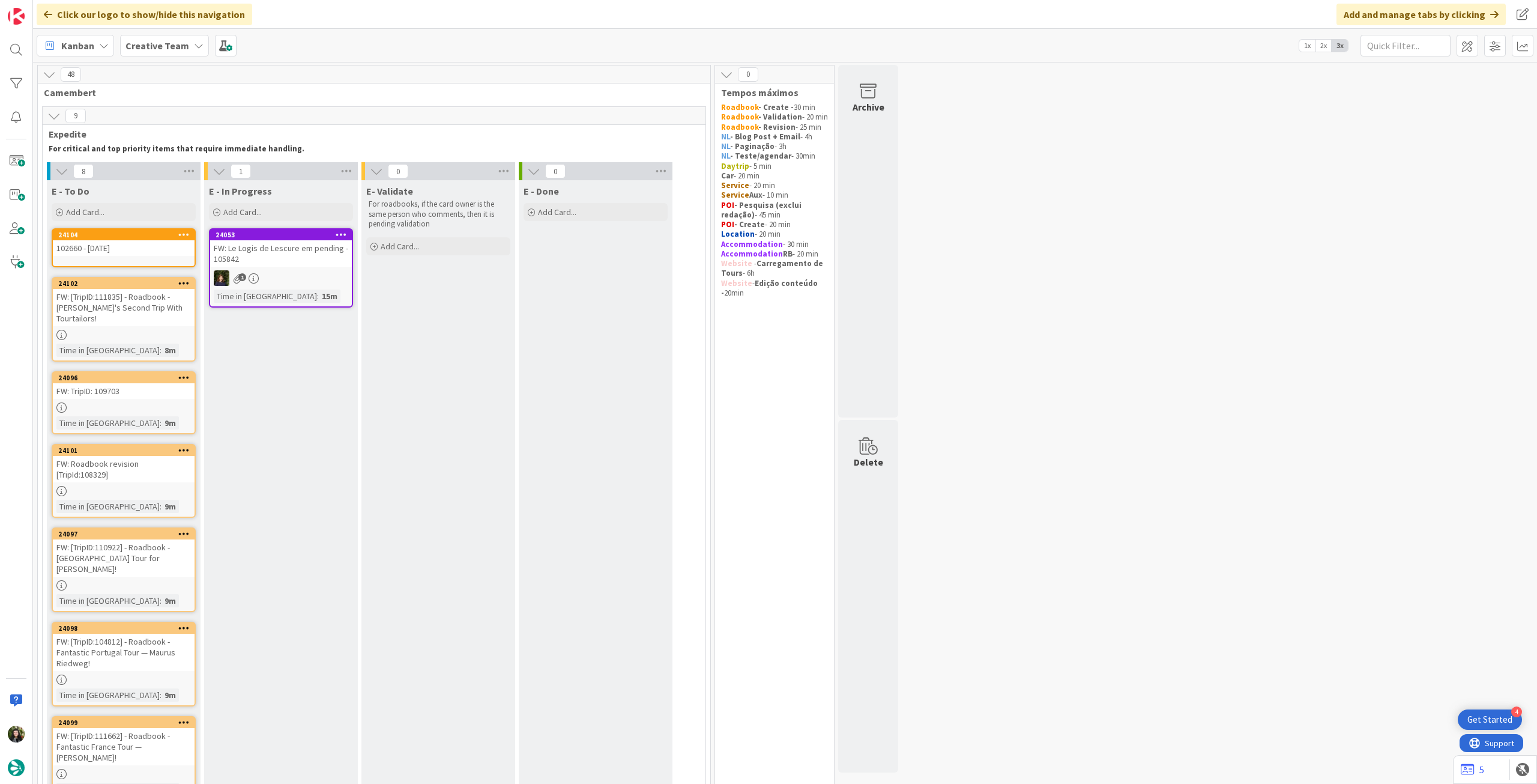
click at [186, 235] on icon at bounding box center [184, 234] width 11 height 8
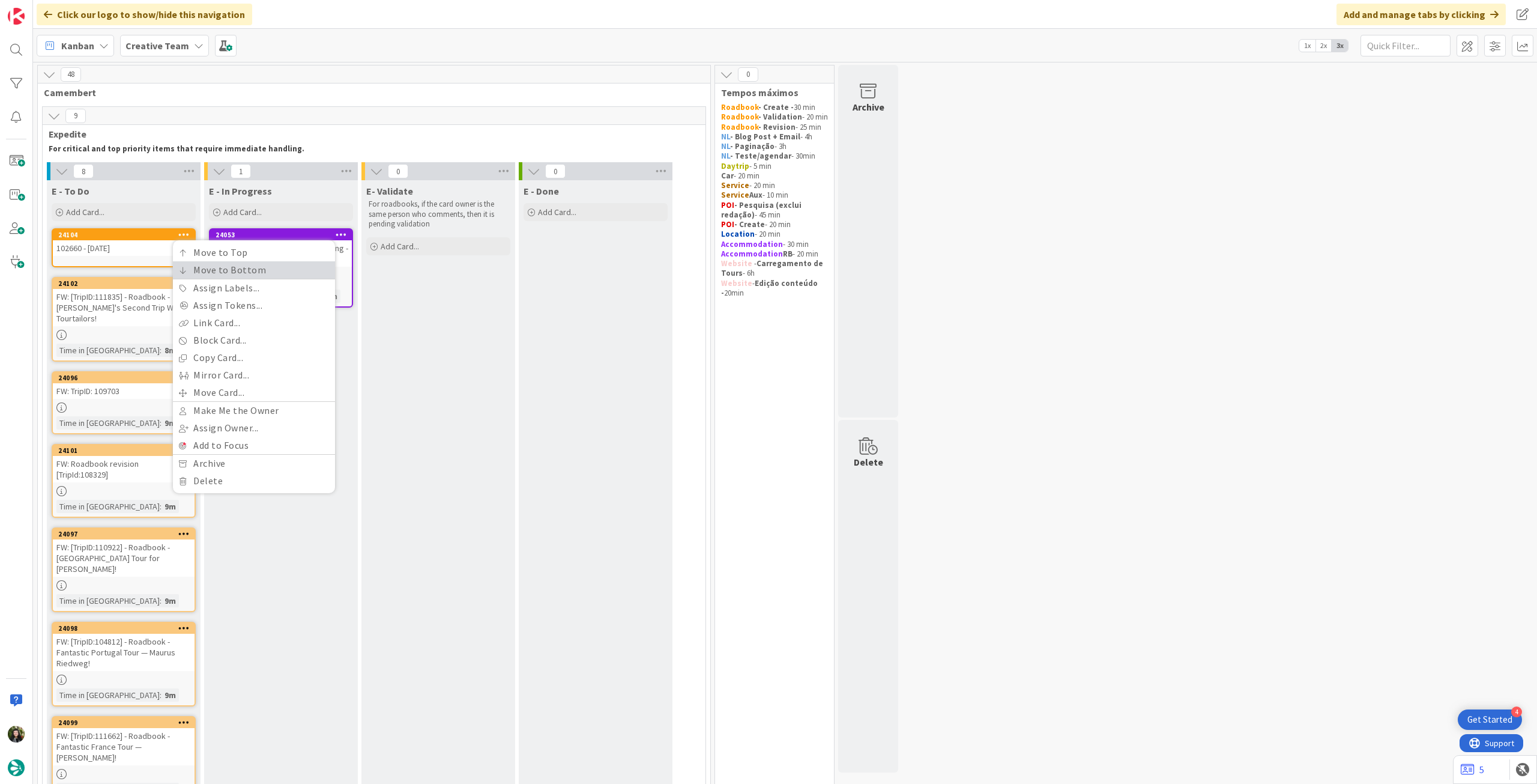
click at [187, 266] on link "Move to Bottom" at bounding box center [254, 270] width 162 height 17
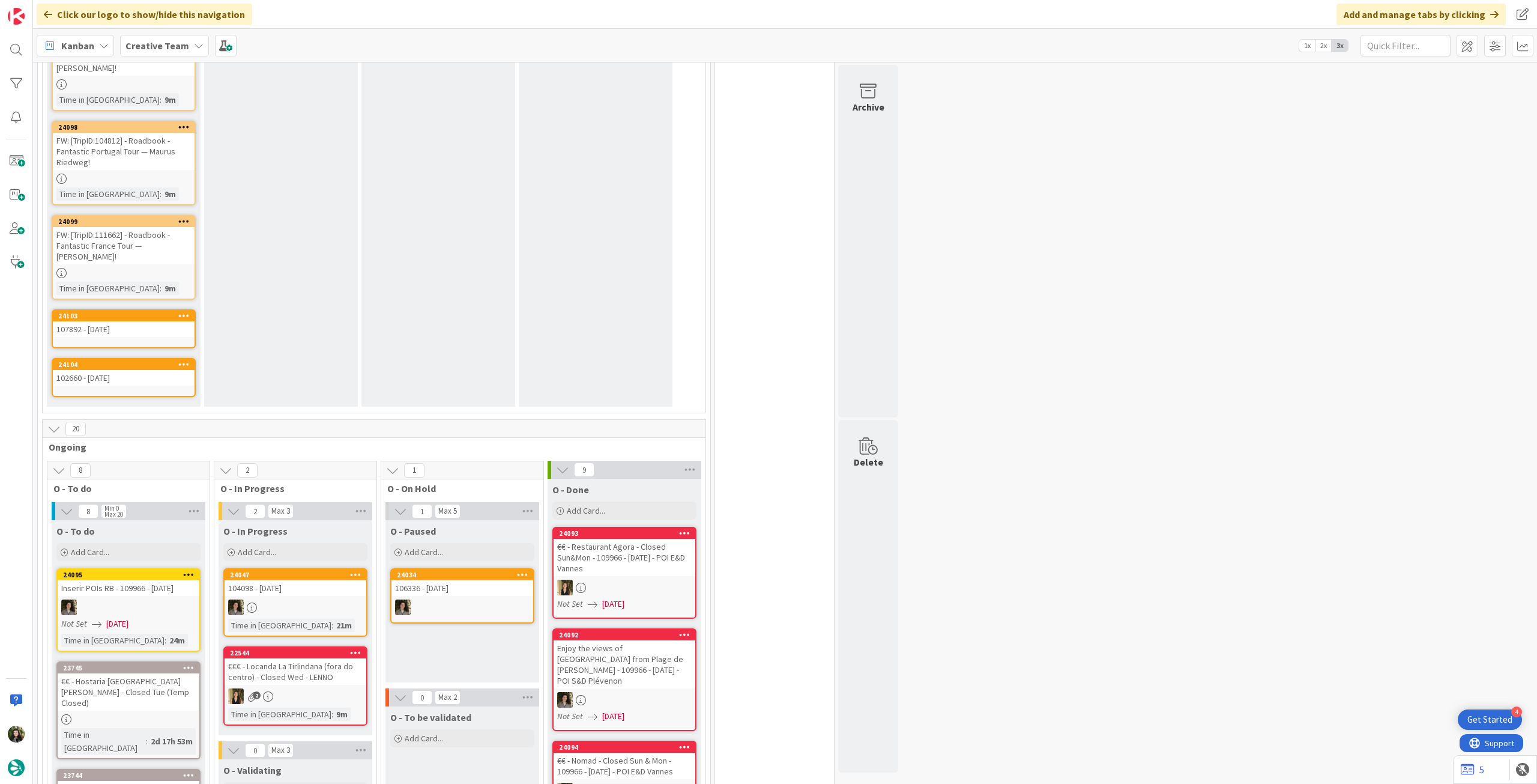
scroll to position [721, 0]
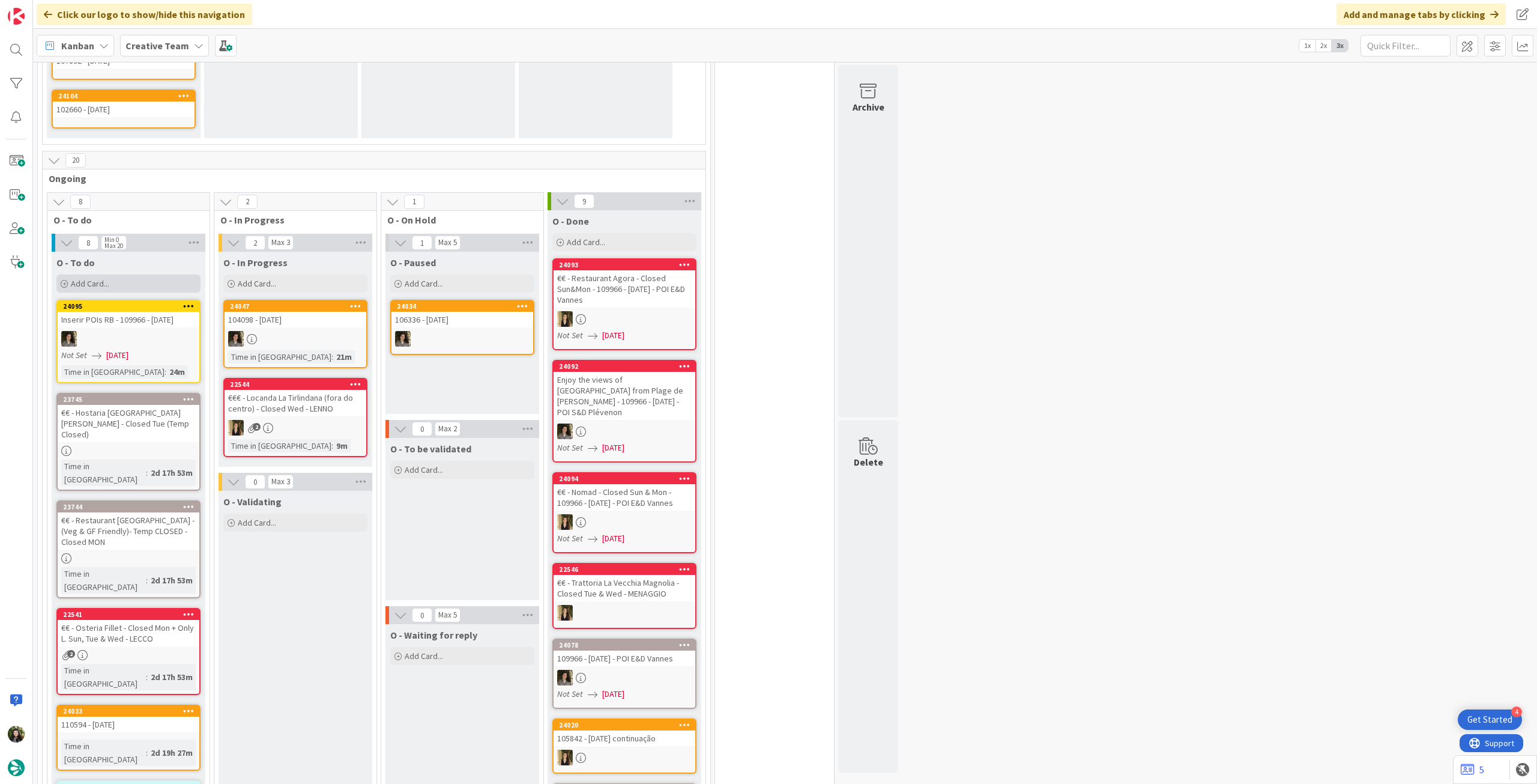
click at [91, 278] on span "Add Card..." at bounding box center [89, 283] width 39 height 11
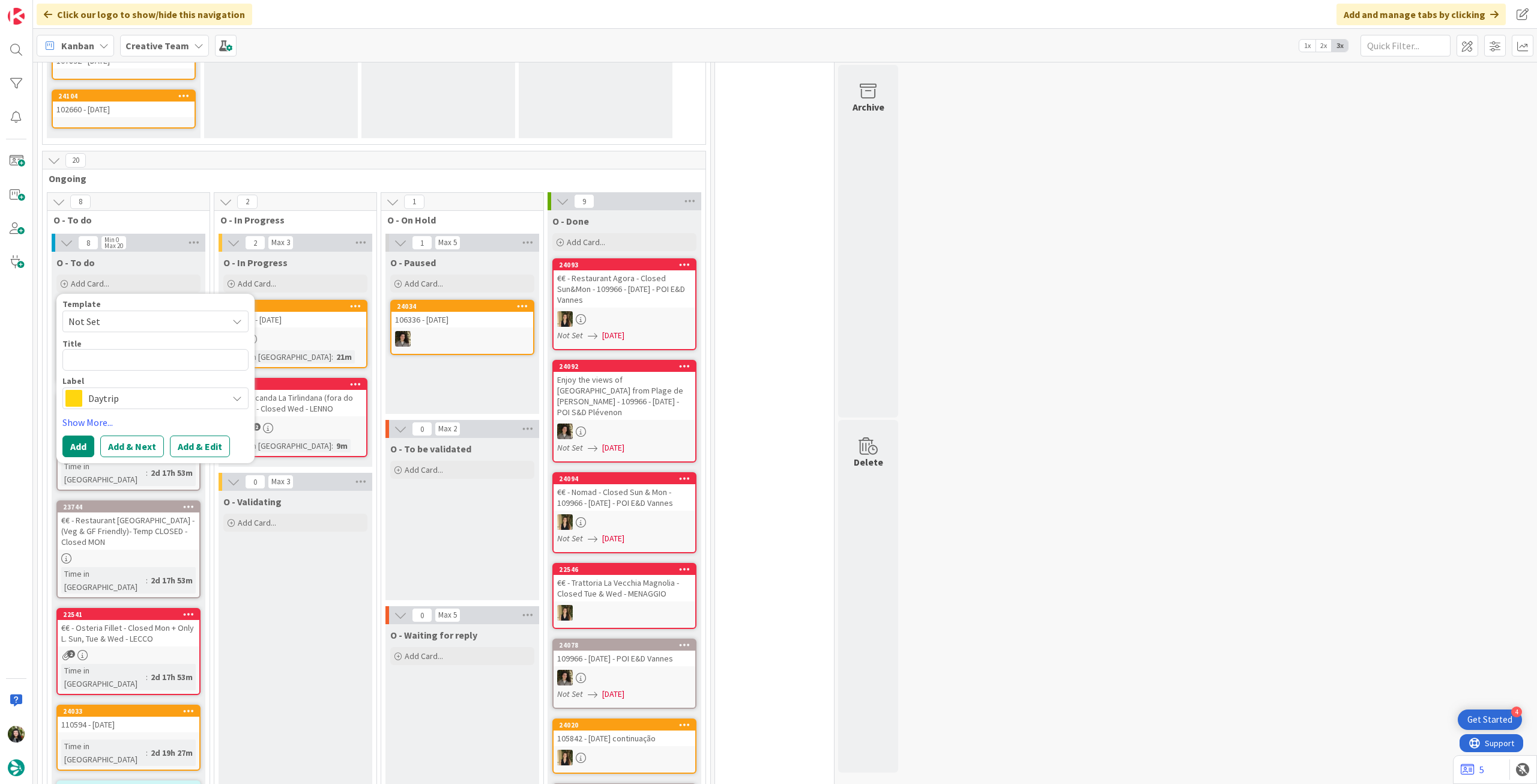
click at [157, 390] on span "Daytrip" at bounding box center [155, 398] width 134 height 17
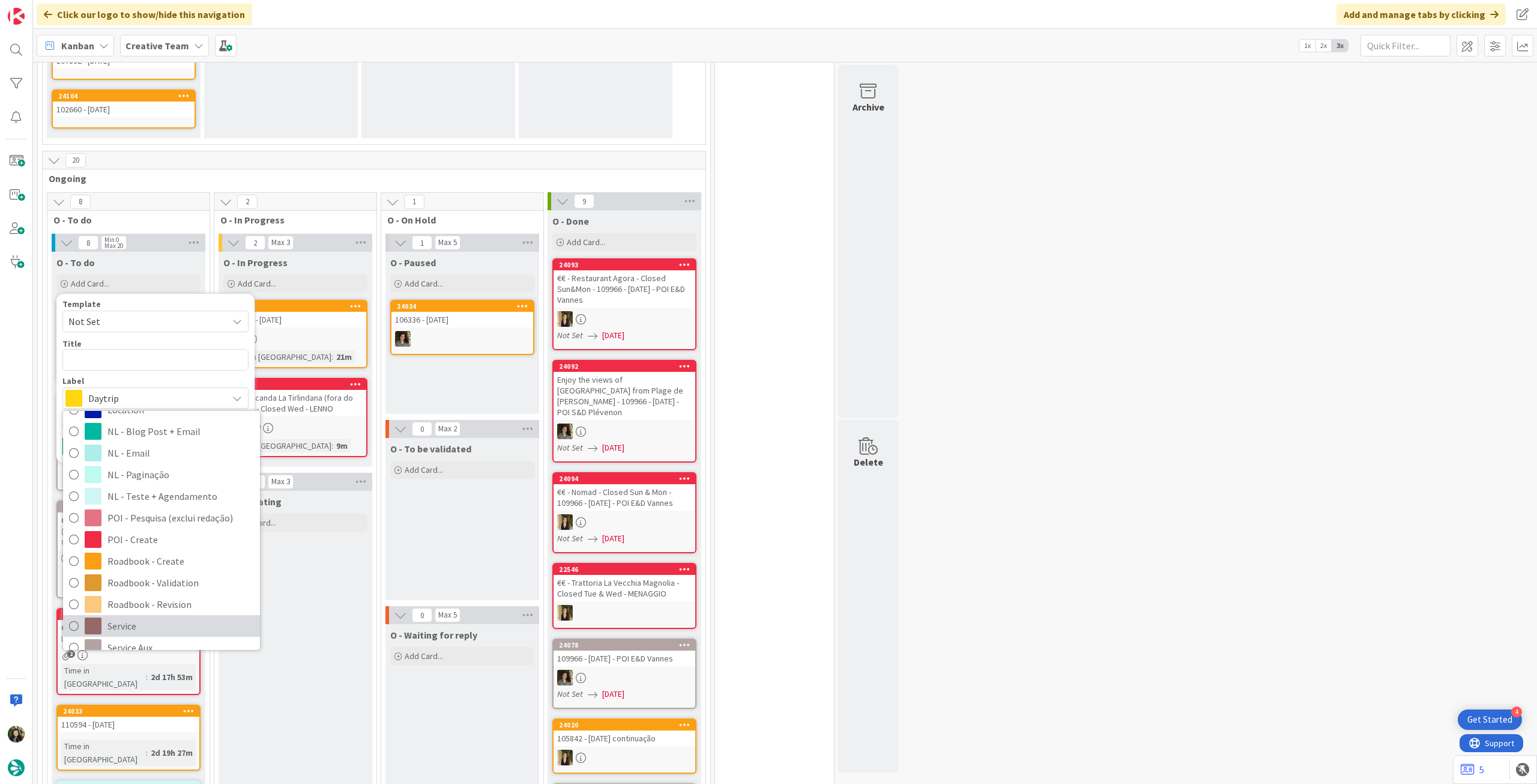
scroll to position [160, 0]
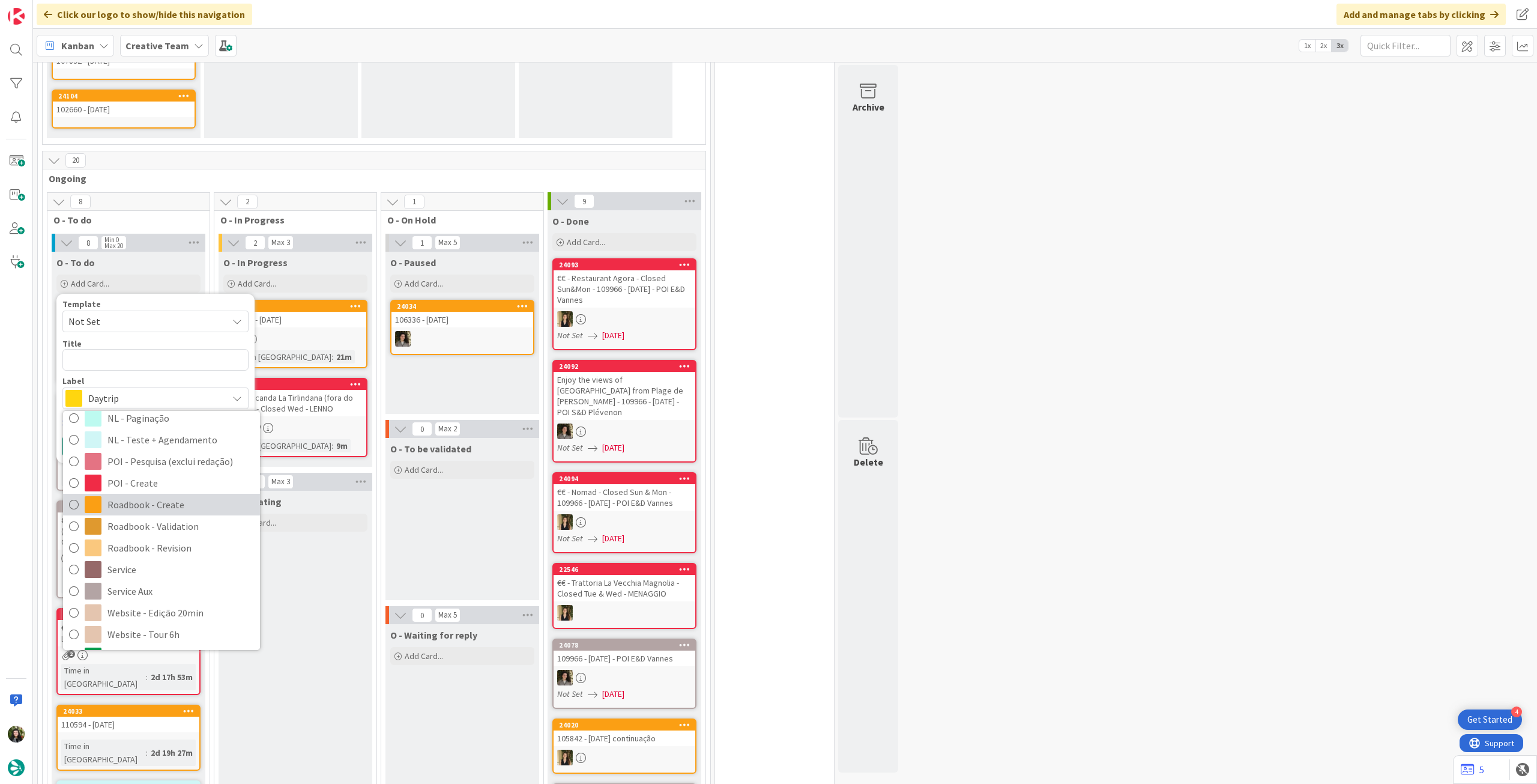
click at [157, 495] on span "Roadbook - Create" at bounding box center [180, 504] width 147 height 18
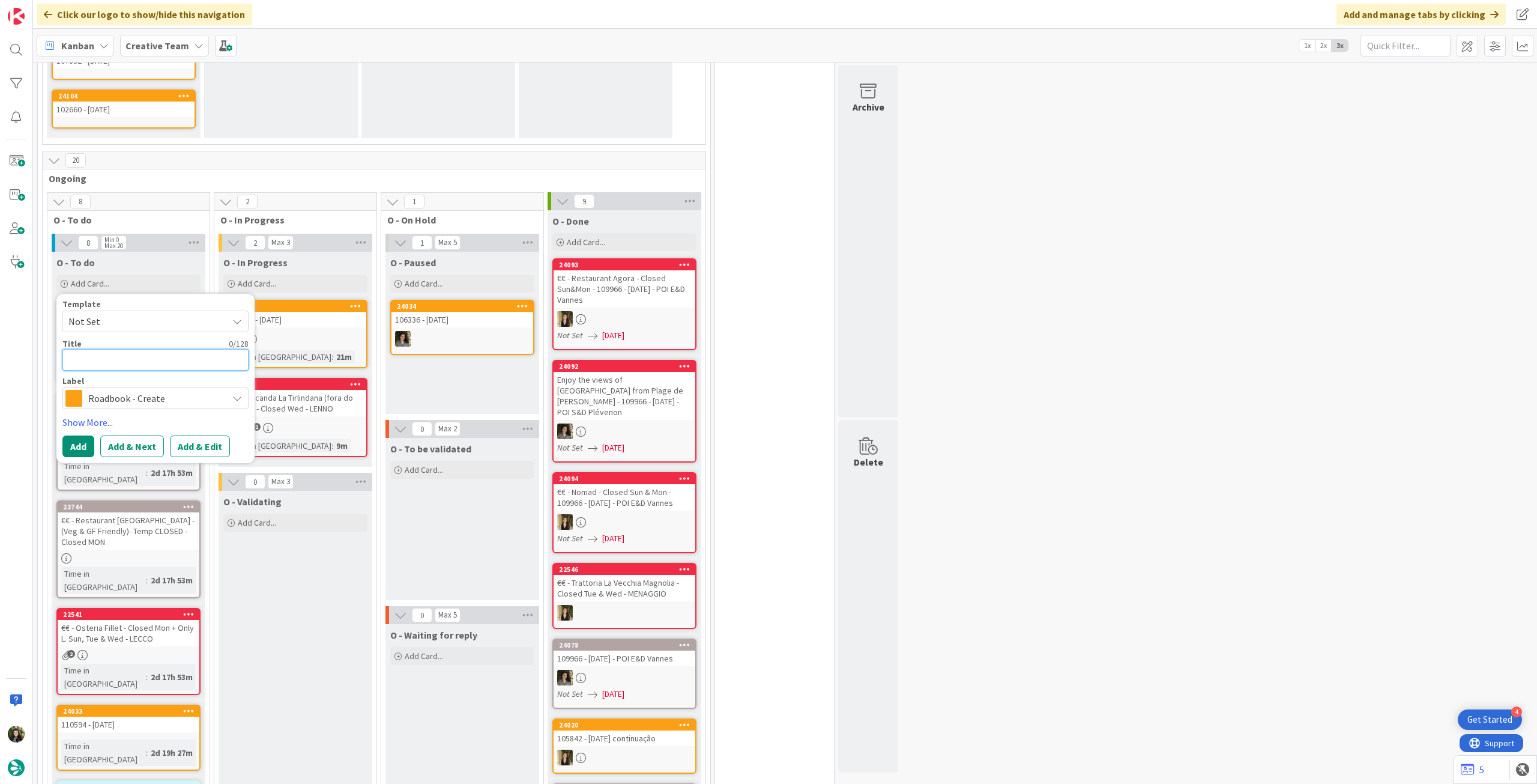
click at [139, 349] on textarea at bounding box center [155, 359] width 186 height 21
paste textarea "111350"
type textarea "x"
type textarea "111350"
type textarea "x"
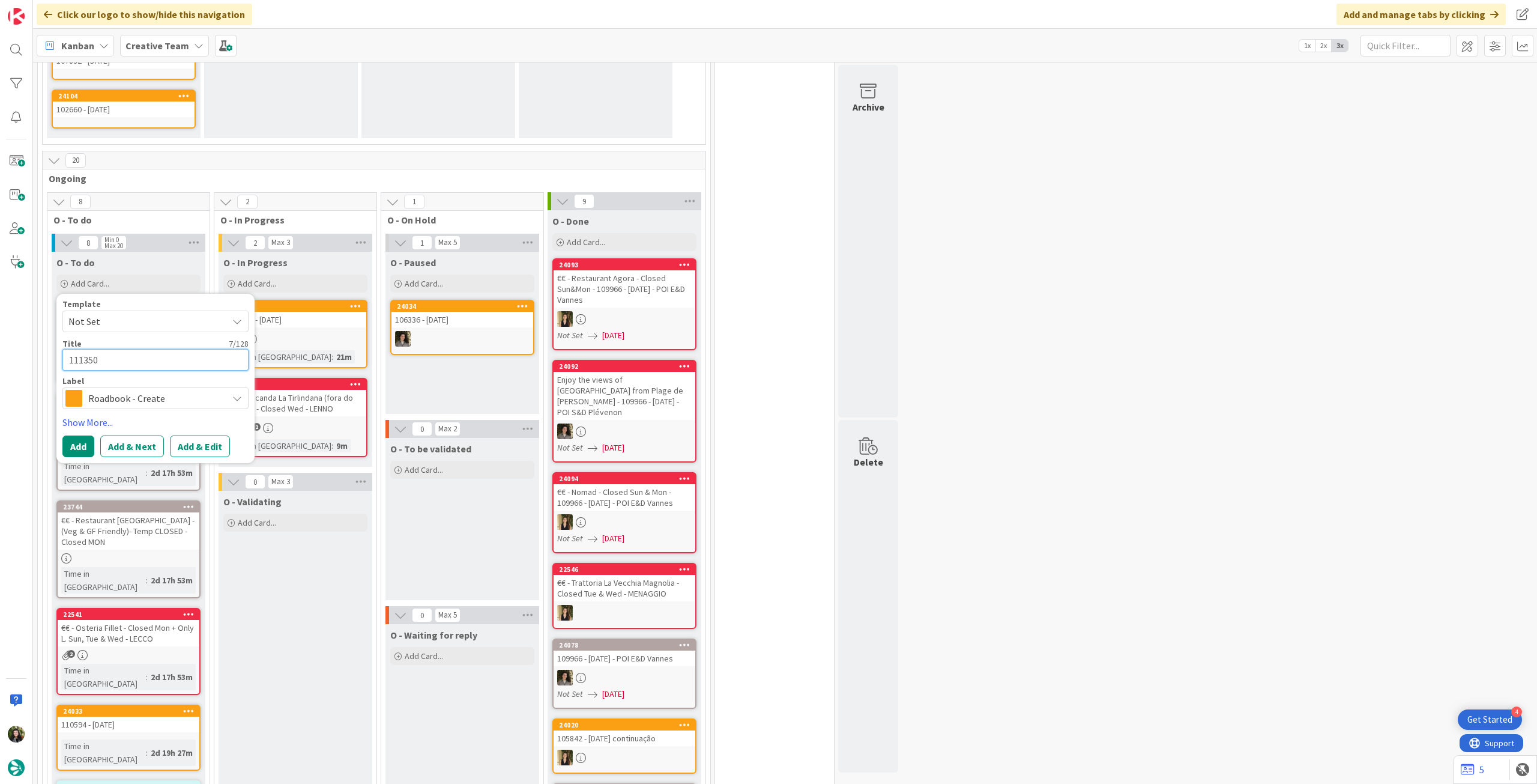
type textarea "111350"
type textarea "x"
type textarea "111350 -"
type textarea "x"
type textarea "111350 - 1"
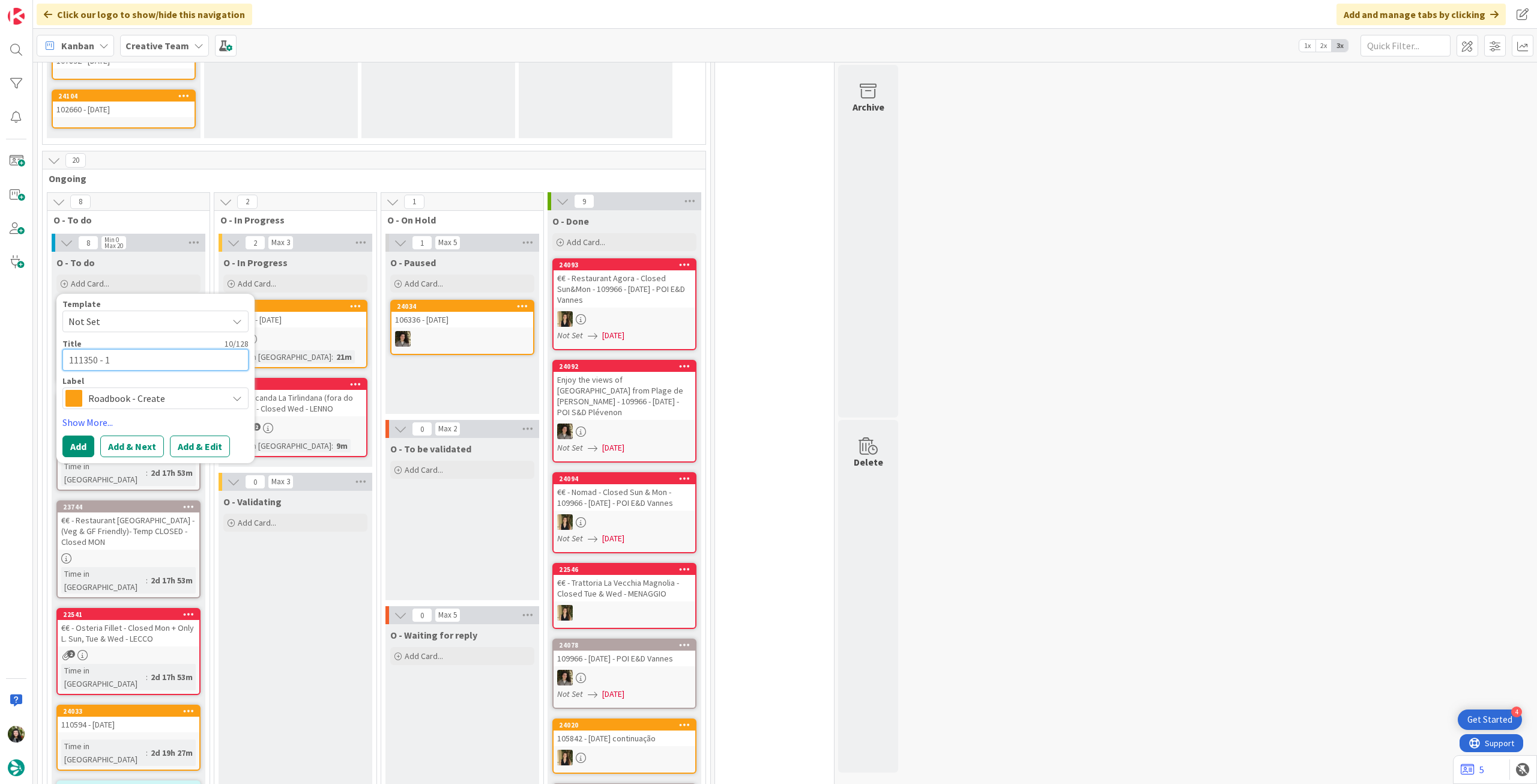
type textarea "x"
type textarea "111350 - 1"
type textarea "x"
type textarea "111350 - 1 no"
type textarea "x"
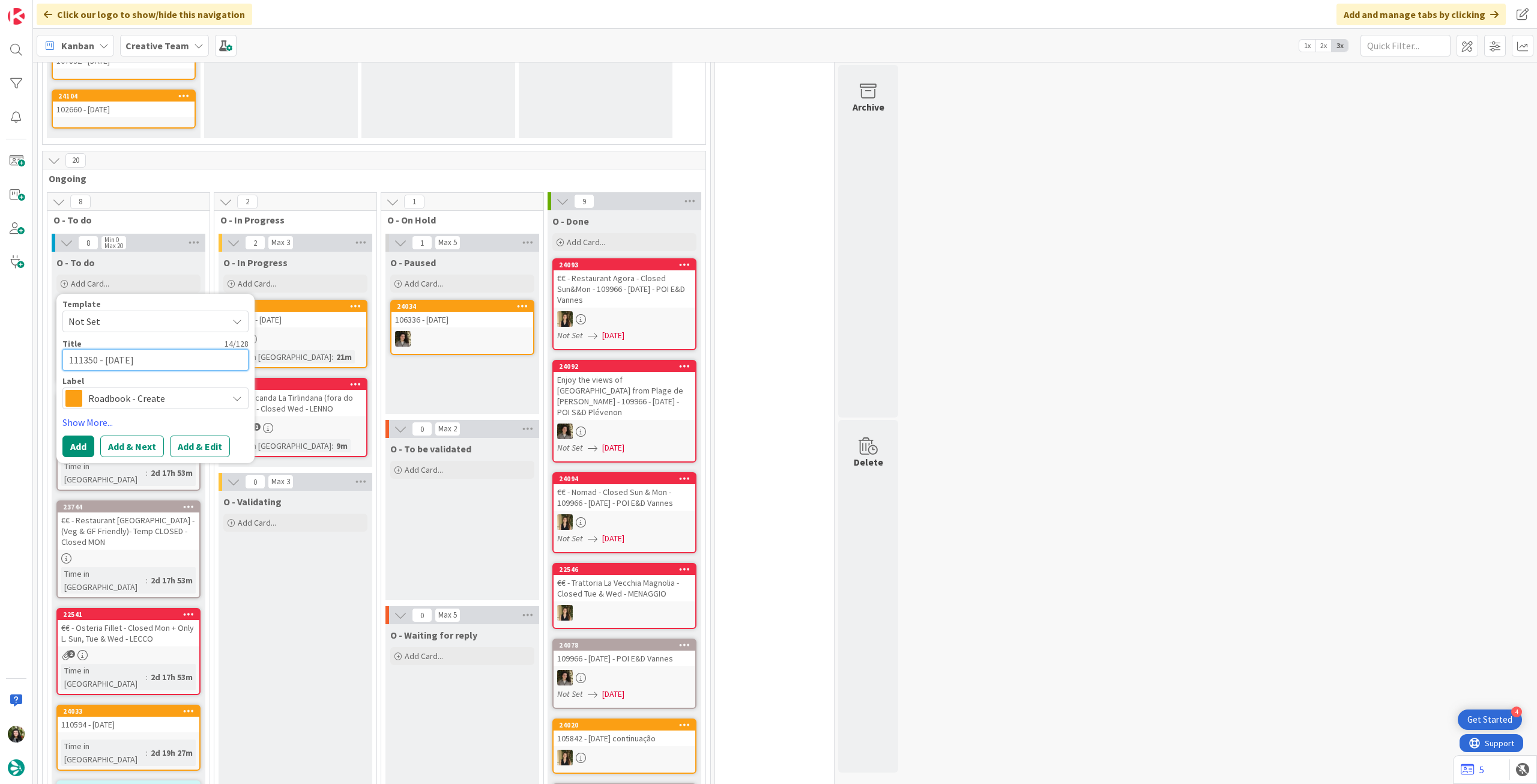
type textarea "111350 - [DATE]"
click at [65, 435] on button "Add" at bounding box center [78, 446] width 32 height 21
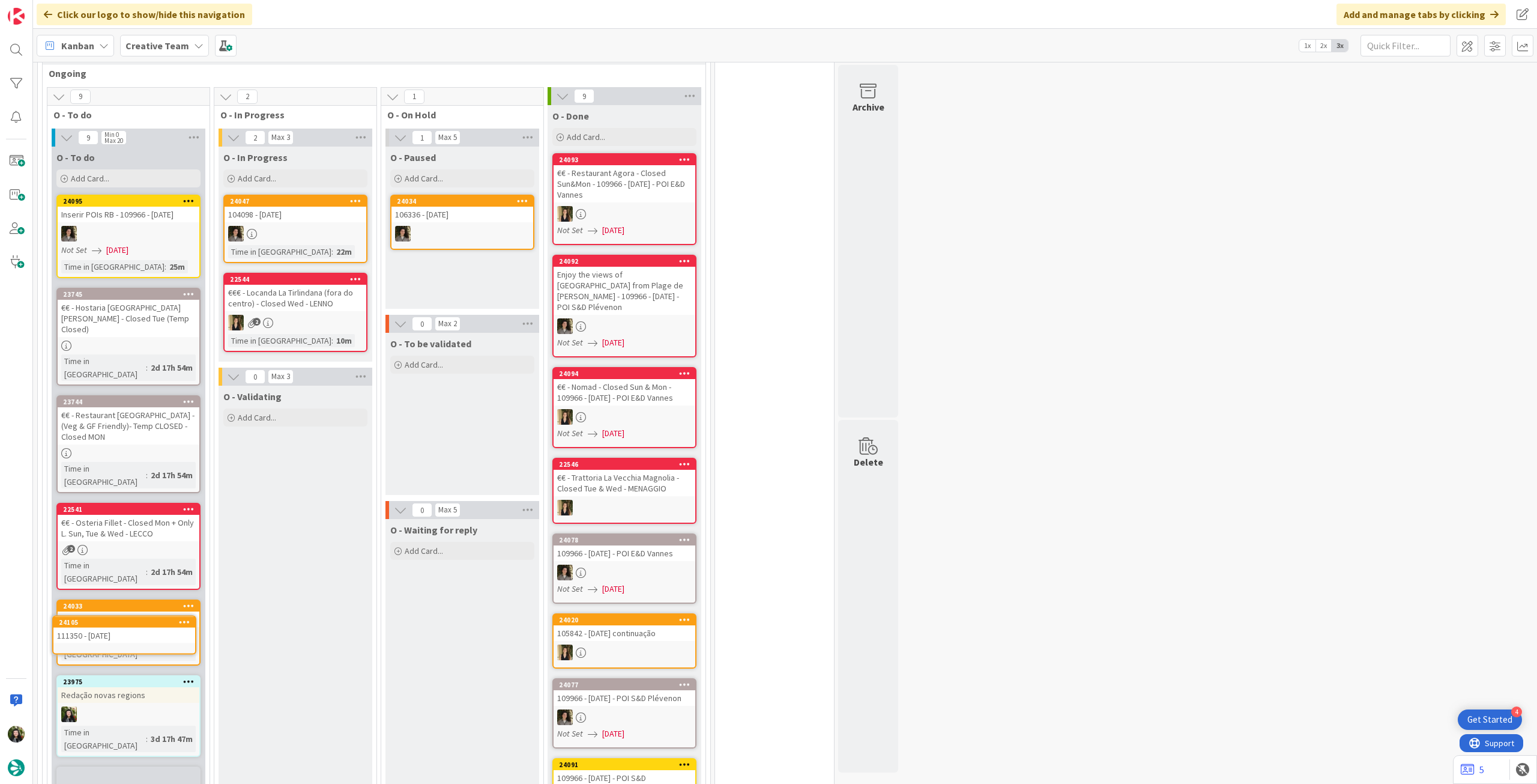
scroll to position [855, 0]
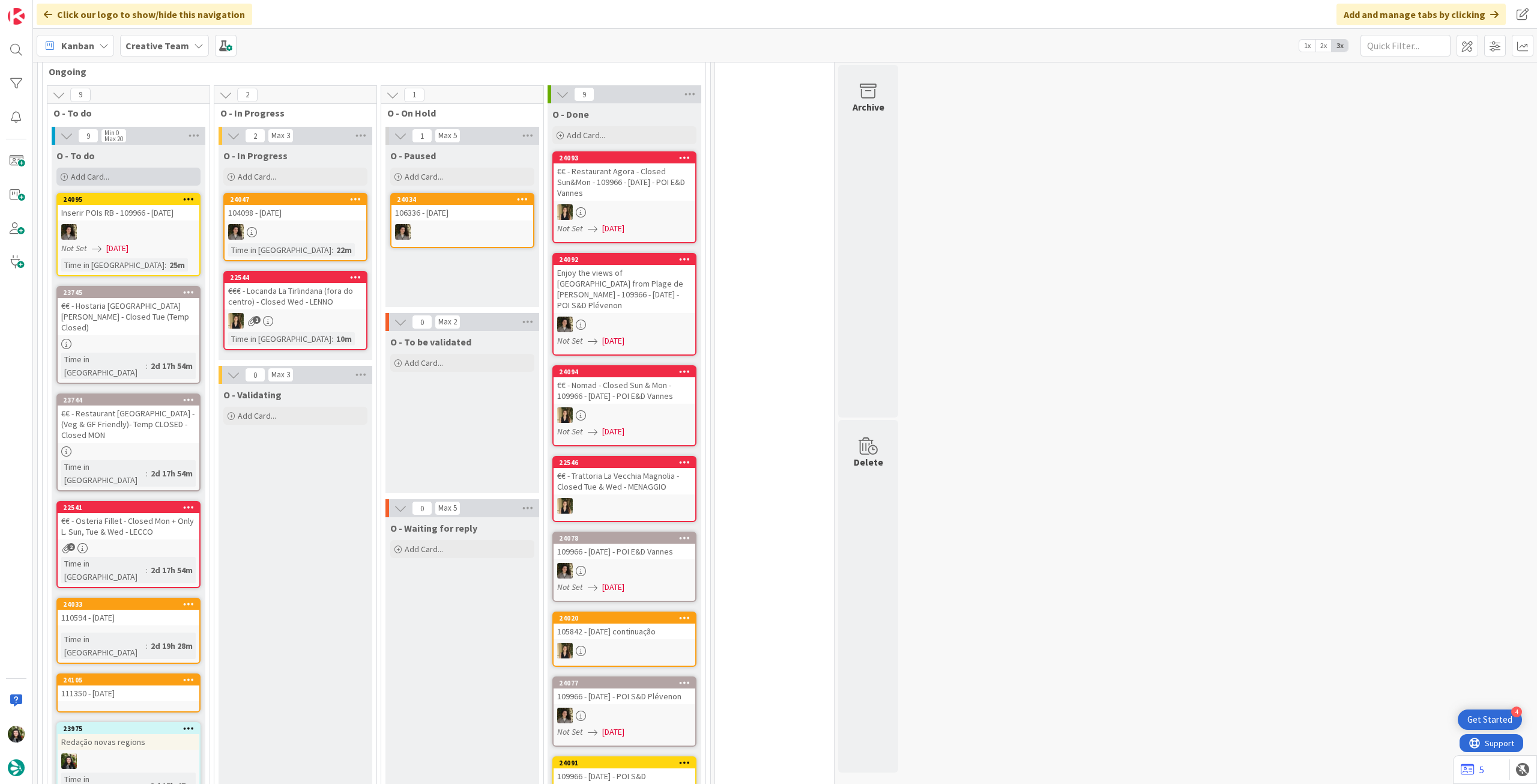
click at [116, 146] on div "O - To do Add Card... Template Not Set Title 0 / 128 Label Daytrip Accommodatio…" at bounding box center [128, 166] width 153 height 43
click at [116, 167] on div "Add Card..." at bounding box center [129, 176] width 144 height 18
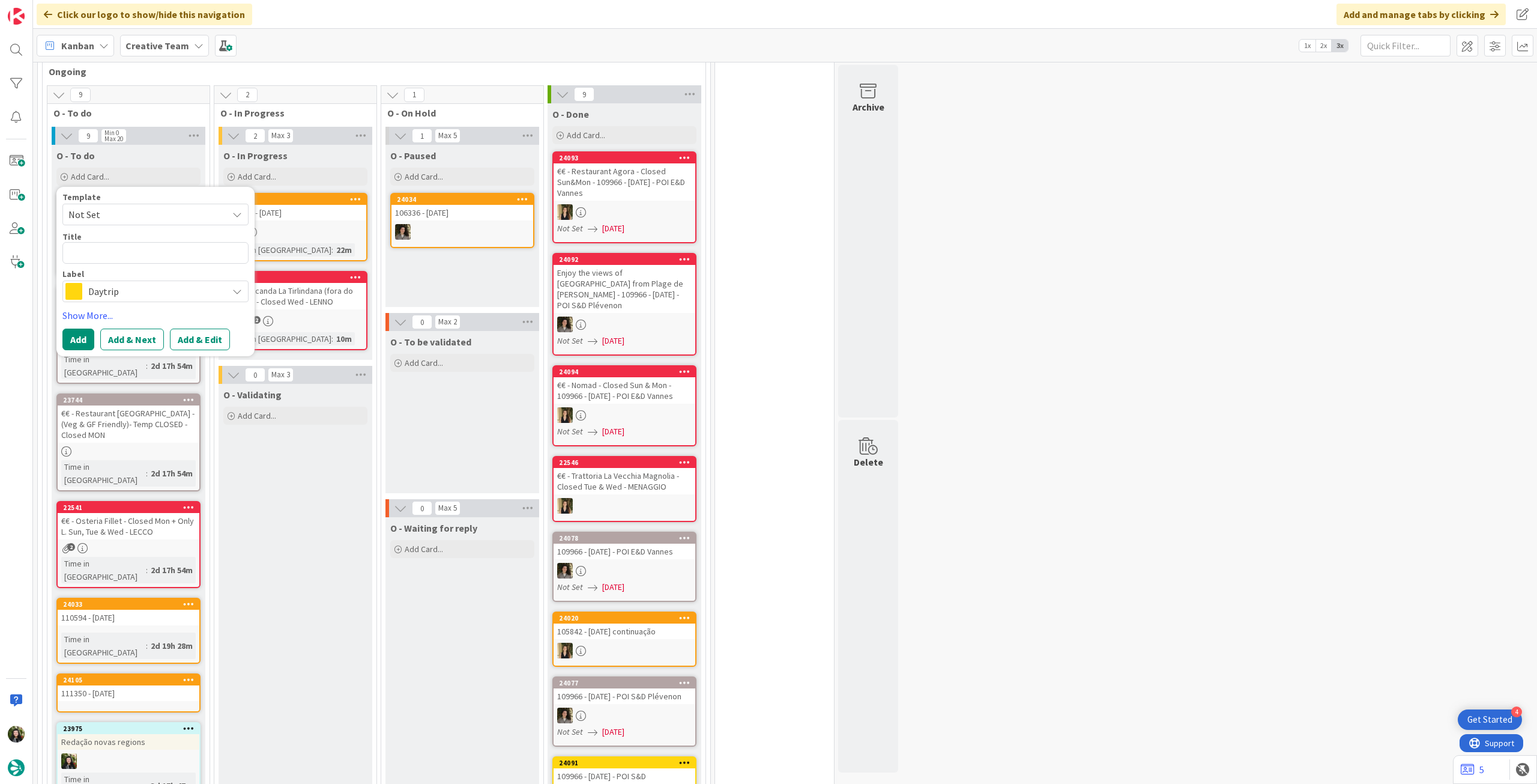
click at [125, 283] on span "Daytrip" at bounding box center [155, 291] width 134 height 17
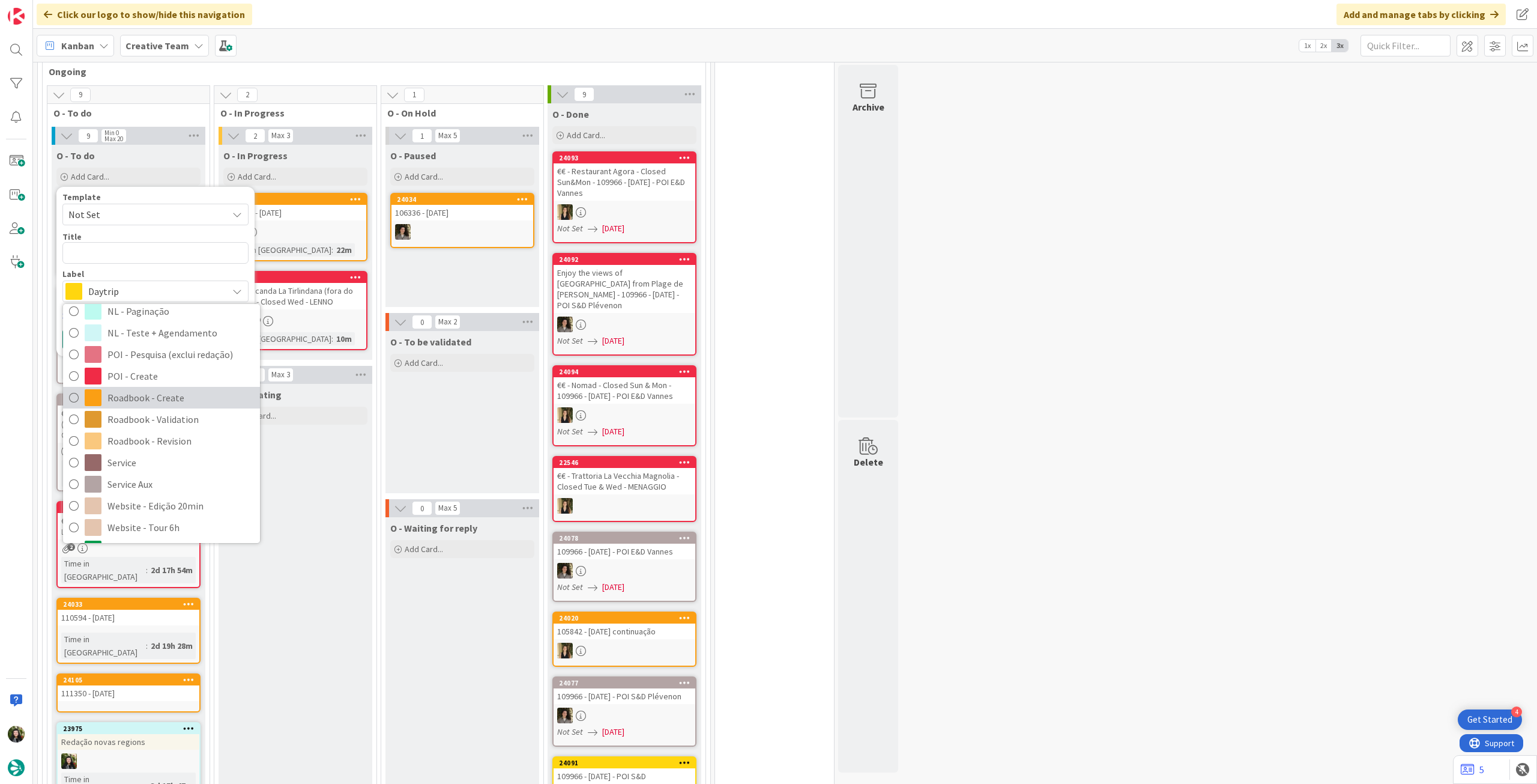
drag, startPoint x: 192, startPoint y: 375, endPoint x: 166, endPoint y: 302, distance: 77.5
click at [192, 389] on span "Roadbook - Create" at bounding box center [180, 398] width 147 height 18
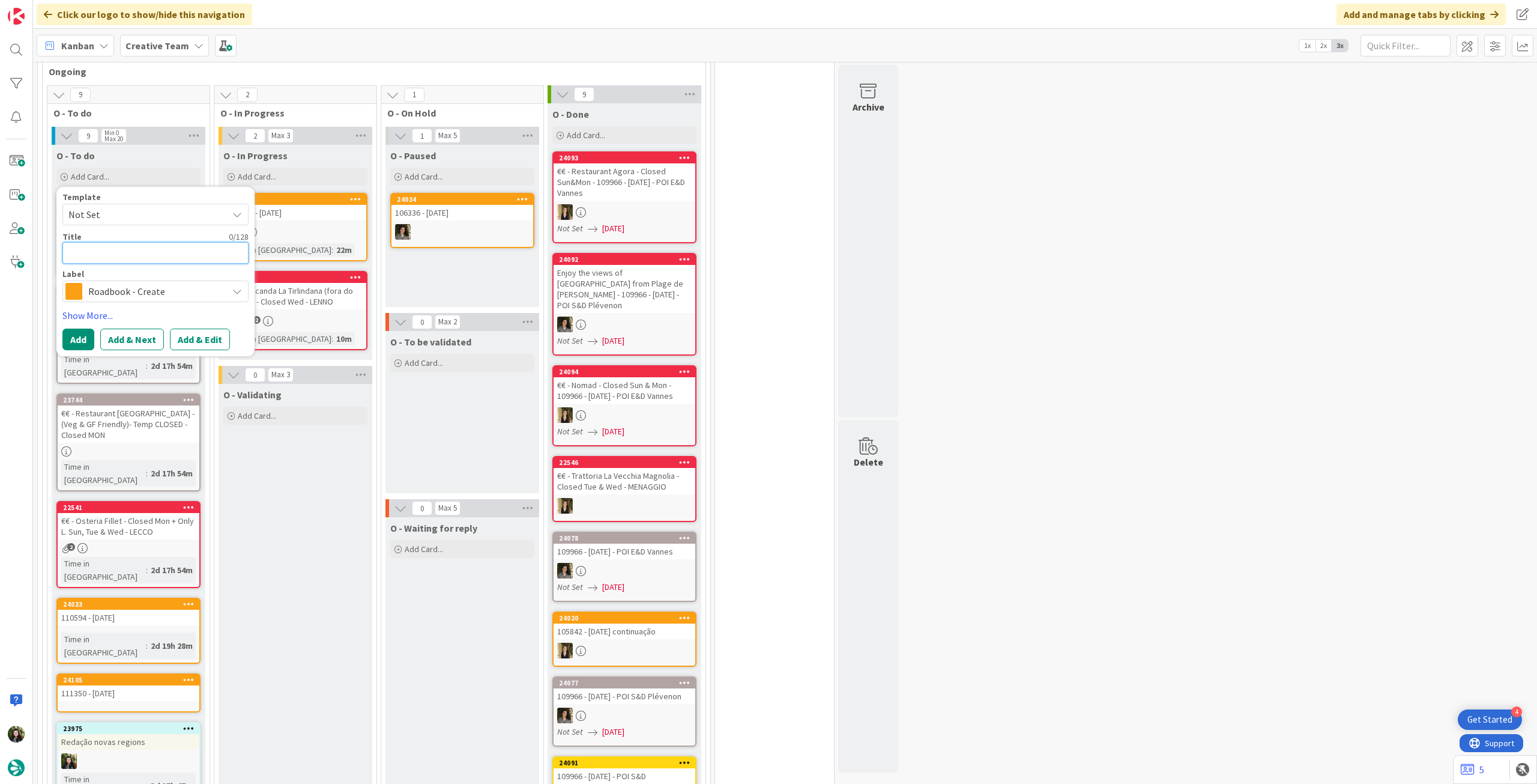
click at [162, 242] on textarea at bounding box center [155, 253] width 186 height 21
paste textarea "111270"
type textarea "x"
type textarea "111270"
type textarea "x"
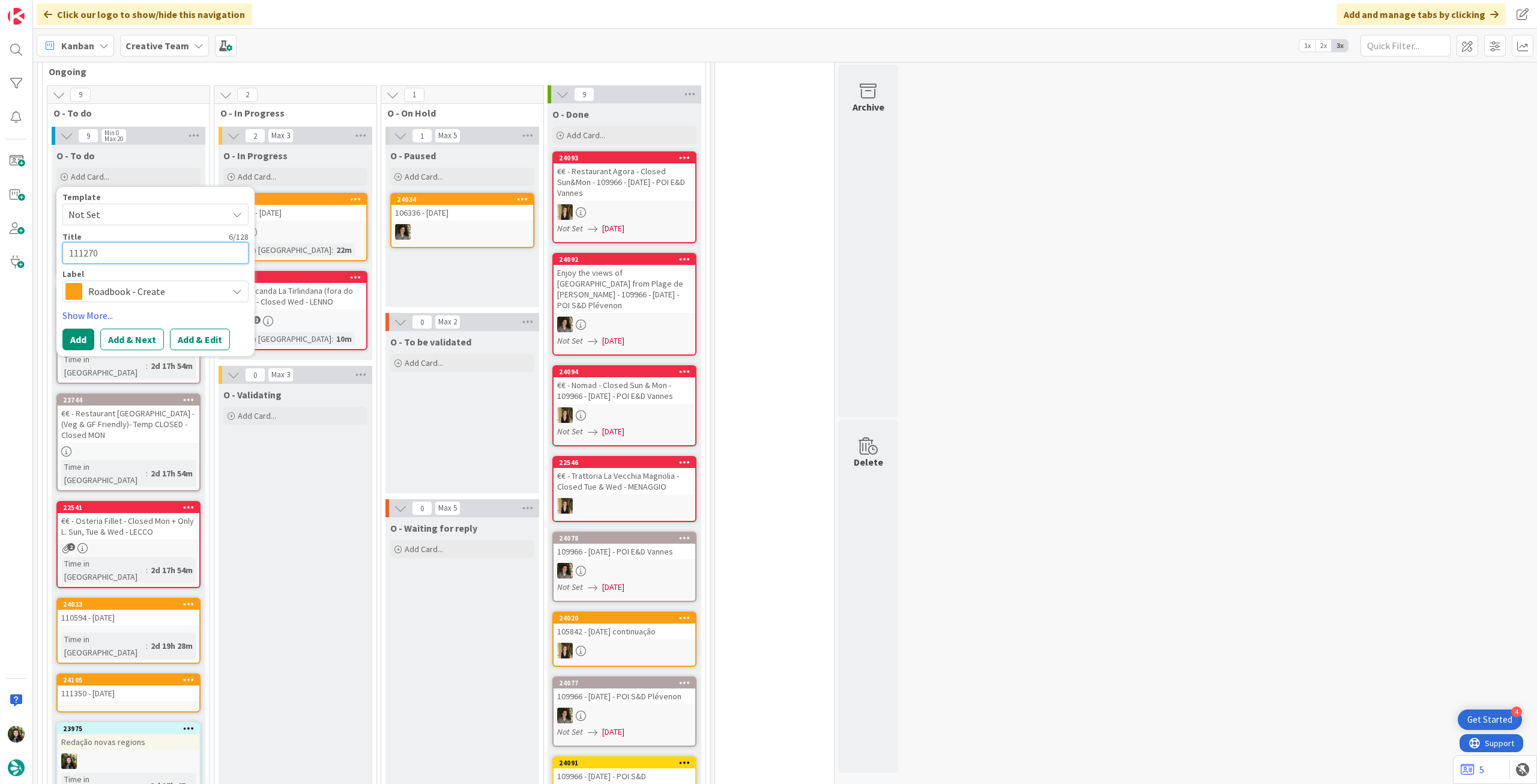
type textarea "111270"
type textarea "x"
type textarea "111270 -"
type textarea "x"
type textarea "111270 -"
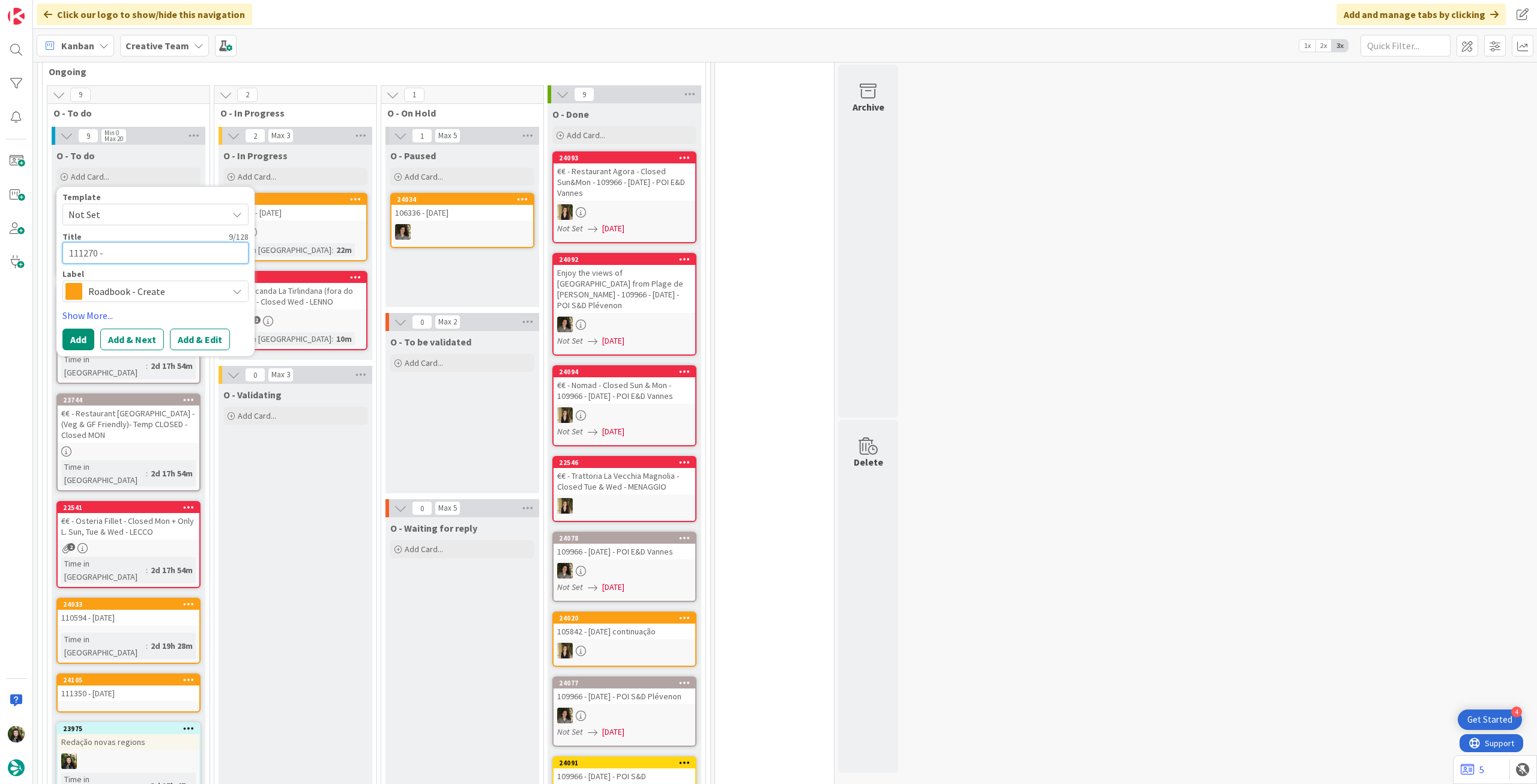
type textarea "x"
type textarea "111270 - 2"
type textarea "x"
type textarea "111270 - 2"
type textarea "x"
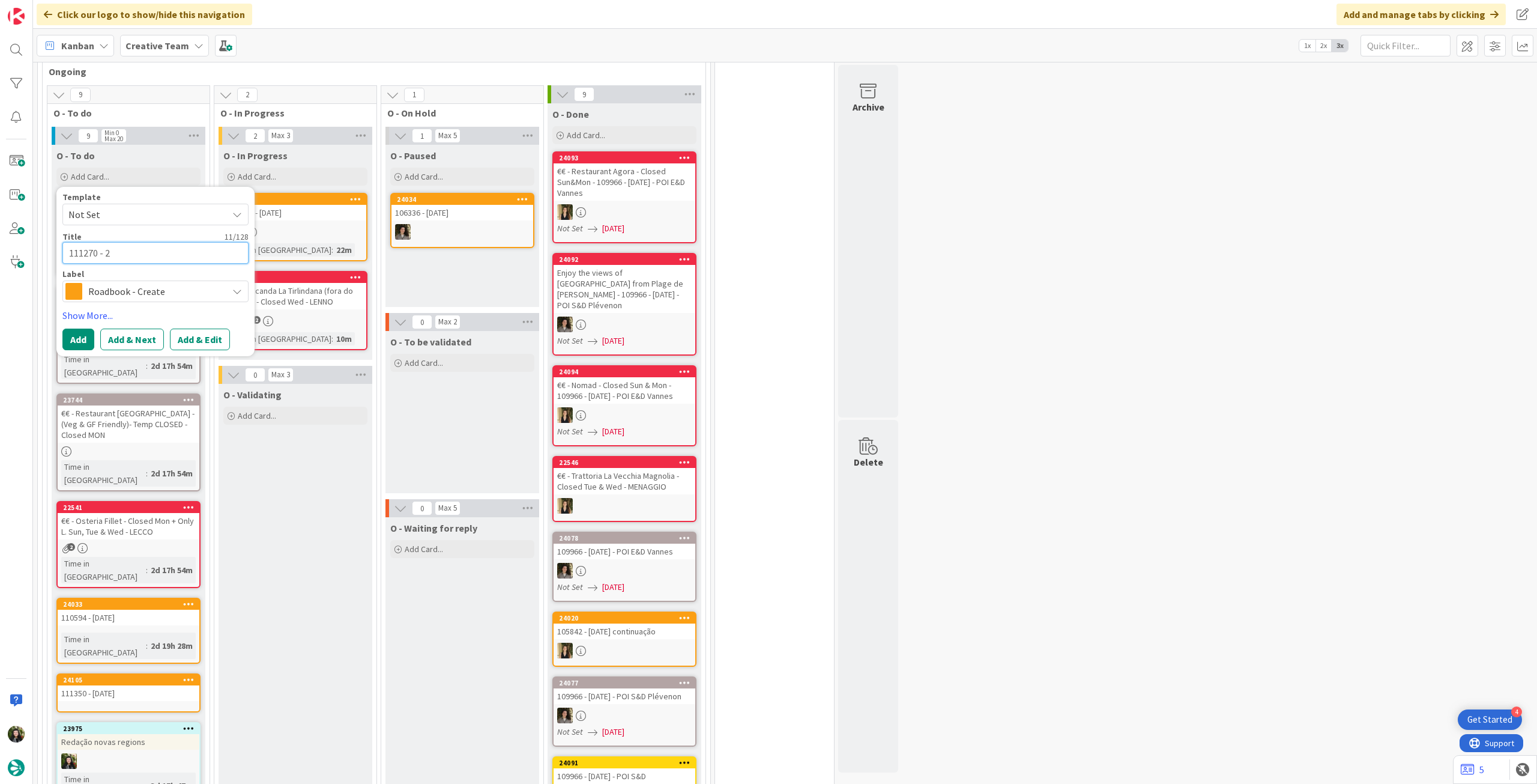
type textarea "111270 - 2 n"
type textarea "x"
type textarea "111270 - 2 no"
type textarea "x"
type textarea "111270 - [DATE]"
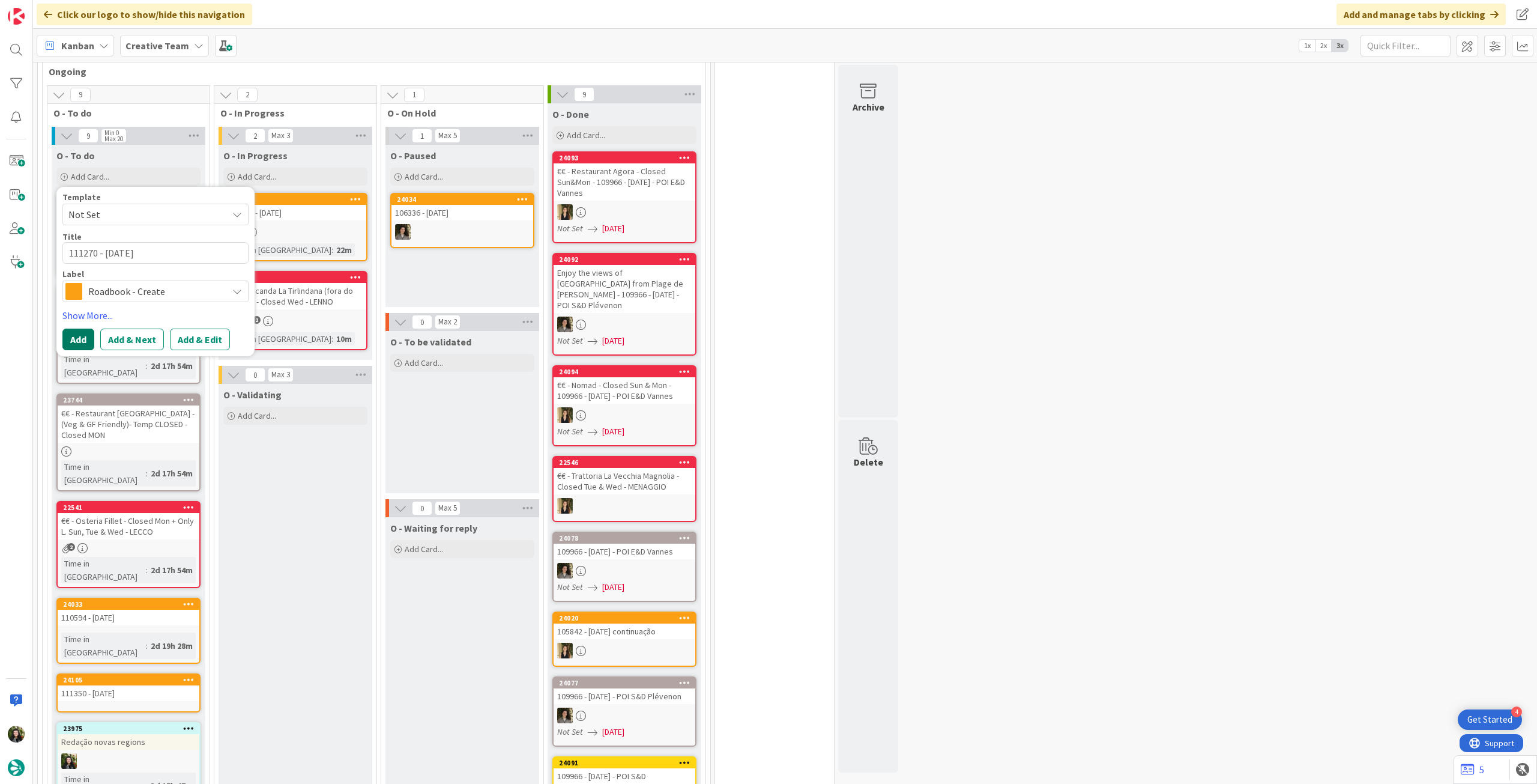
click at [68, 329] on button "Add" at bounding box center [78, 340] width 32 height 21
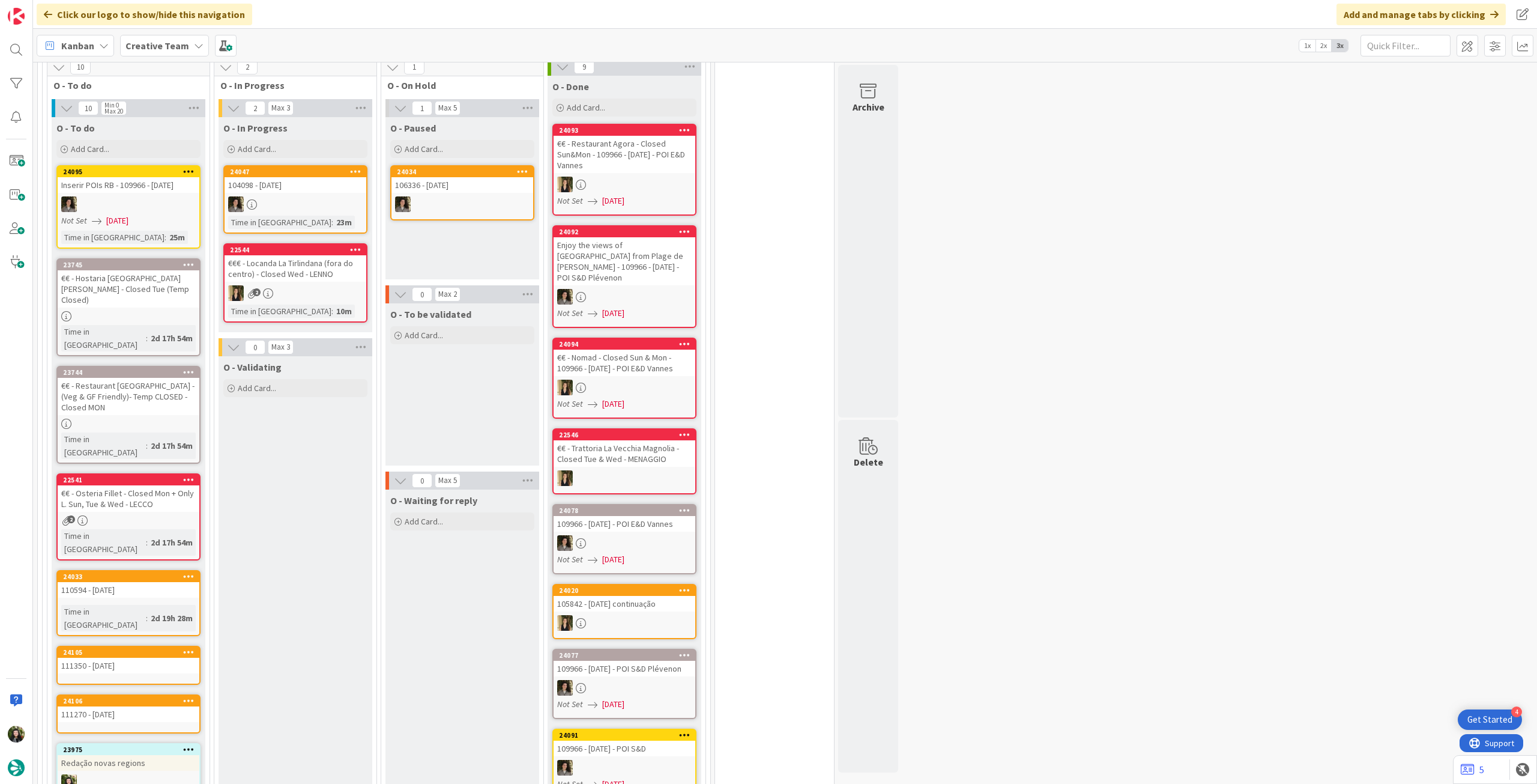
scroll to position [883, 0]
click at [130, 139] on div "Add Card..." at bounding box center [129, 148] width 144 height 18
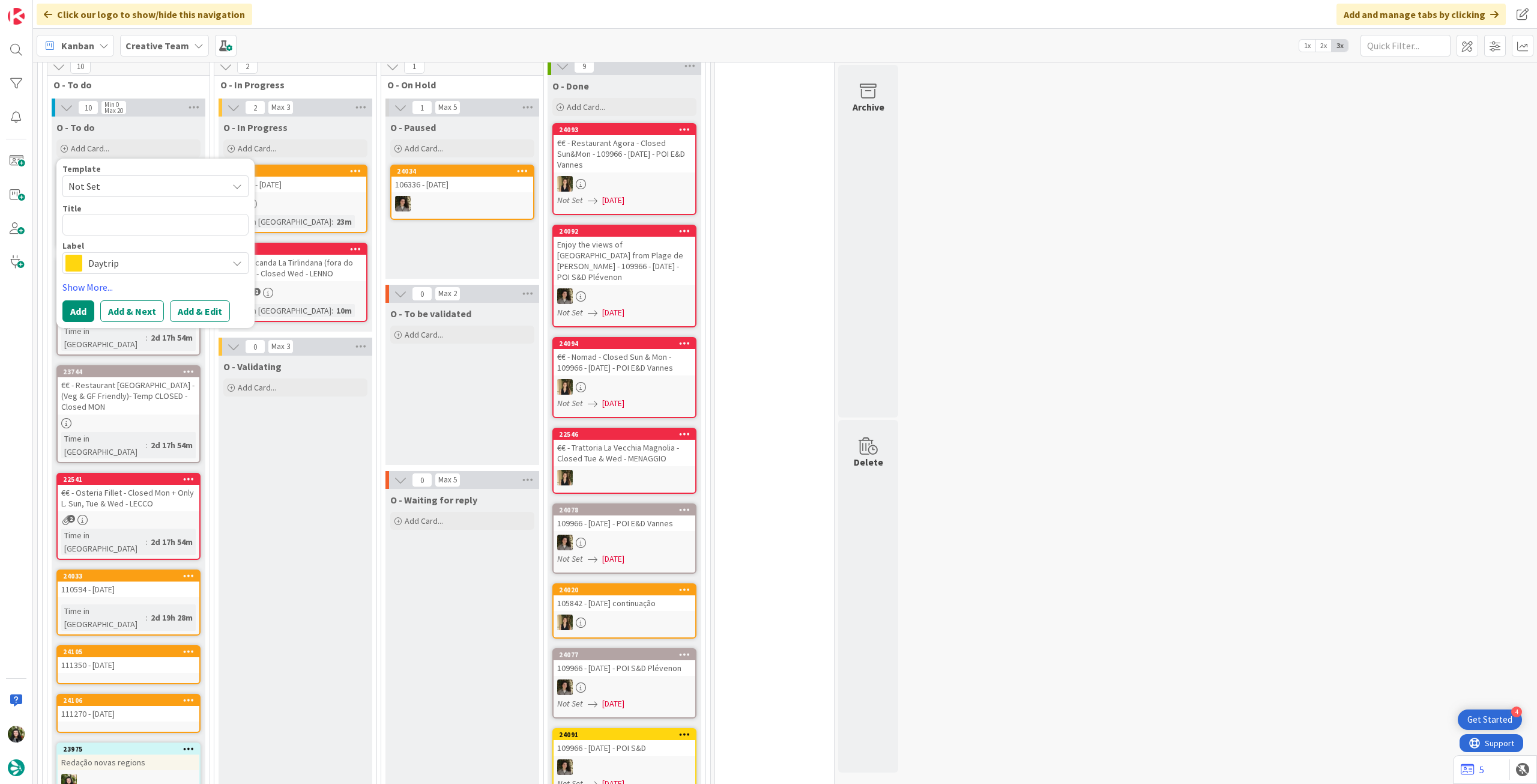
click at [139, 254] on span "Daytrip" at bounding box center [155, 262] width 134 height 17
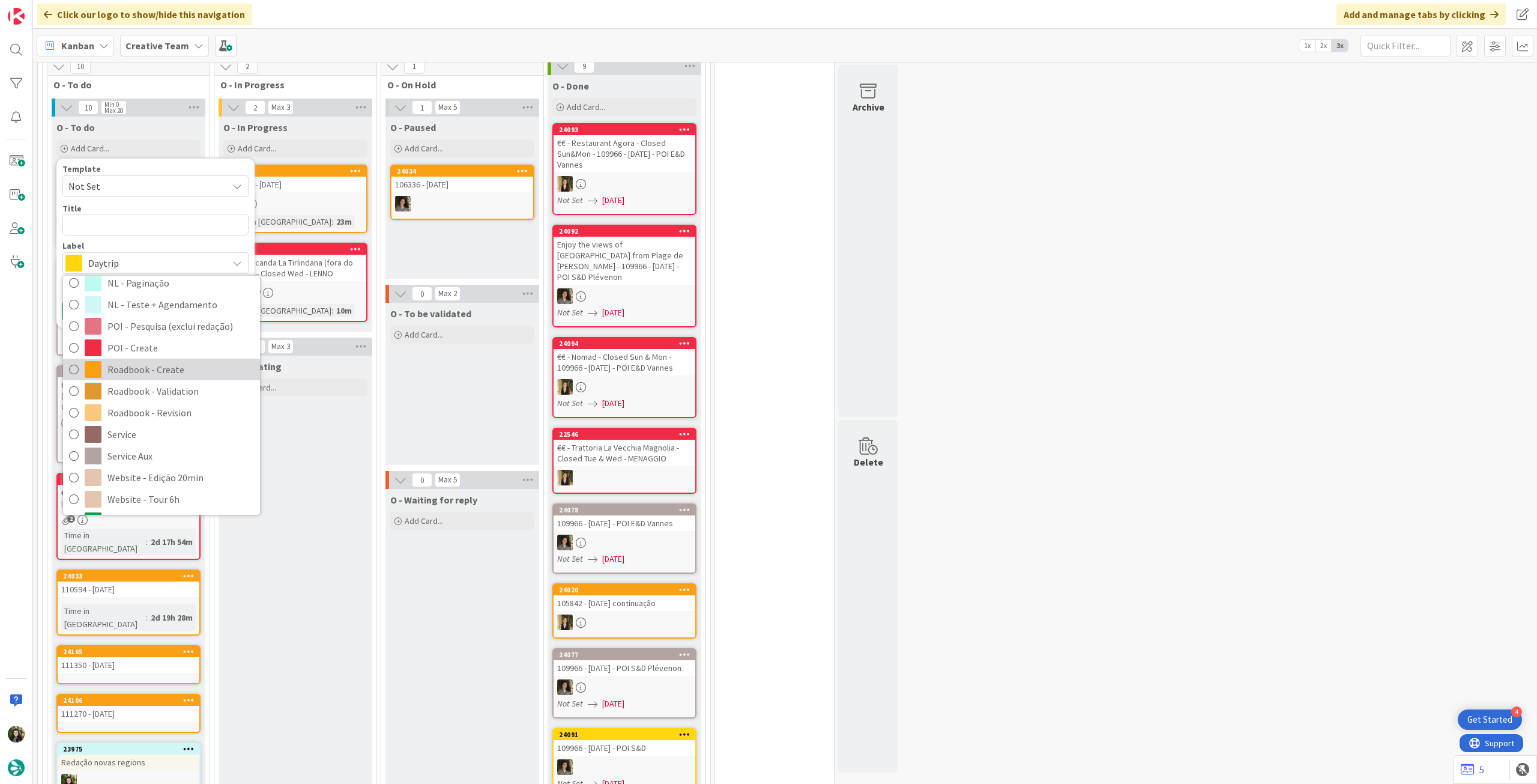
click at [177, 360] on span "Roadbook - Create" at bounding box center [180, 369] width 147 height 18
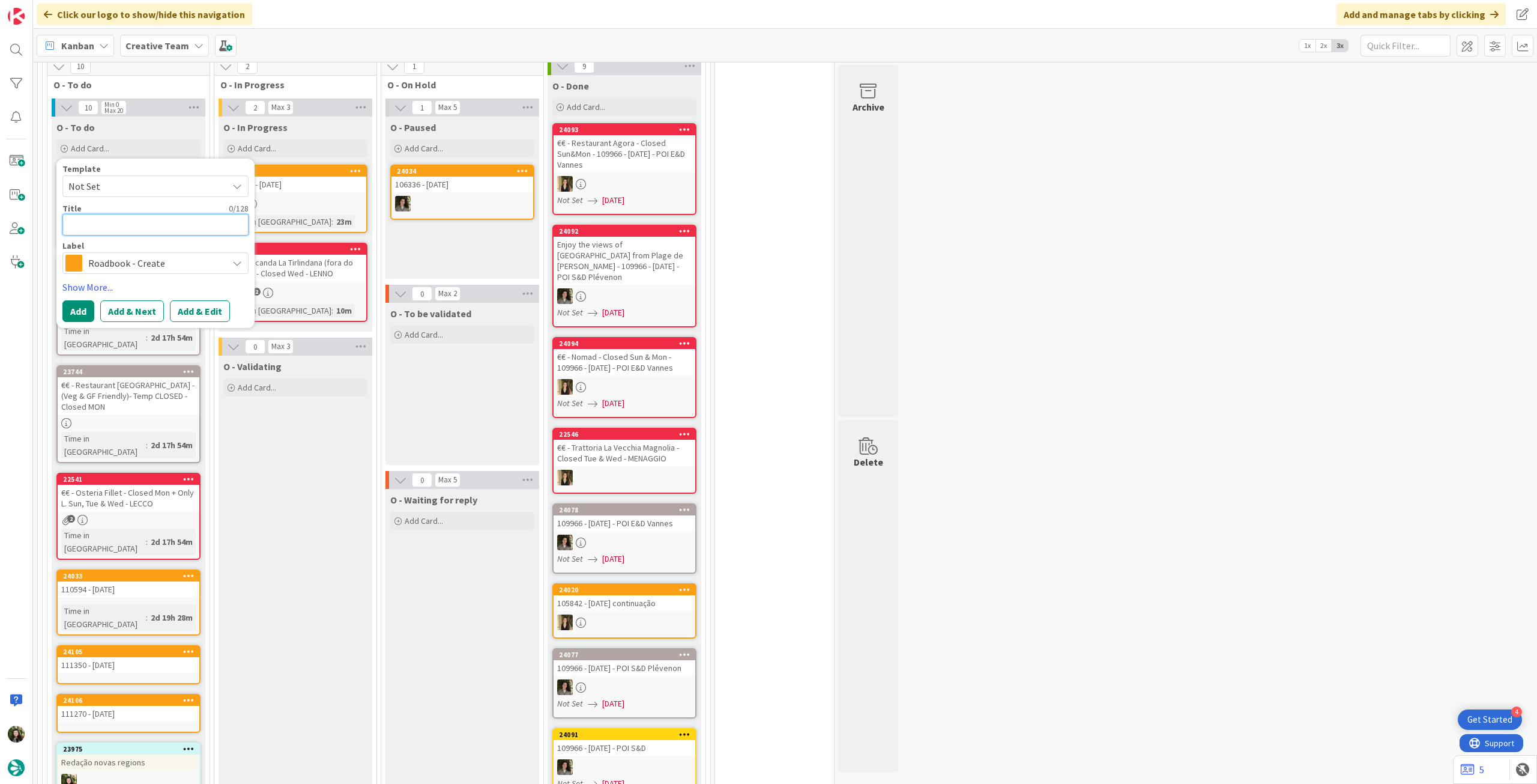
click at [151, 214] on textarea at bounding box center [155, 225] width 186 height 21
paste textarea "108996"
type textarea "x"
type textarea "108996"
type textarea "x"
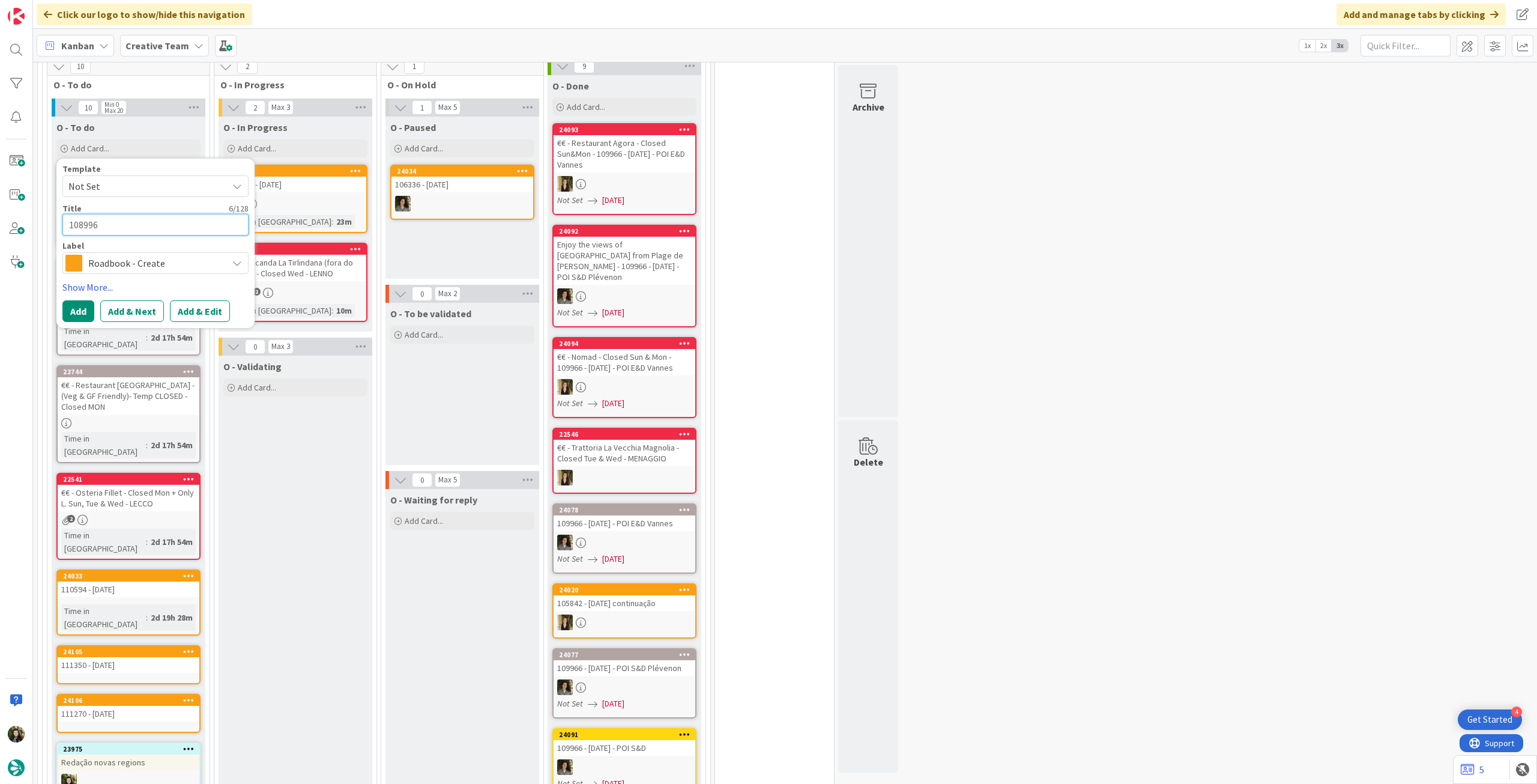
type textarea "108996"
type textarea "x"
type textarea "108996 -"
type textarea "x"
type textarea "108996 - 2"
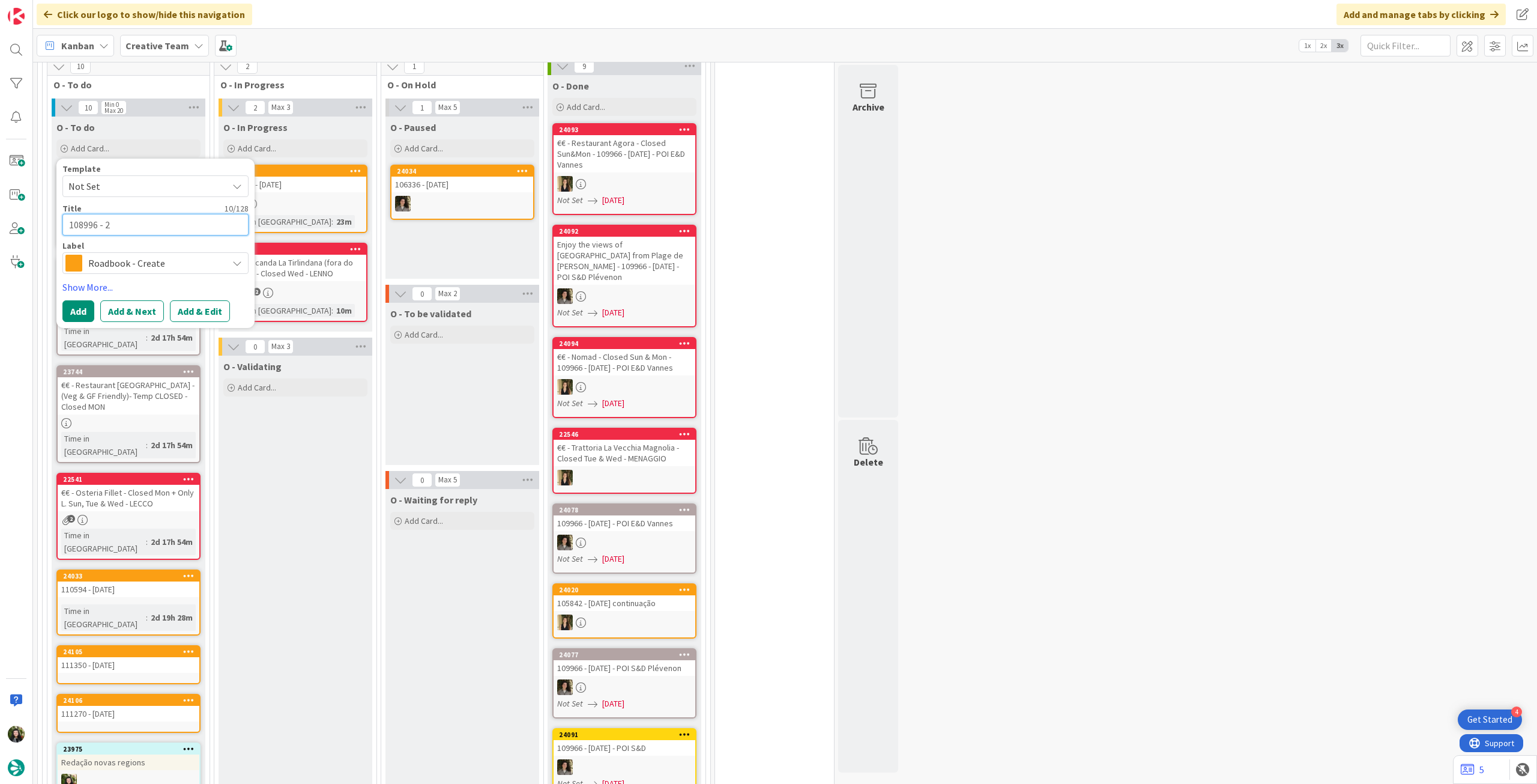
type textarea "x"
type textarea "108996 - 2"
type textarea "x"
type textarea "108996 - 2 no"
type textarea "x"
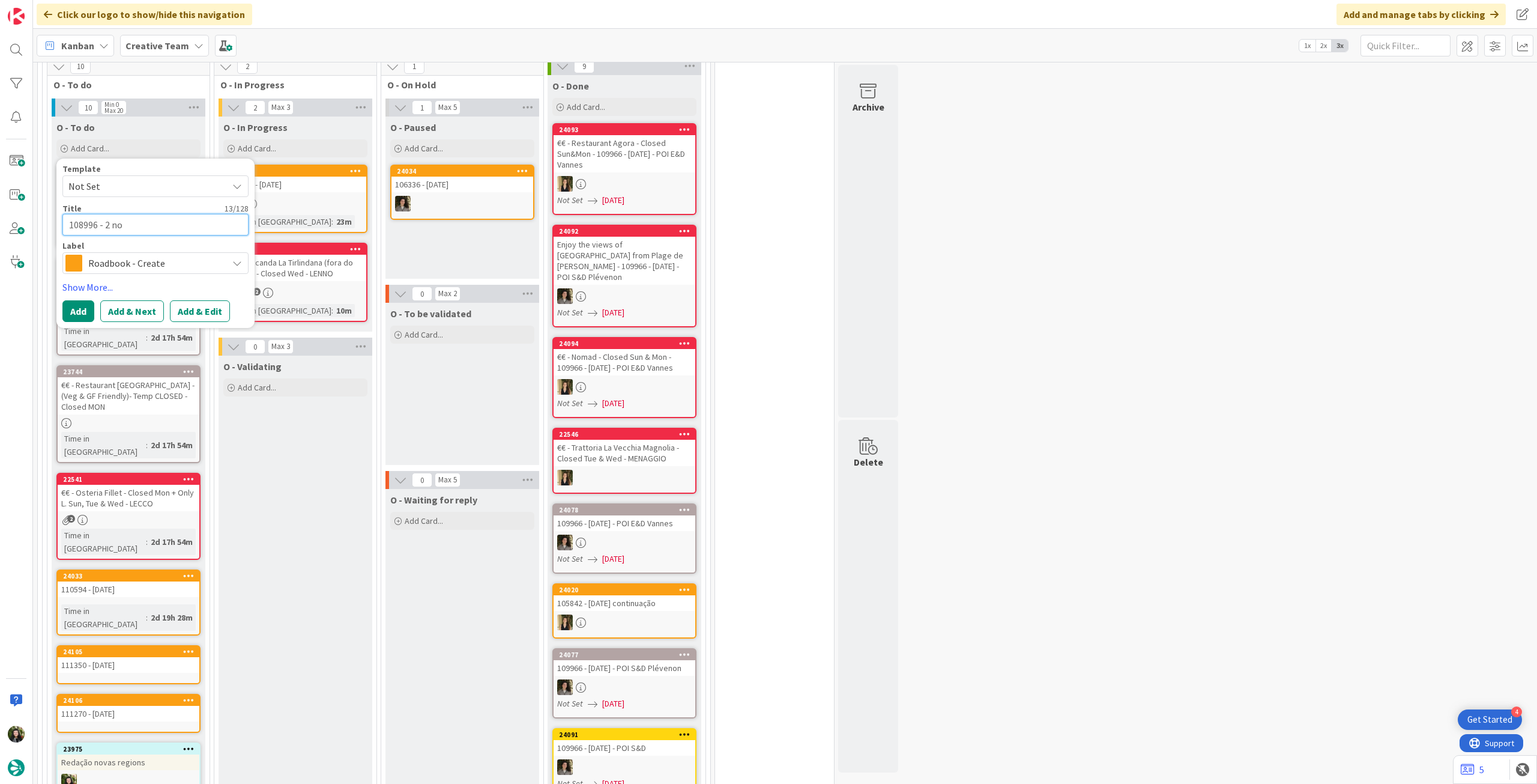
type textarea "108996 - [DATE]"
type textarea "x"
type textarea "108996 - [DATE]"
click at [84, 300] on button "Add" at bounding box center [78, 311] width 32 height 21
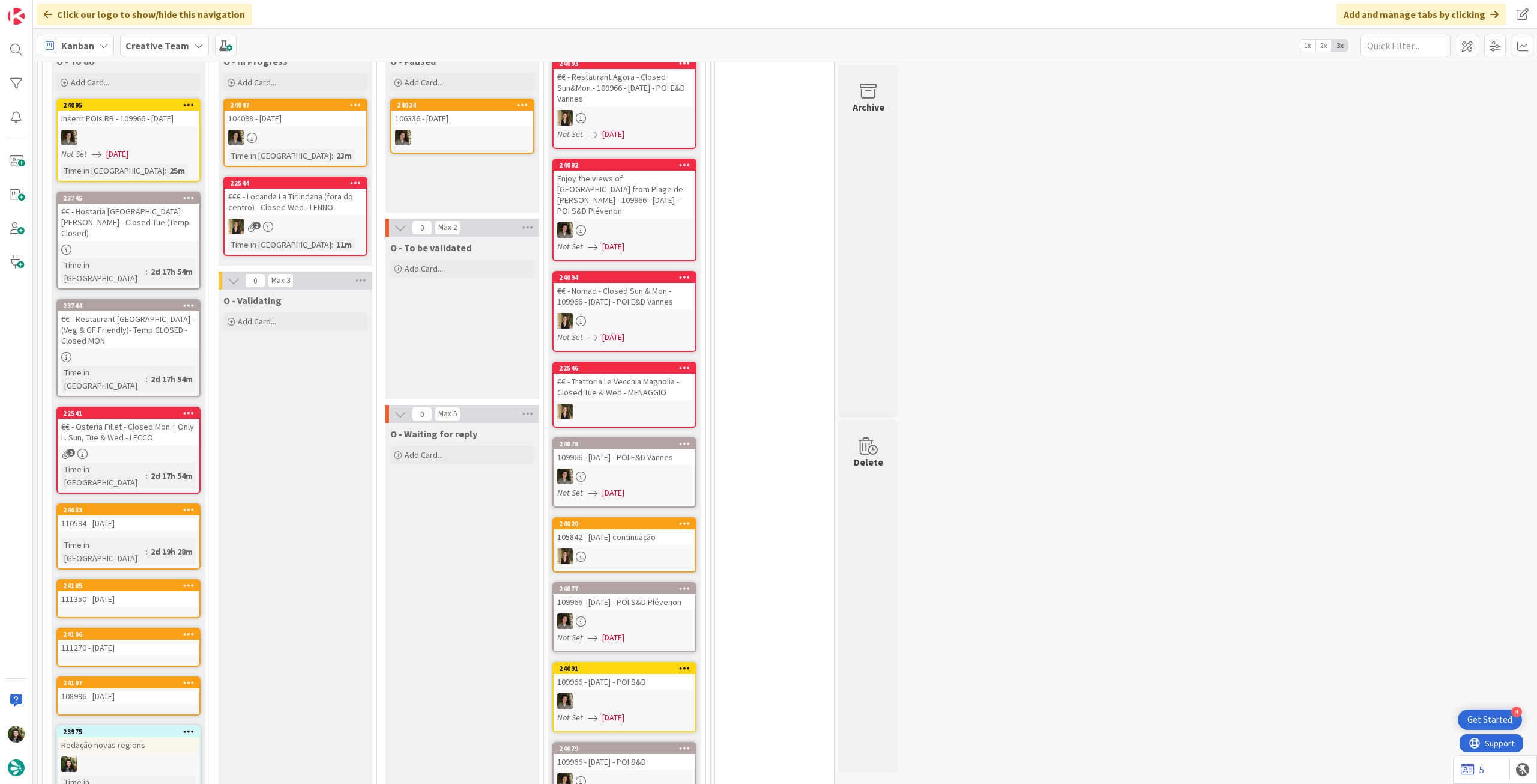
scroll to position [869, 0]
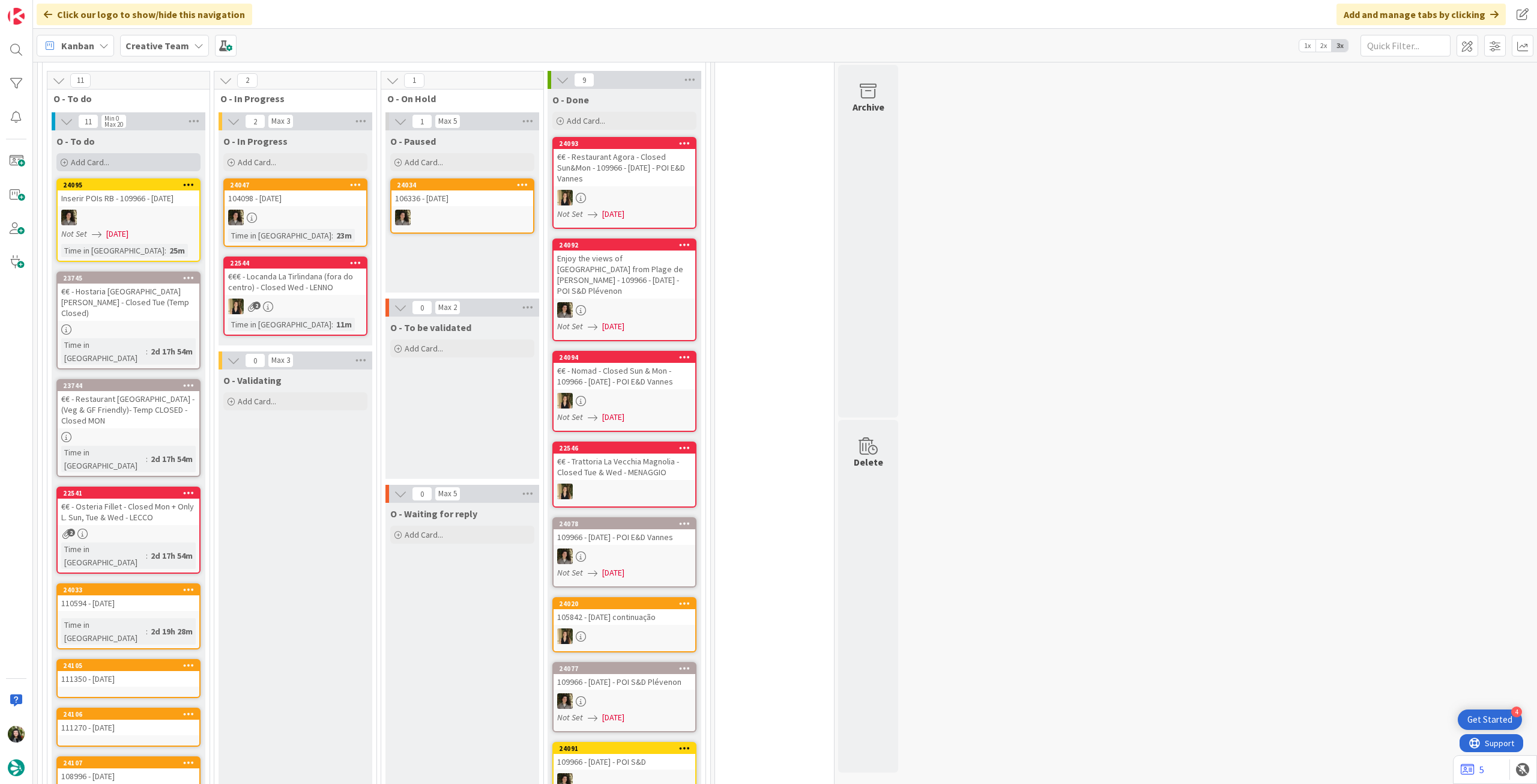
click at [126, 153] on div "Add Card..." at bounding box center [129, 162] width 144 height 18
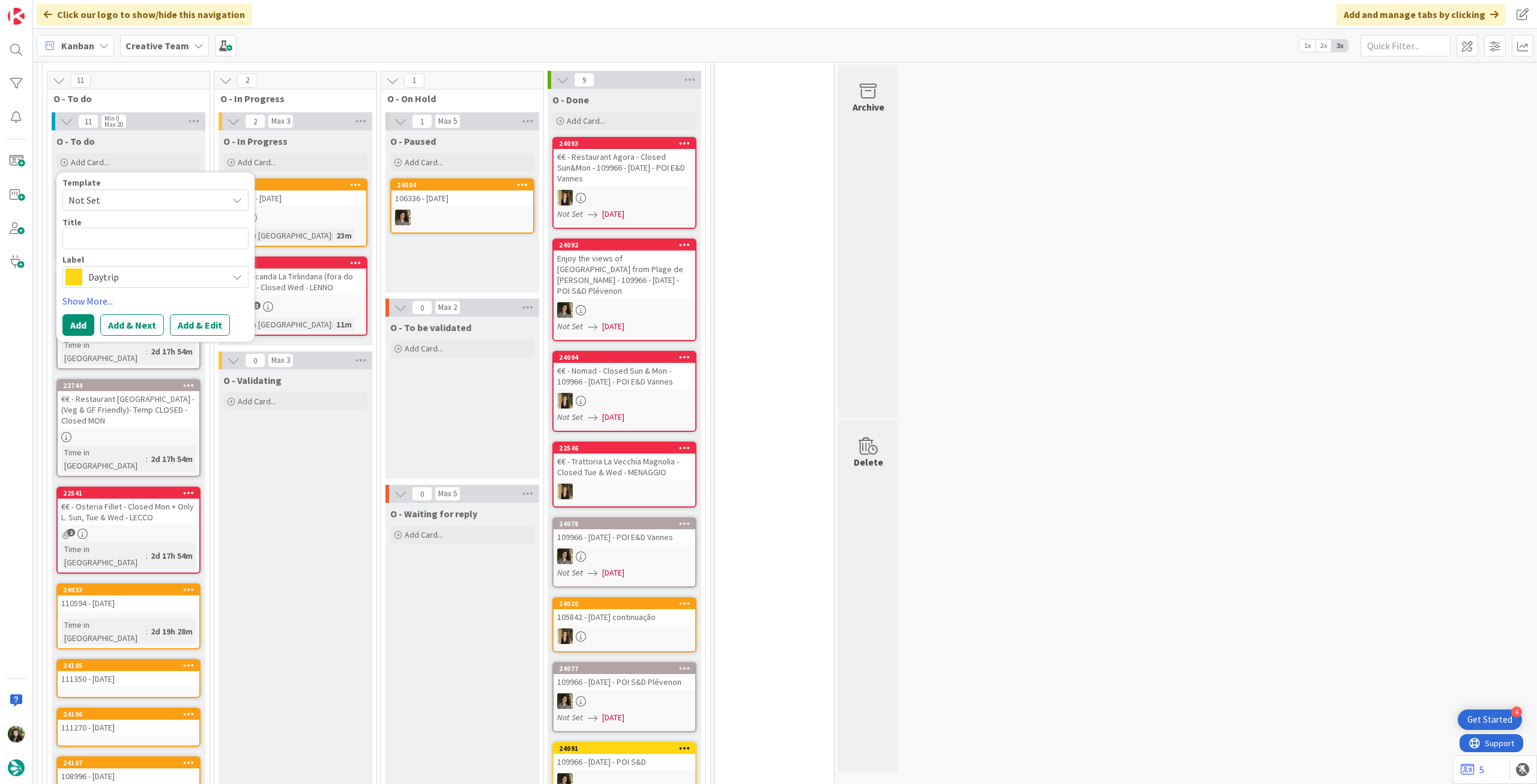
drag, startPoint x: 123, startPoint y: 251, endPoint x: 135, endPoint y: 262, distance: 16.3
click at [123, 268] on span "Daytrip" at bounding box center [155, 276] width 134 height 17
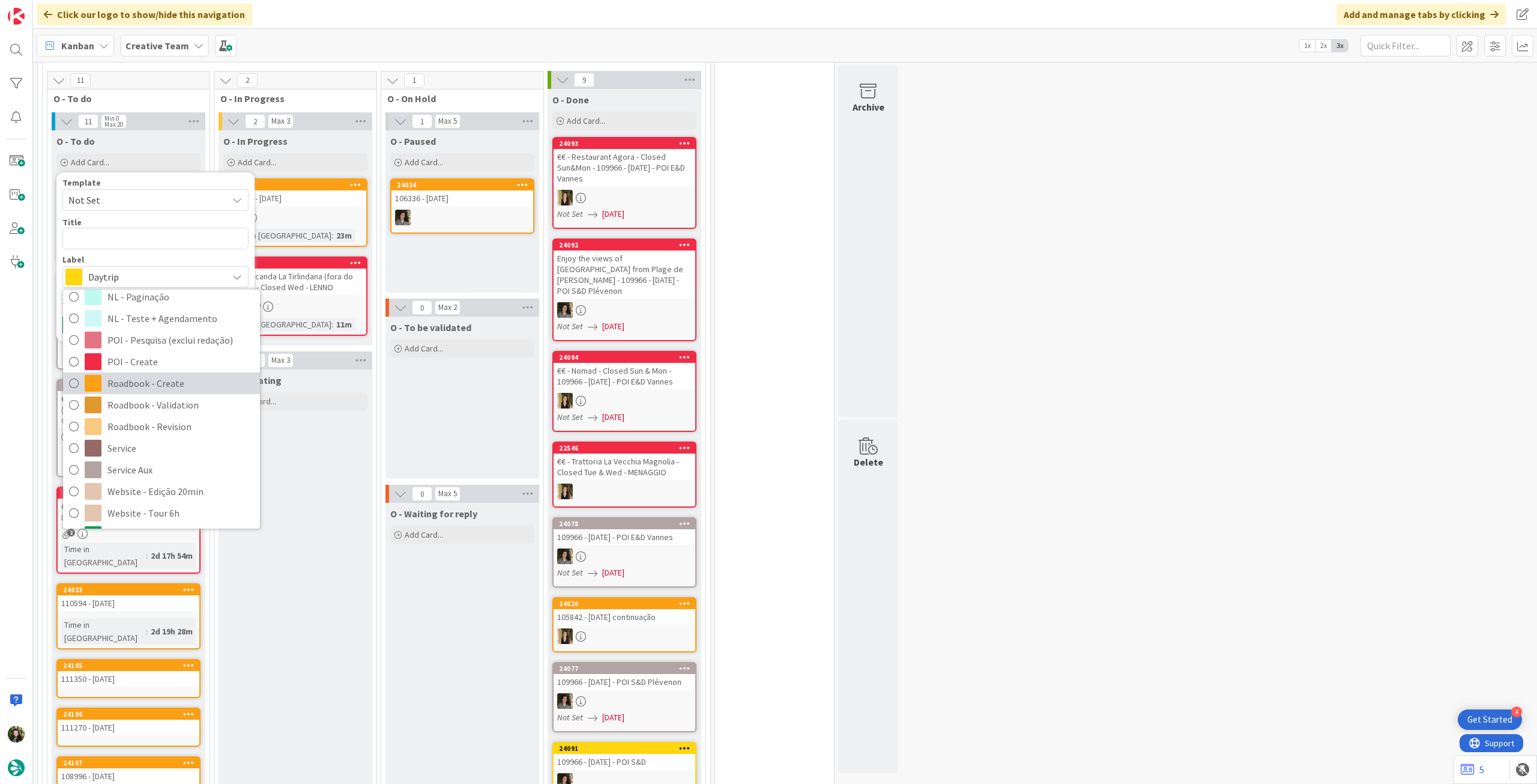
click at [183, 374] on span "Roadbook - Create" at bounding box center [180, 383] width 147 height 18
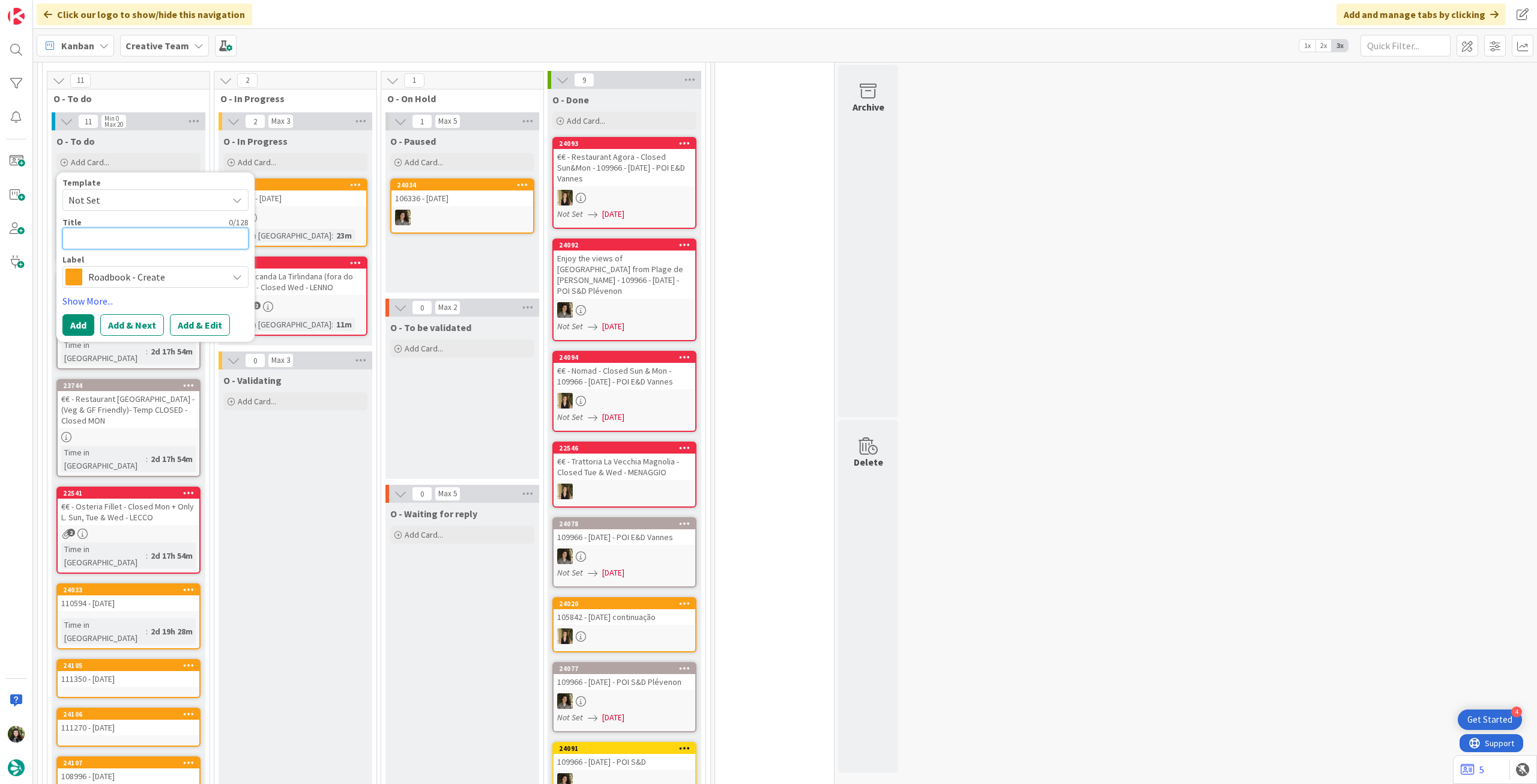
click at [158, 228] on textarea at bounding box center [155, 239] width 186 height 21
paste textarea "109975"
type textarea "x"
type textarea "109975"
type textarea "x"
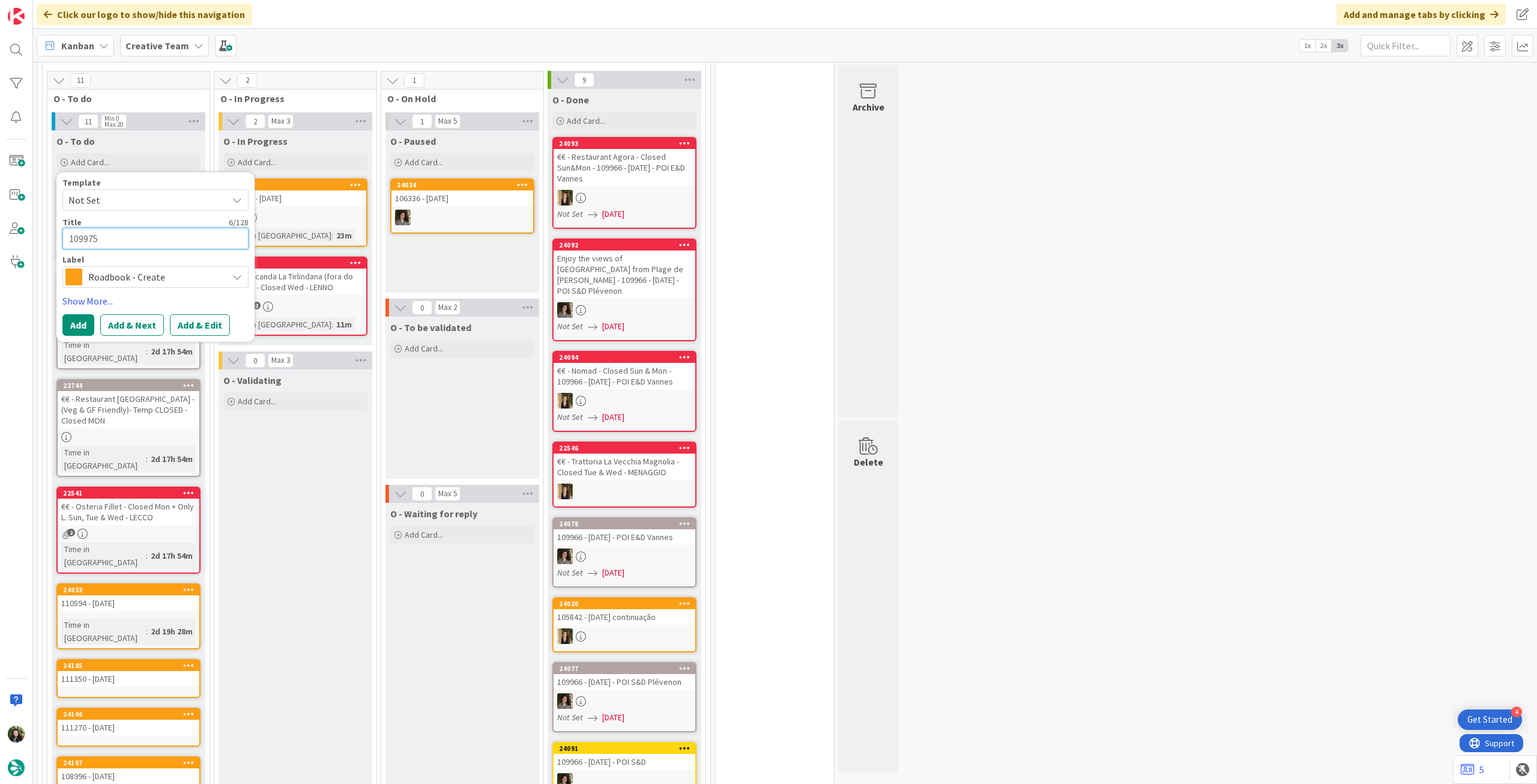
type textarea "109975"
type textarea "x"
type textarea "109975 -"
type textarea "x"
type textarea "109975 - 5"
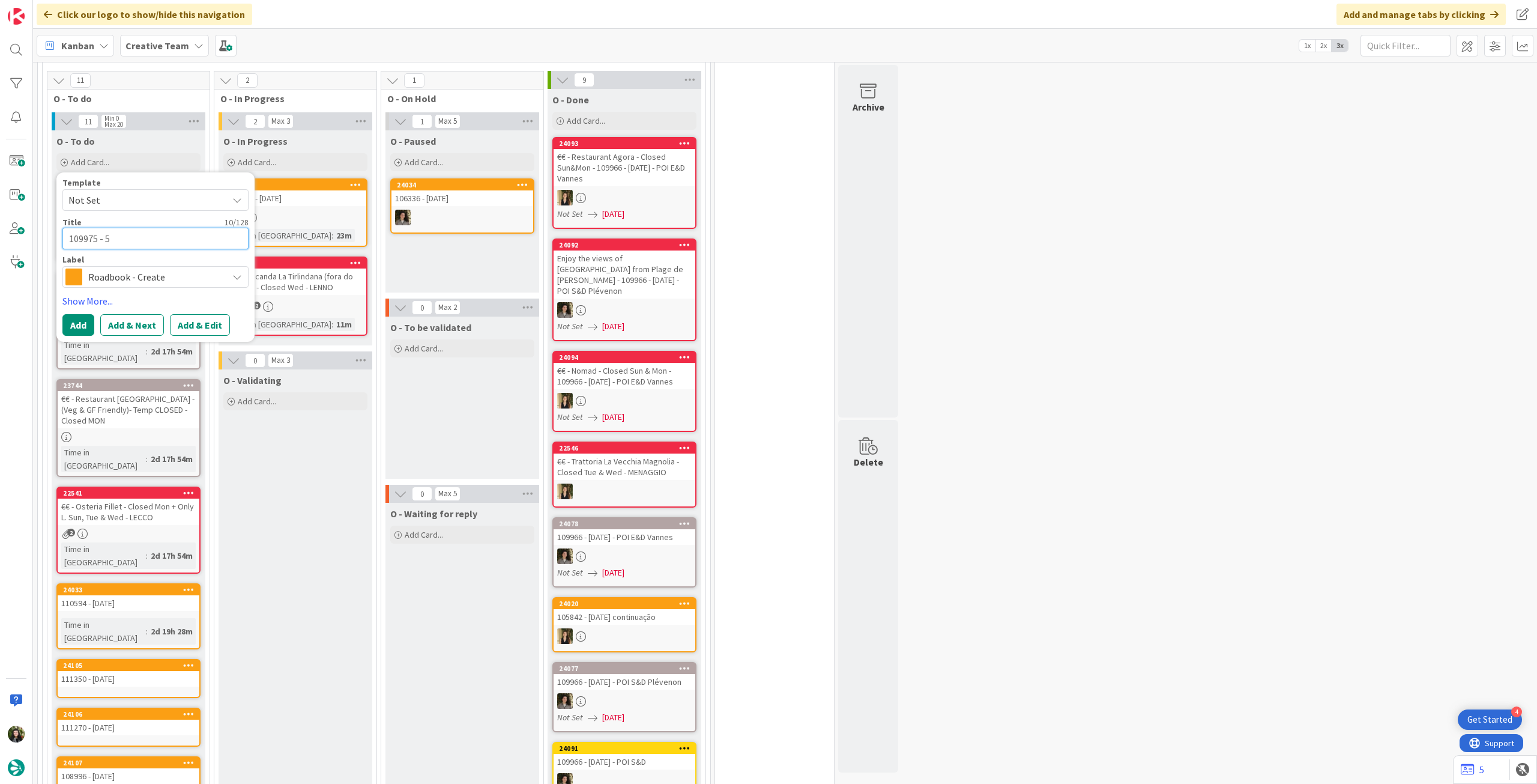
type textarea "x"
type textarea "109975 - 5"
type textarea "x"
type textarea "109975 - 5 n"
type textarea "x"
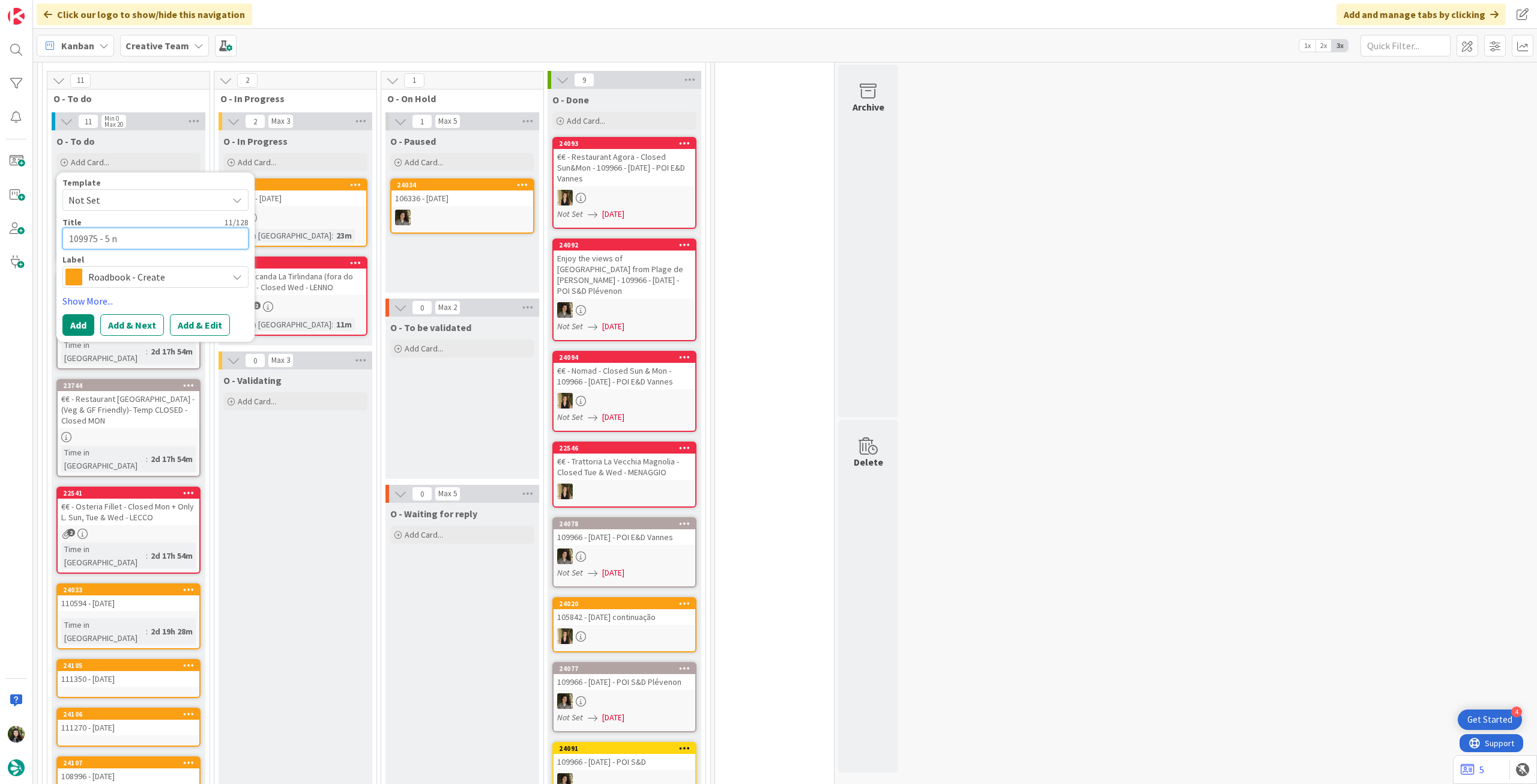
type textarea "109975 - 5 no"
type textarea "x"
type textarea "109975 - [DATE]"
click at [71, 314] on button "Add" at bounding box center [78, 325] width 32 height 21
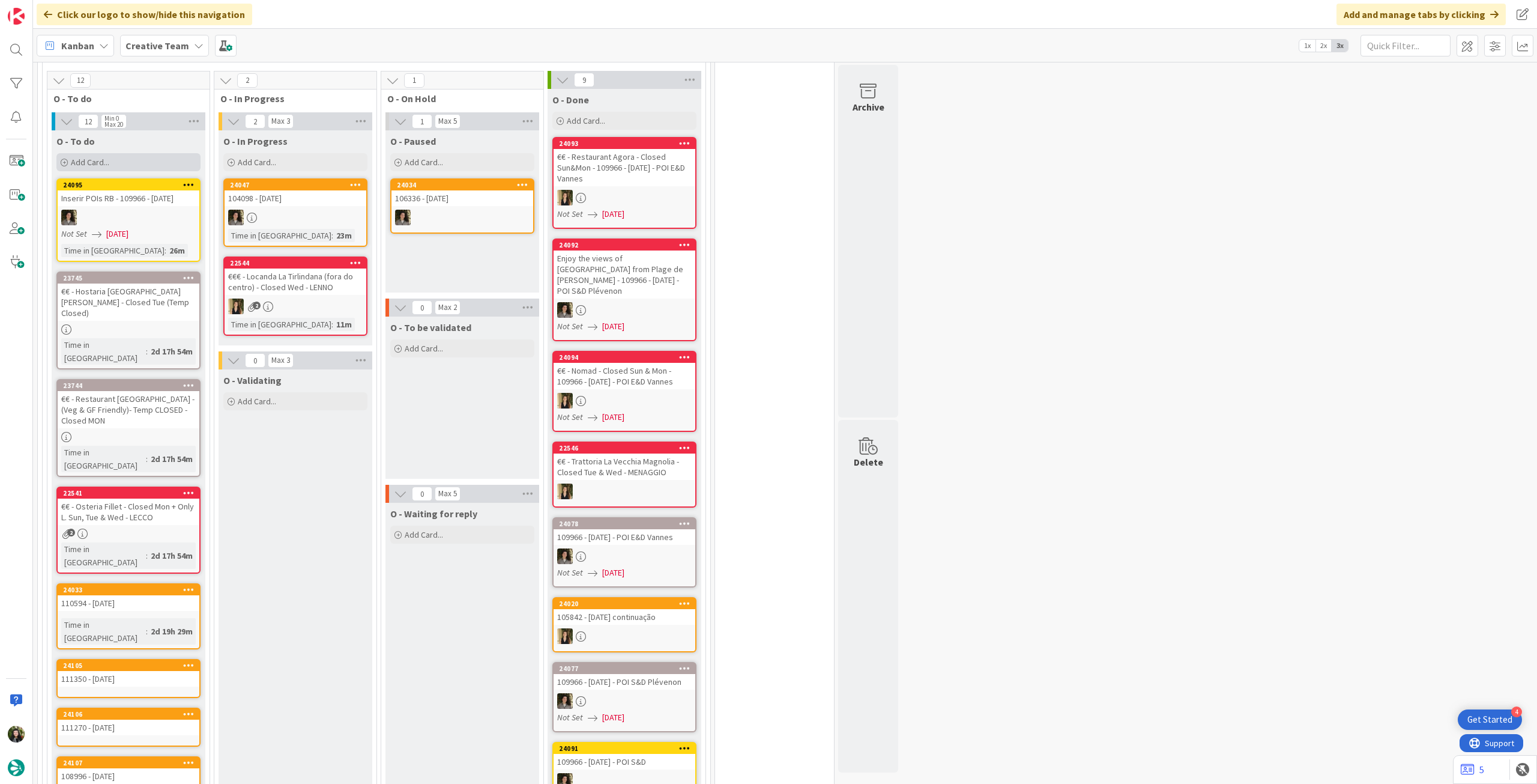
click at [139, 153] on div "Add Card..." at bounding box center [129, 162] width 144 height 18
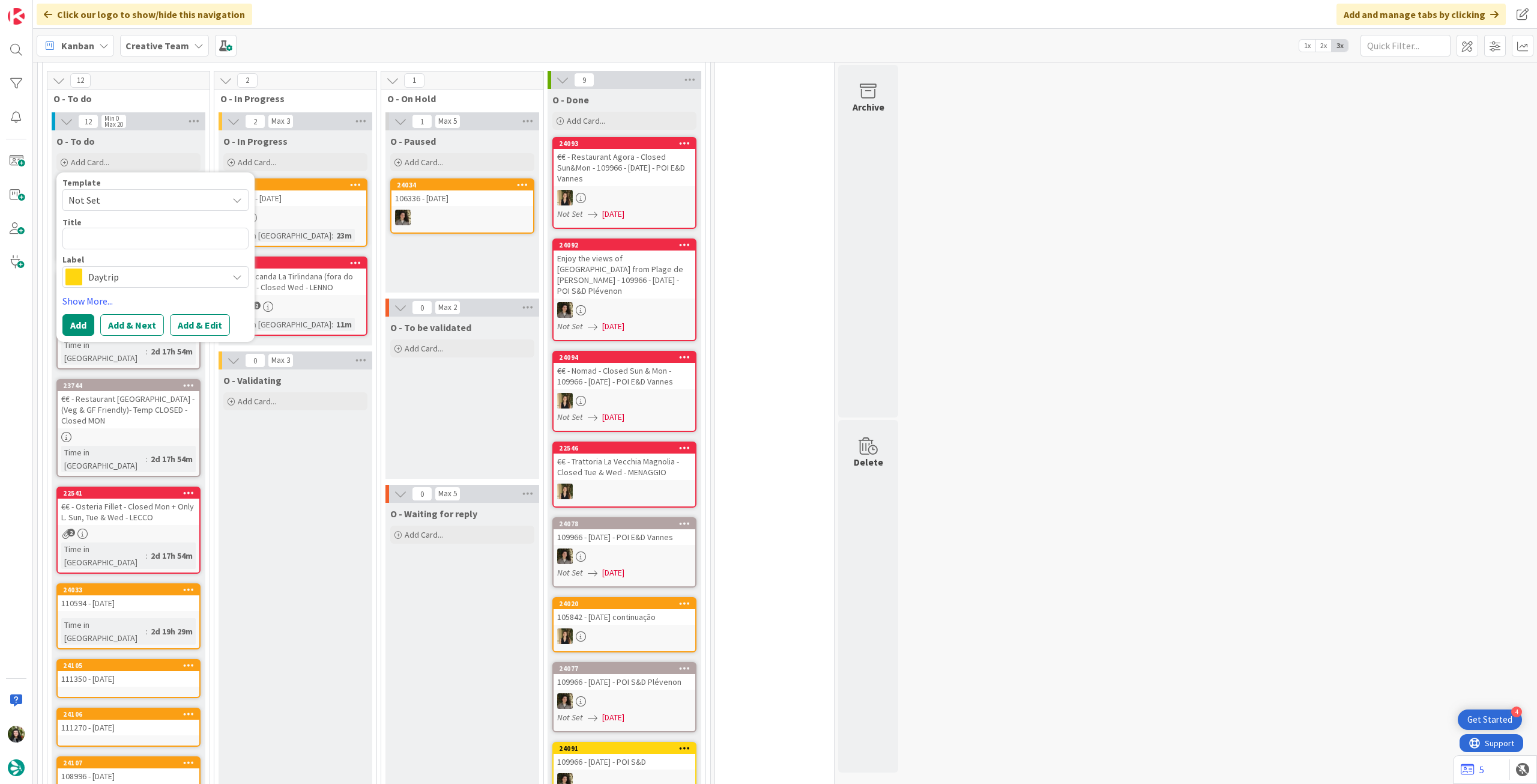
click at [148, 268] on span "Daytrip" at bounding box center [155, 276] width 134 height 17
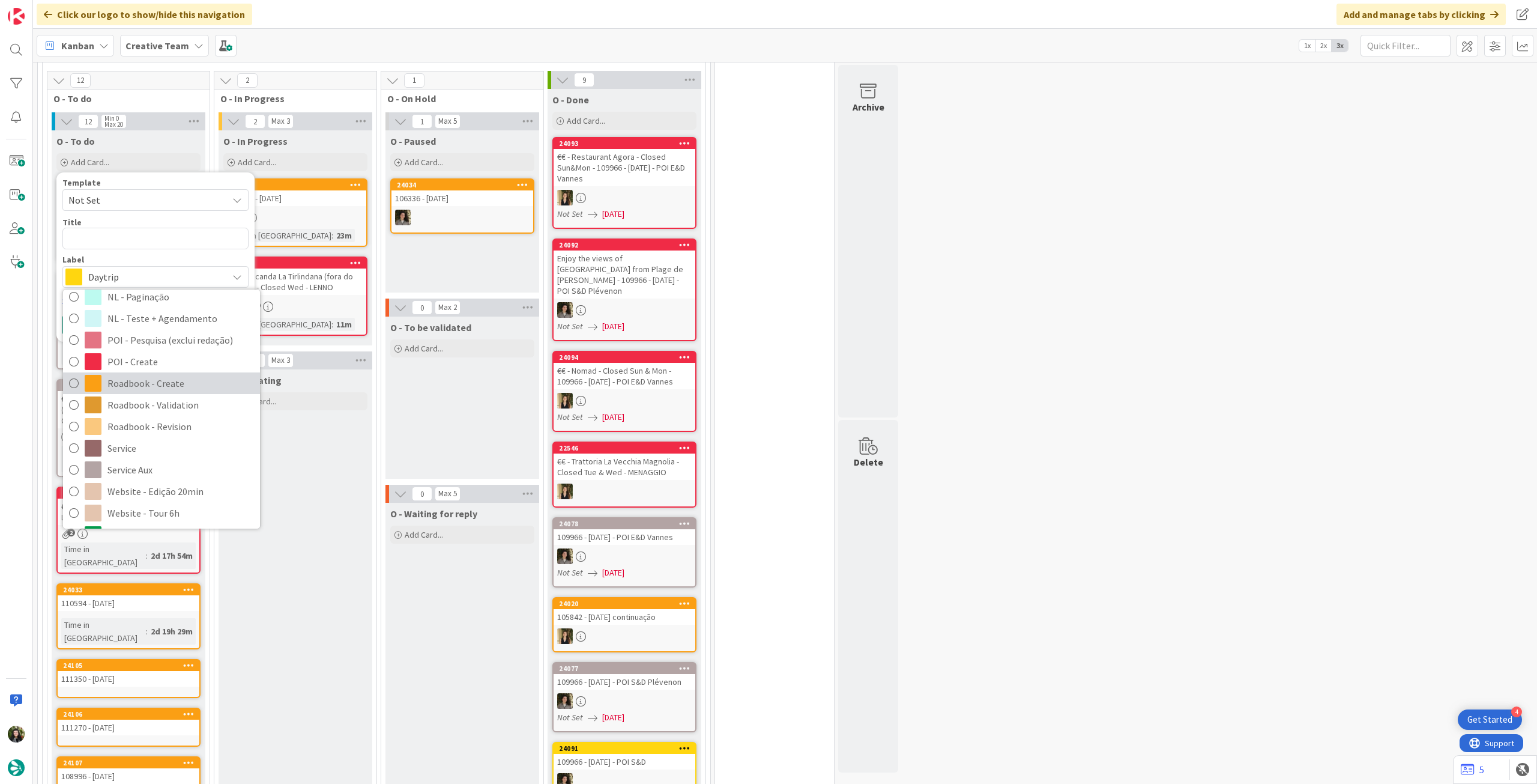
drag, startPoint x: 168, startPoint y: 354, endPoint x: 165, endPoint y: 340, distance: 14.3
click at [168, 374] on span "Roadbook - Create" at bounding box center [180, 383] width 147 height 18
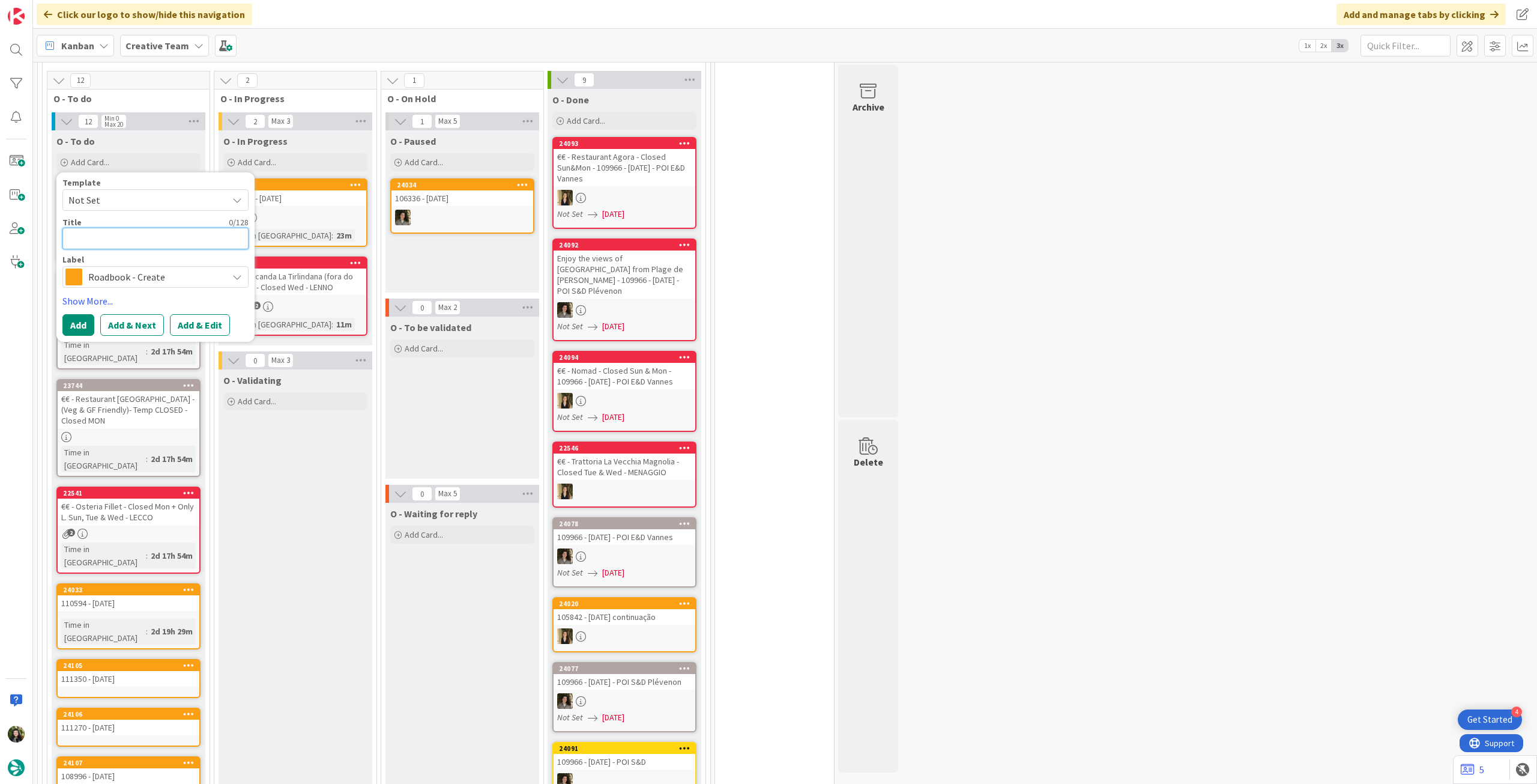
click at [151, 228] on textarea at bounding box center [155, 239] width 186 height 21
paste textarea "102577"
type textarea "x"
type textarea "102577"
type textarea "x"
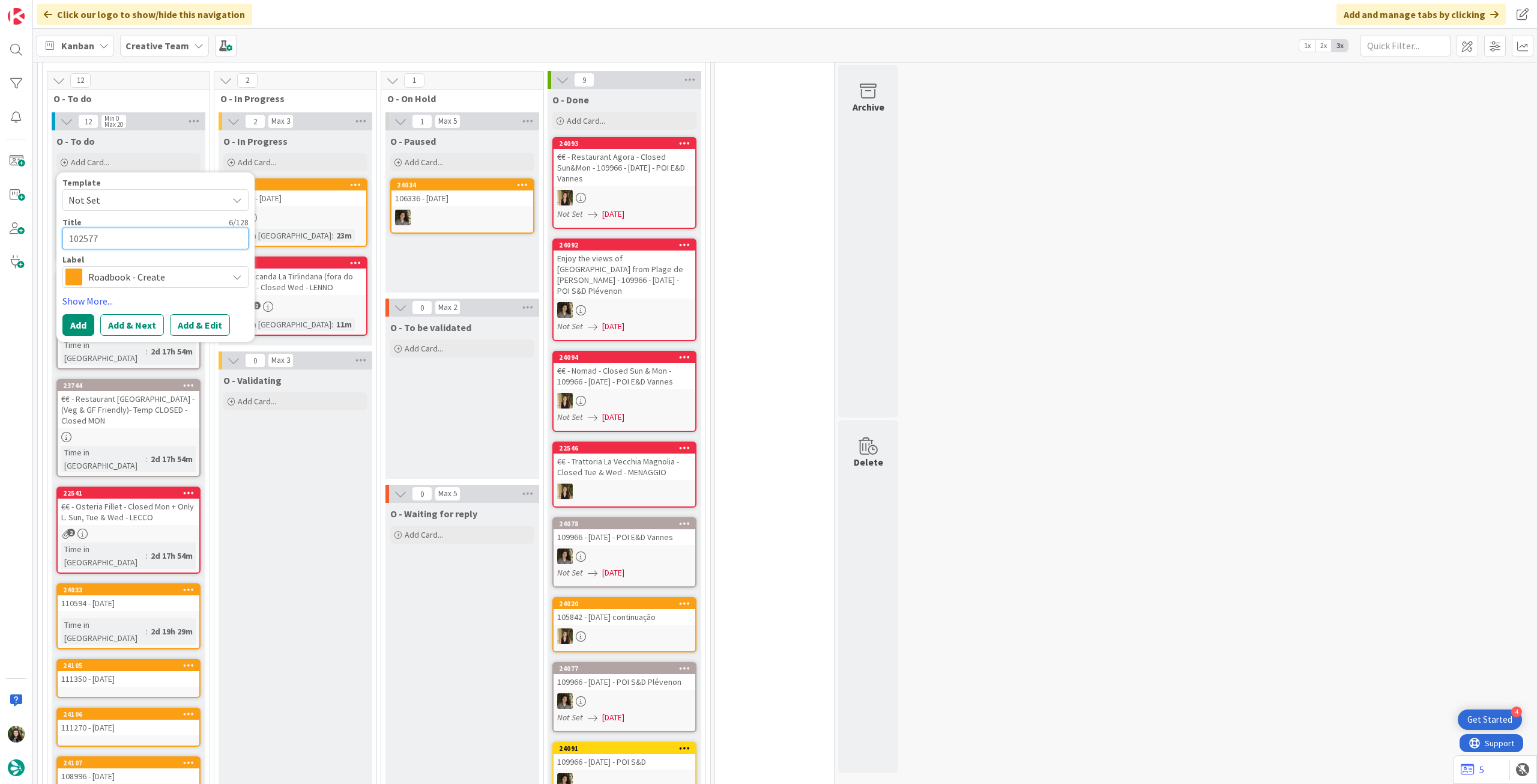
type textarea "102577"
type textarea "x"
type textarea "102577 -"
type textarea "x"
type textarea "102577 -"
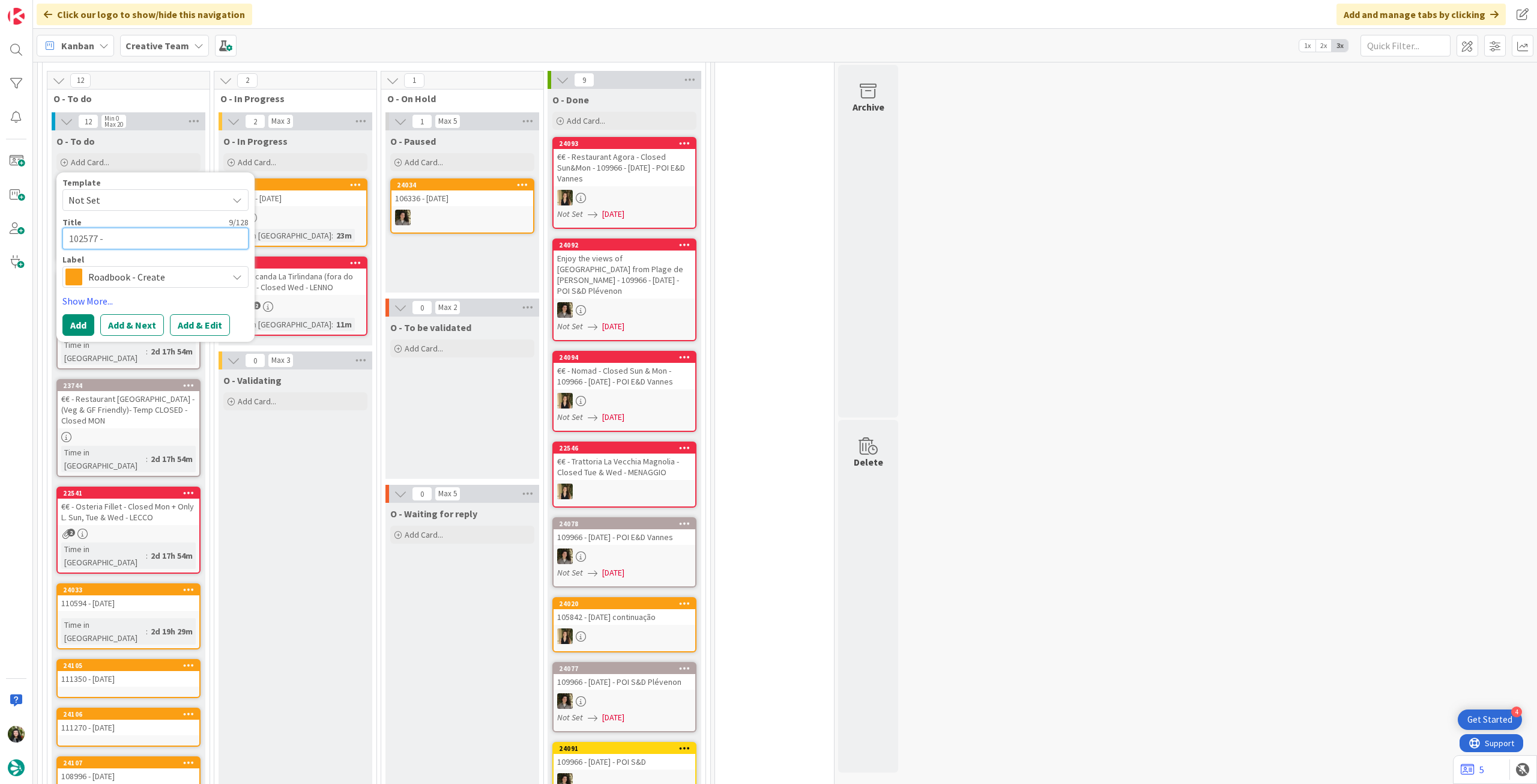
type textarea "x"
type textarea "102577 - 6"
type textarea "x"
type textarea "102577 - 6"
type textarea "x"
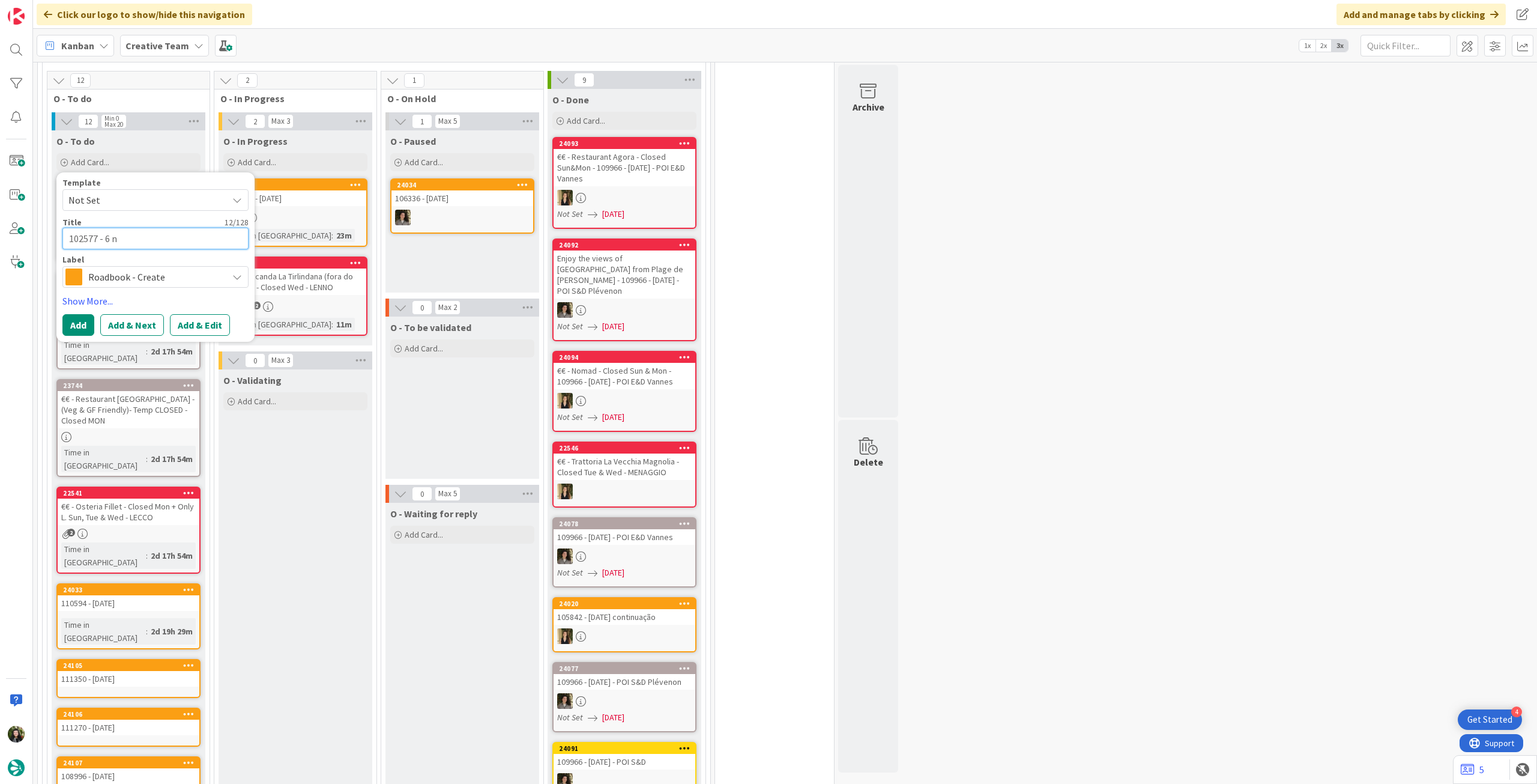
type textarea "102577 - 6 no"
type textarea "x"
type textarea "102577 - [DATE]"
click at [90, 314] on button "Add" at bounding box center [78, 325] width 32 height 21
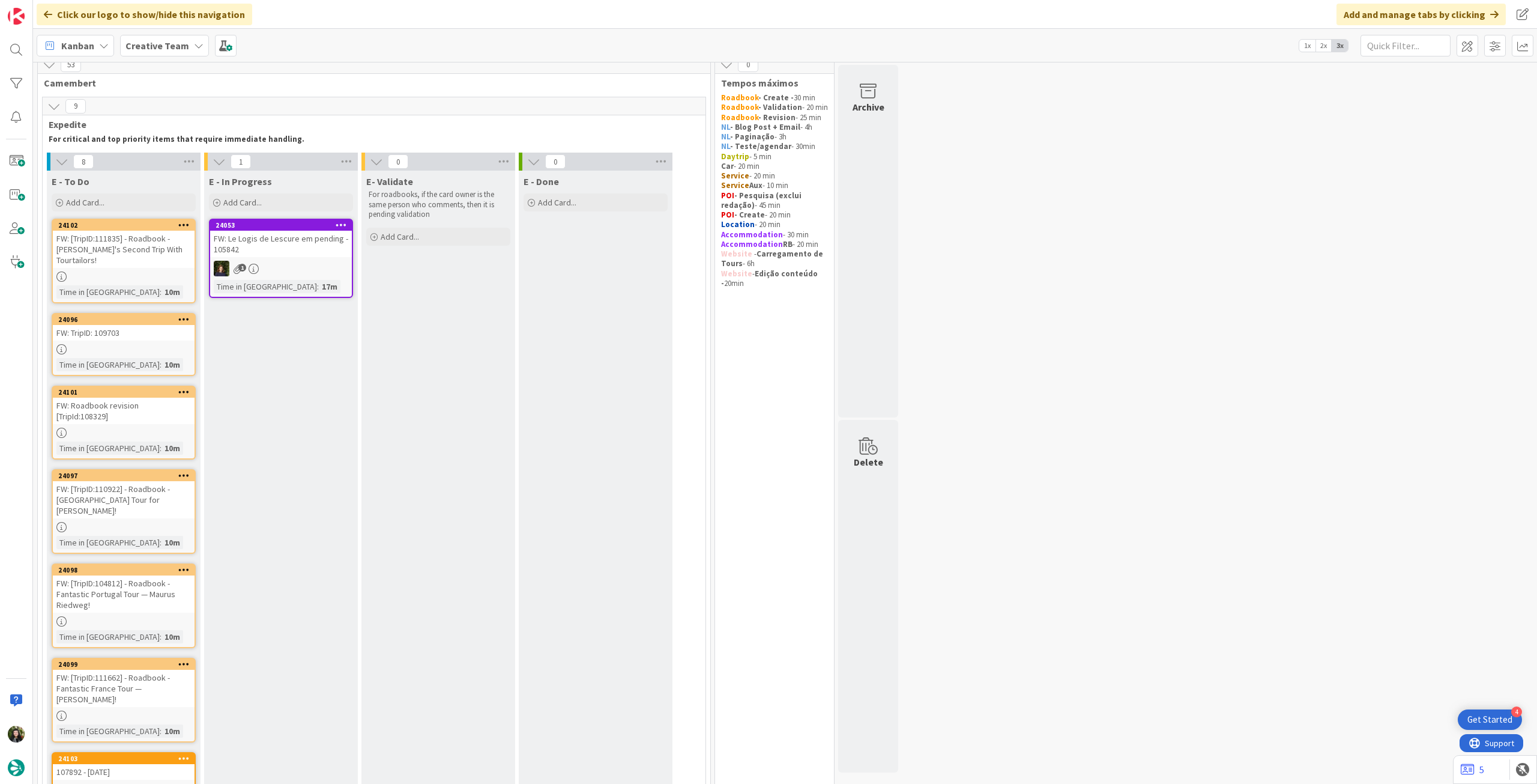
scroll to position [0, 0]
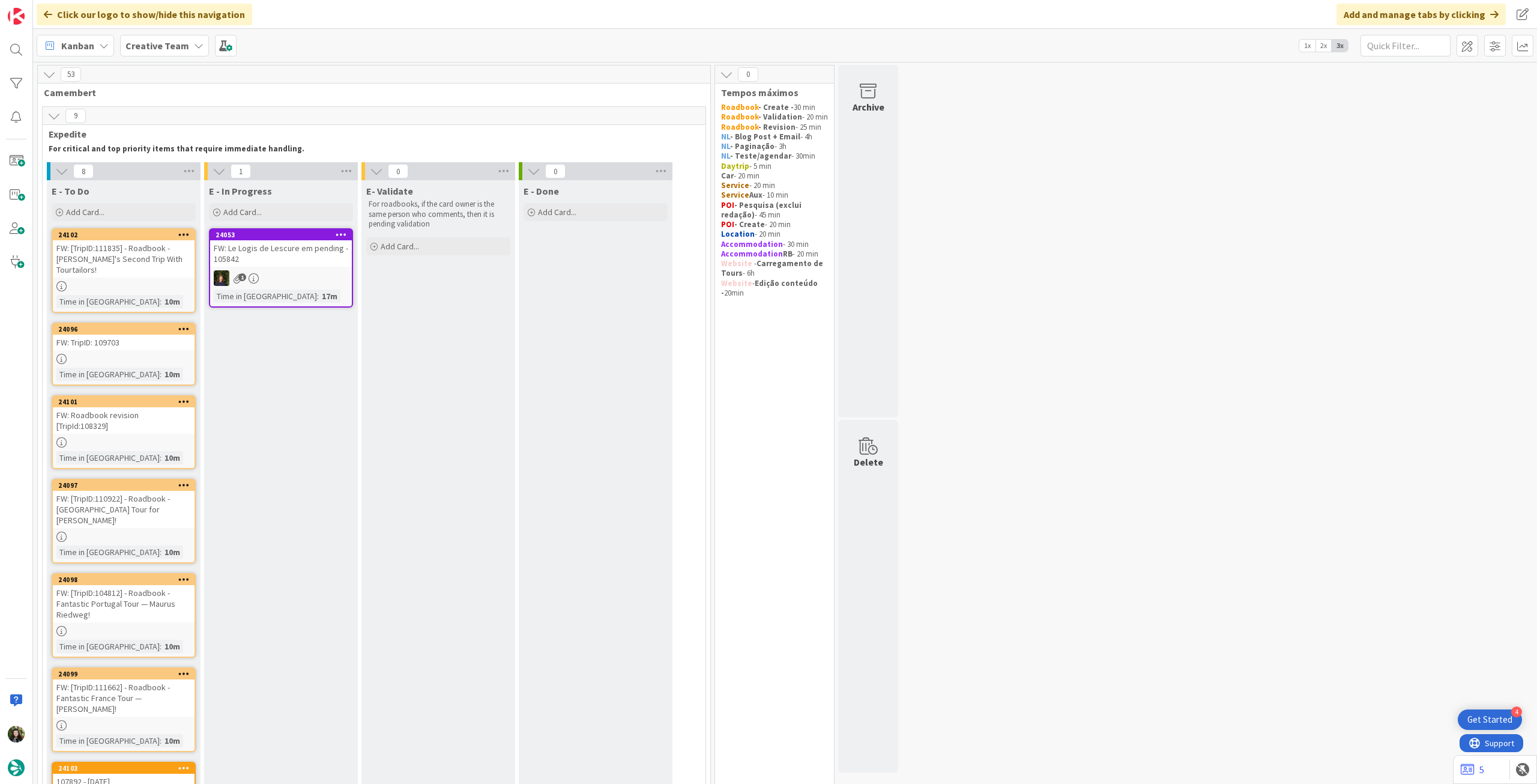
click at [151, 46] on b "Creative Team" at bounding box center [157, 45] width 64 height 12
click at [166, 178] on div "Creative Team - Análise" at bounding box center [221, 172] width 183 height 23
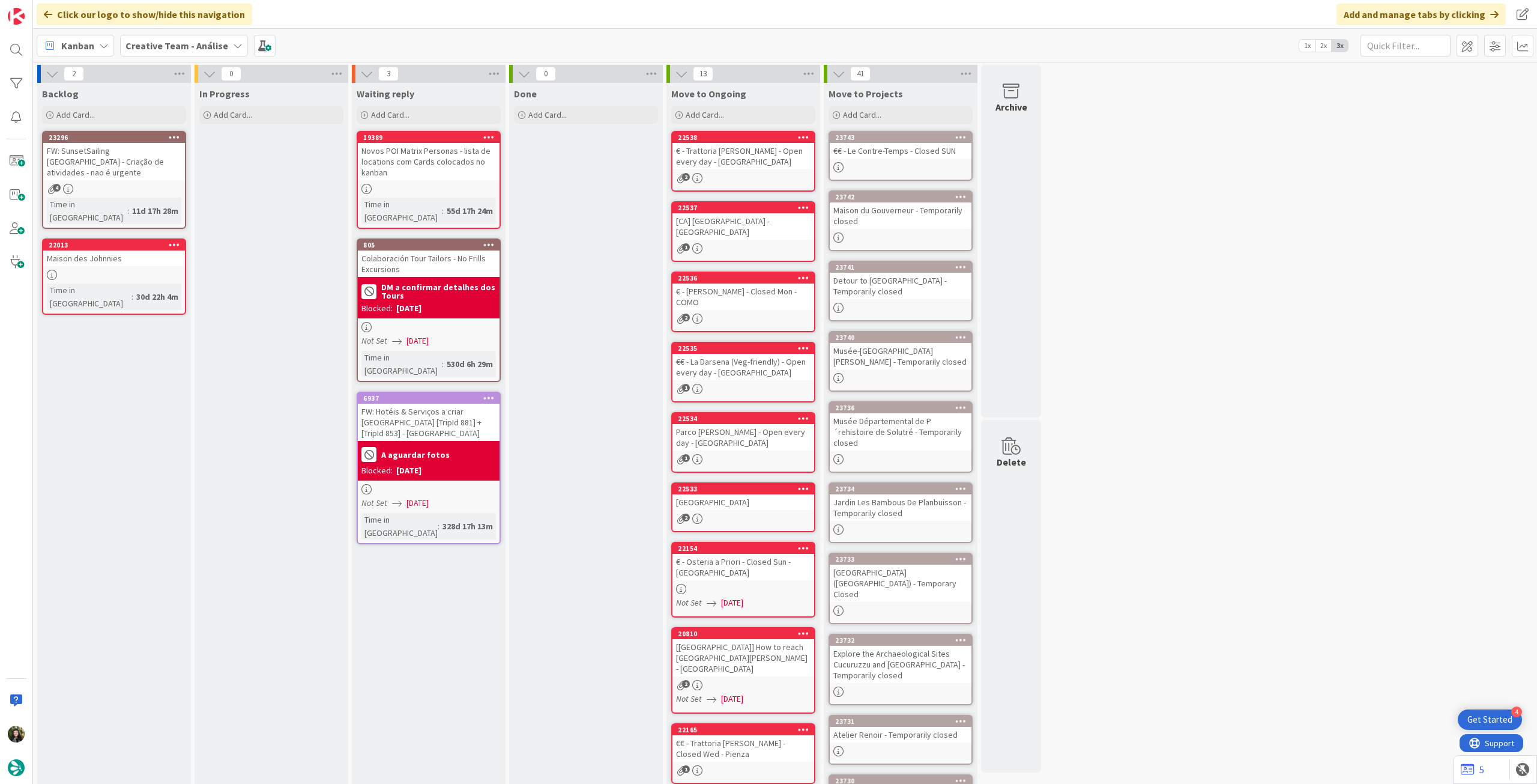
click at [158, 35] on div "Creative Team - Análise" at bounding box center [184, 45] width 128 height 21
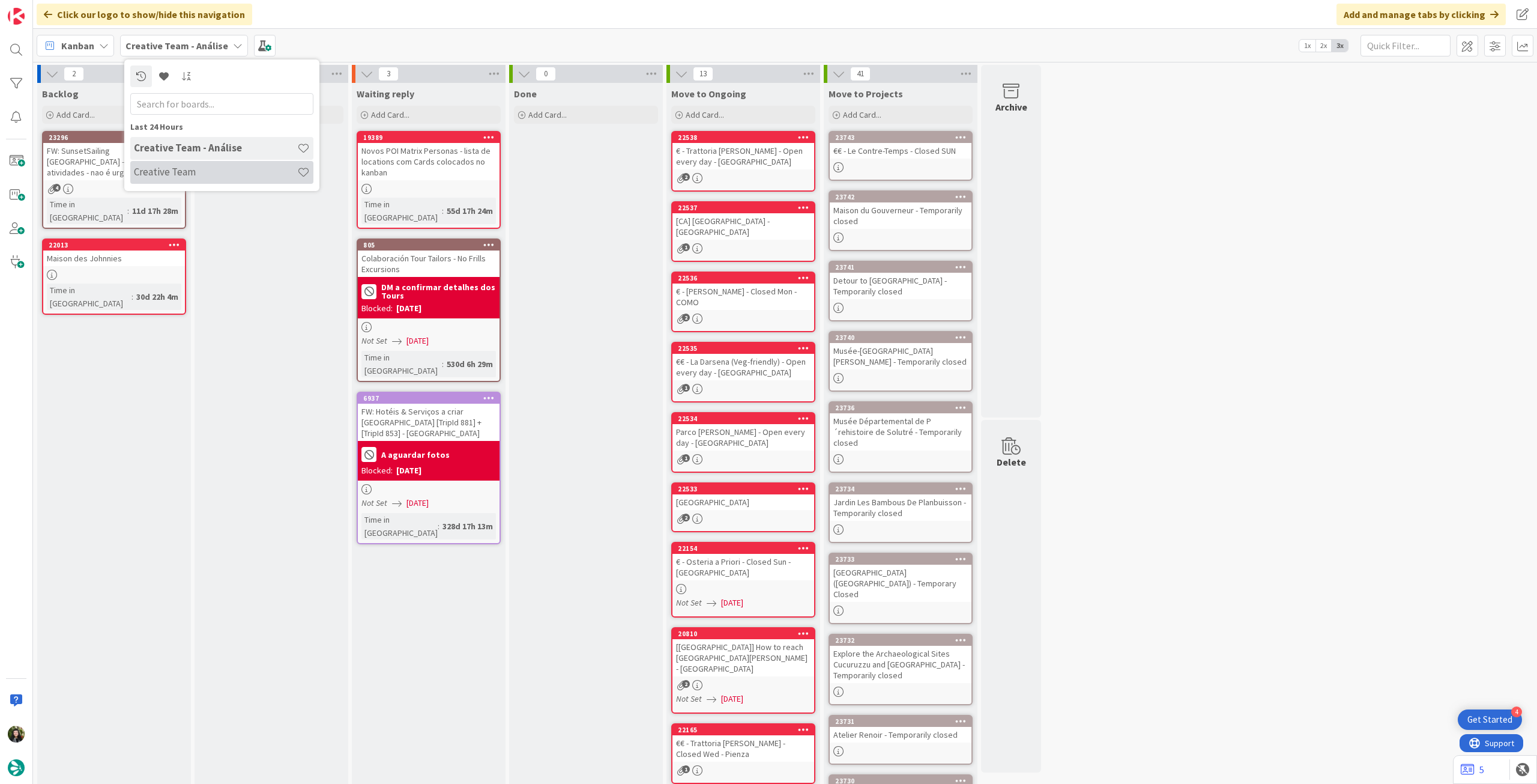
click at [194, 166] on h4 "Creative Team" at bounding box center [215, 171] width 163 height 12
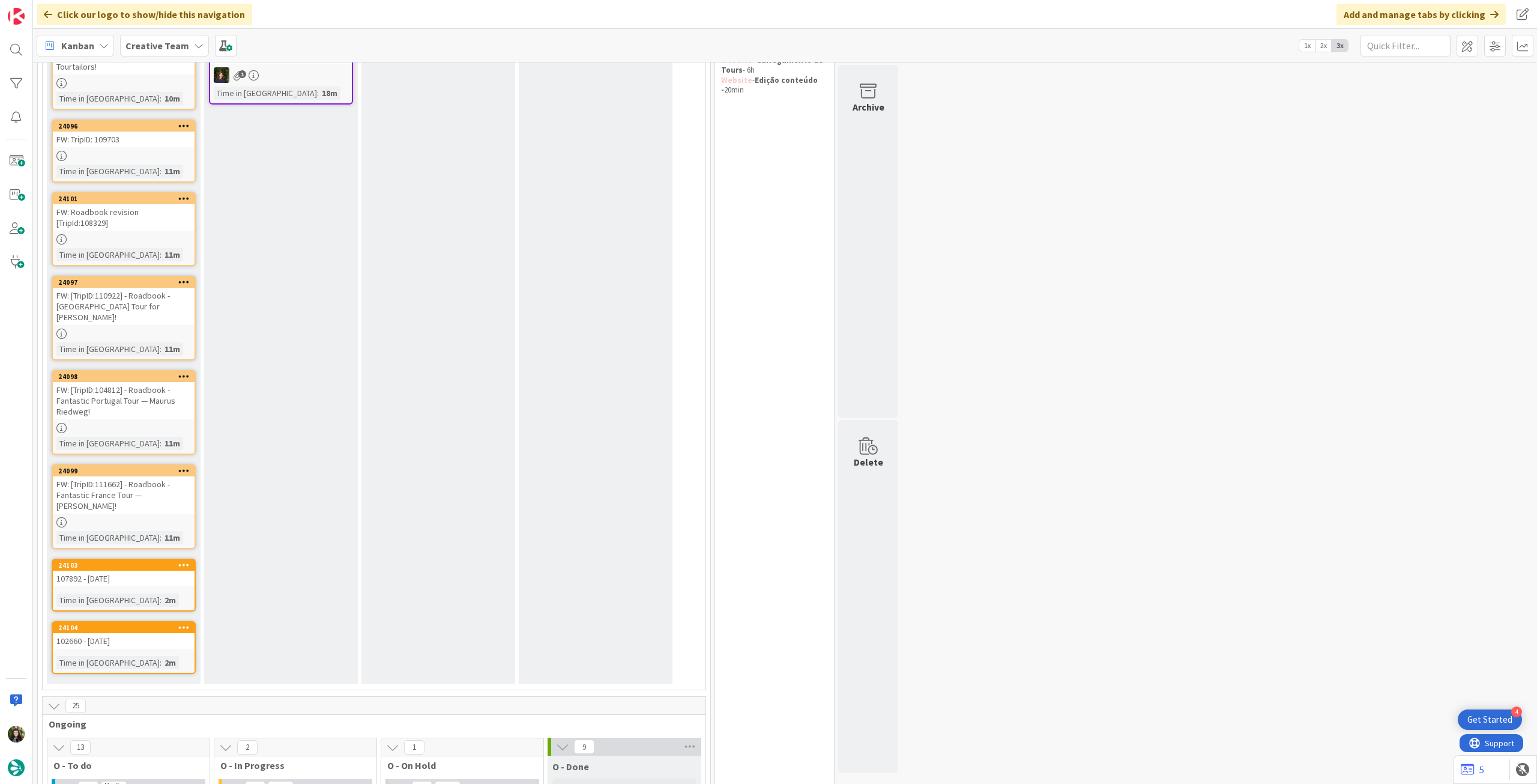
scroll to position [240, 0]
